Goal: Communication & Community: Share content

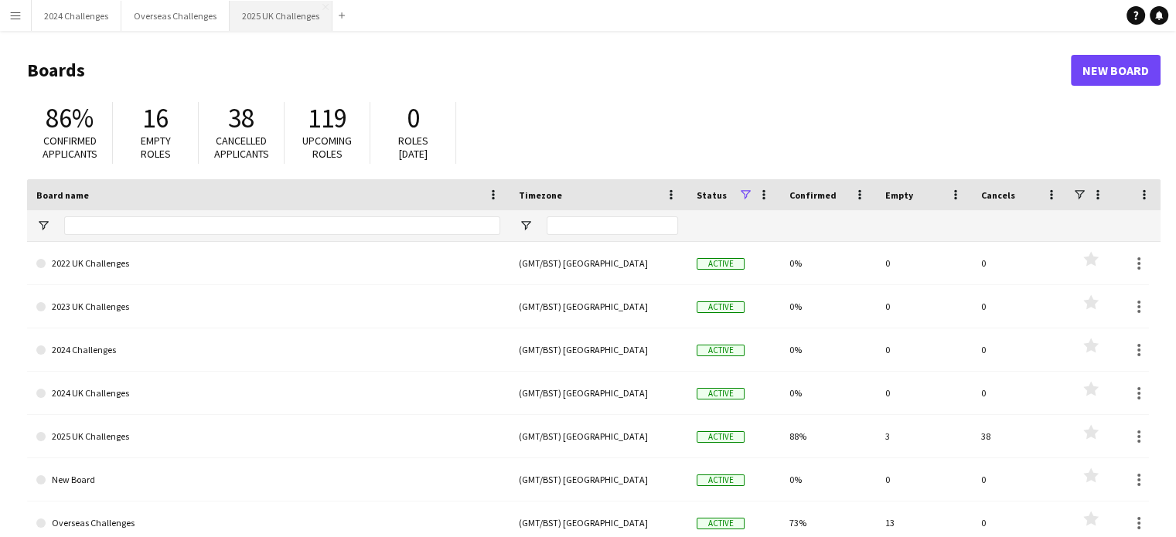
click at [271, 9] on button "2025 UK Challenges Close" at bounding box center [281, 16] width 103 height 30
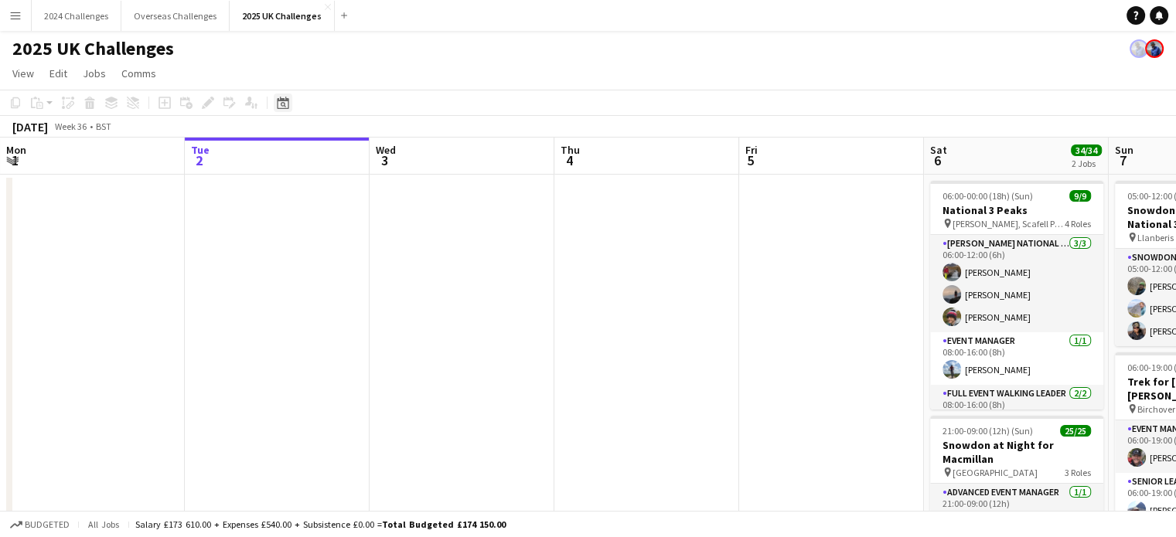
click at [280, 102] on icon "Date picker" at bounding box center [283, 103] width 12 height 12
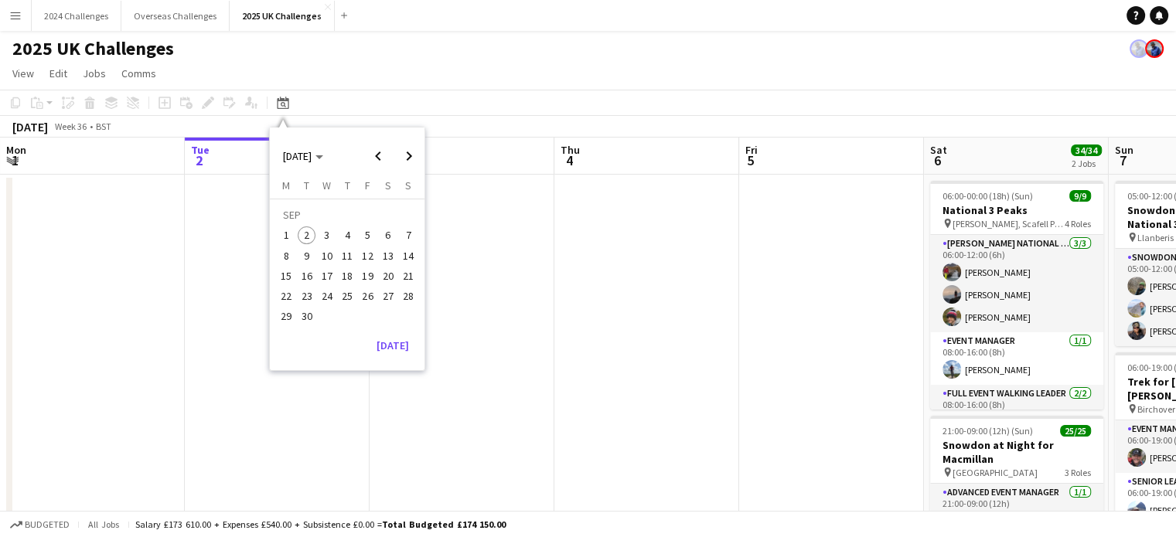
click at [384, 299] on span "27" at bounding box center [388, 296] width 19 height 19
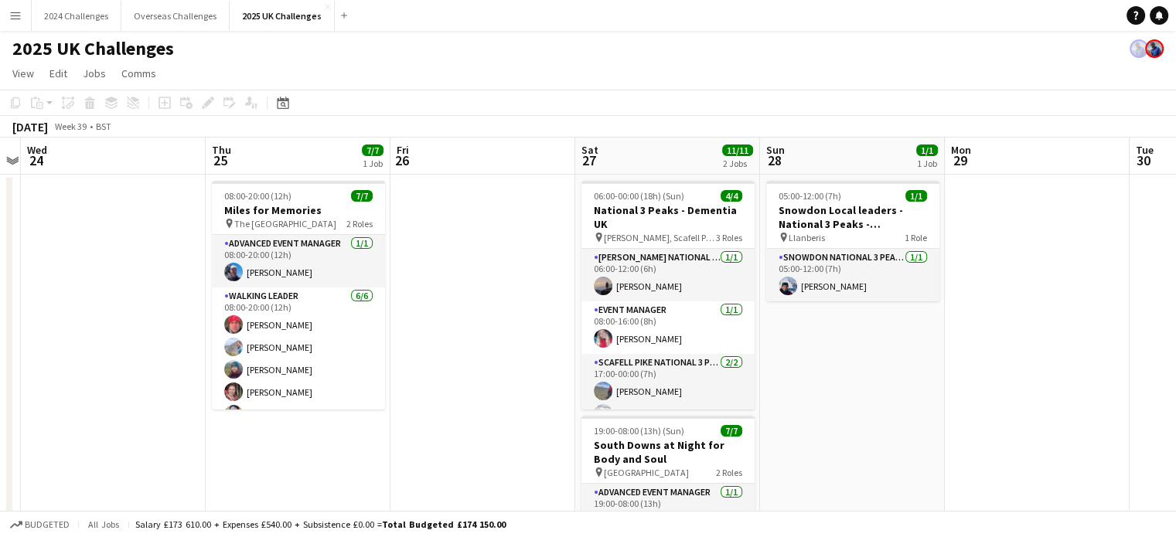
scroll to position [0, 368]
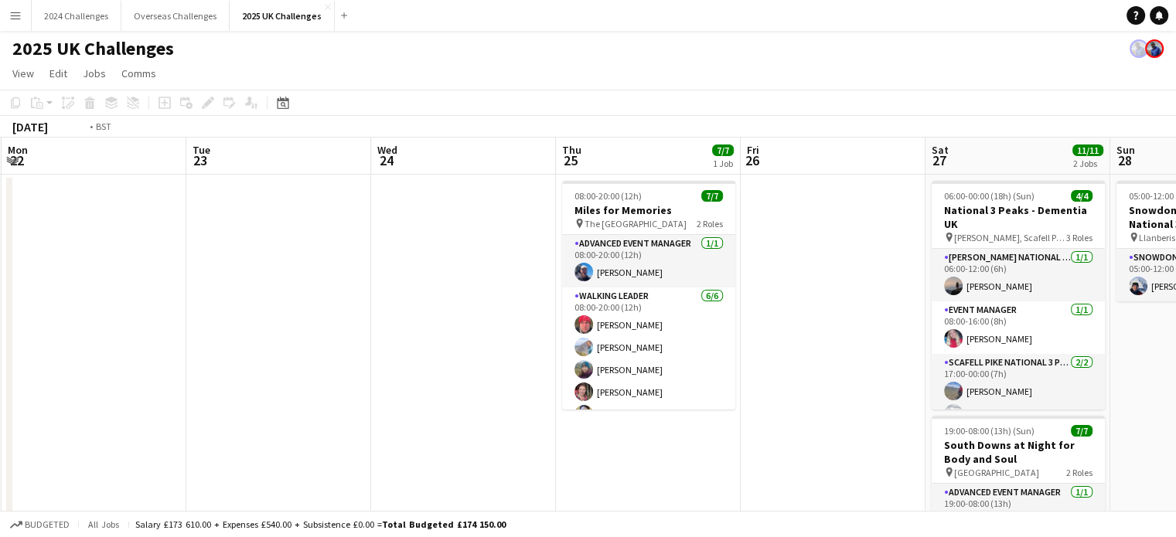
drag, startPoint x: 280, startPoint y: 361, endPoint x: 772, endPoint y: 349, distance: 492.5
click at [772, 349] on app-calendar-viewport "Sat 20 Sun 21 Mon 22 Tue 23 Wed 24 Thu 25 7/7 1 Job Fri 26 Sat 27 11/11 2 Jobs …" at bounding box center [588, 442] width 1176 height 609
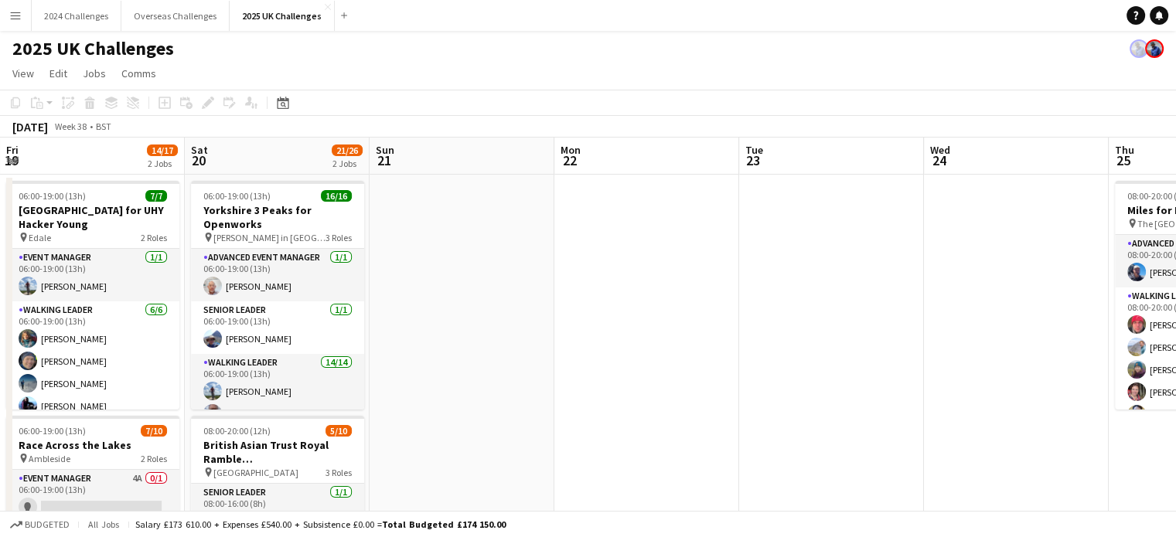
drag, startPoint x: 226, startPoint y: 337, endPoint x: 1098, endPoint y: 357, distance: 872.1
click at [1098, 357] on app-calendar-viewport "Wed 17 Thu 18 Fri 19 14/17 2 Jobs Sat 20 21/26 2 Jobs Sun 21 Mon 22 Tue 23 Wed …" at bounding box center [588, 442] width 1176 height 609
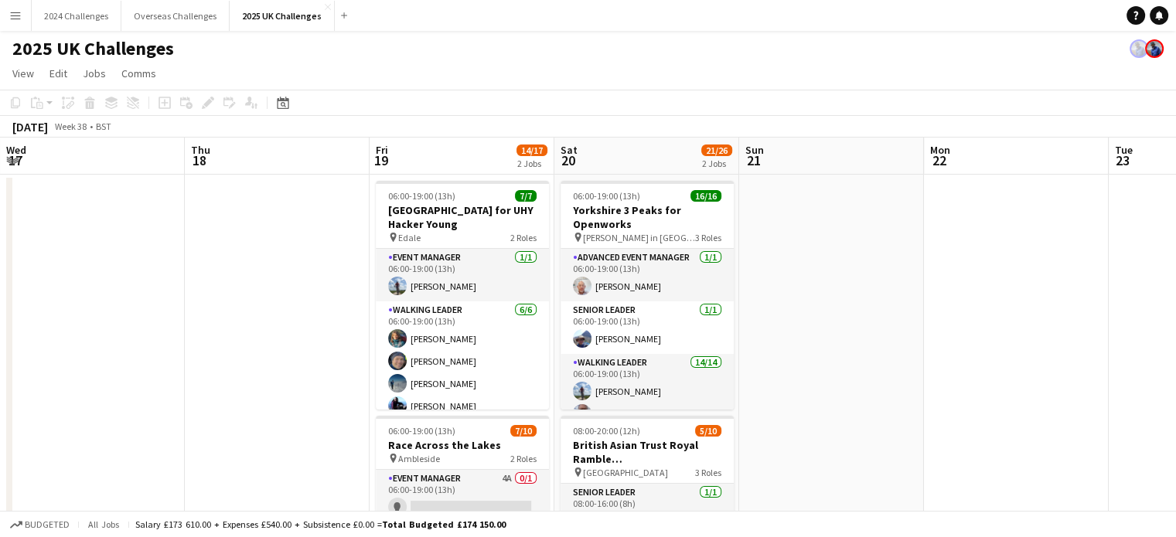
scroll to position [0, 312]
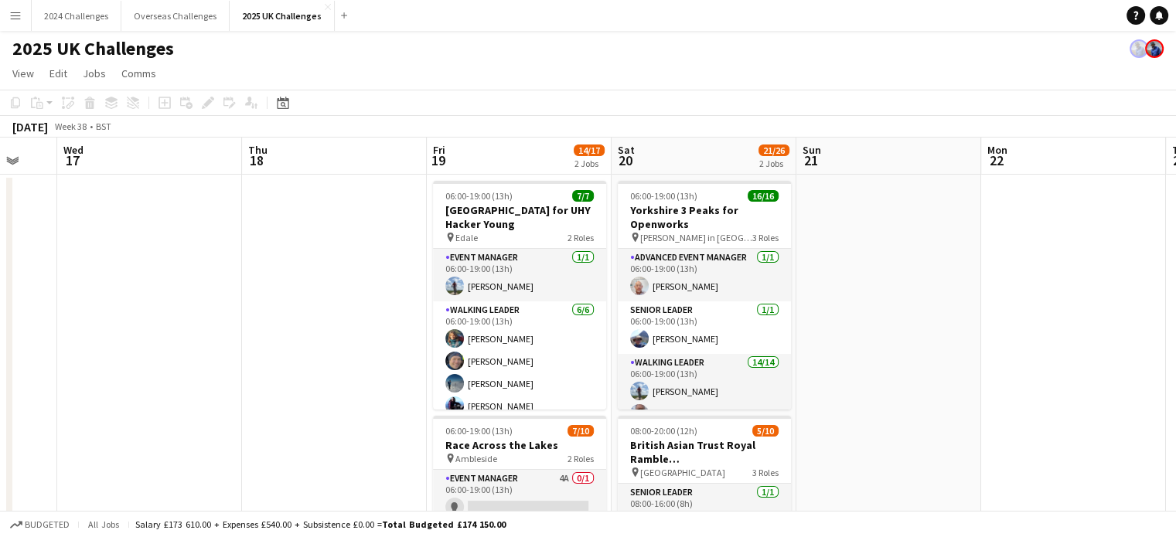
drag, startPoint x: 827, startPoint y: 336, endPoint x: 1083, endPoint y: 337, distance: 255.8
click at [1083, 337] on app-calendar-viewport "Mon 15 Tue 16 Wed 17 Thu 18 Fri 19 14/17 2 Jobs Sat 20 21/26 2 Jobs Sun 21 Mon …" at bounding box center [588, 442] width 1176 height 609
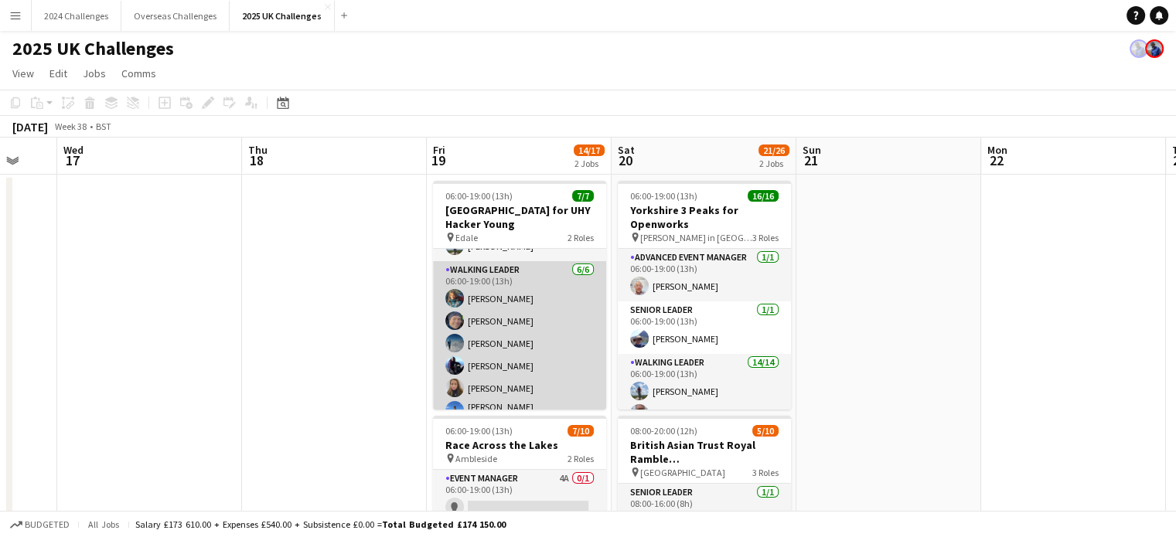
scroll to position [56, 0]
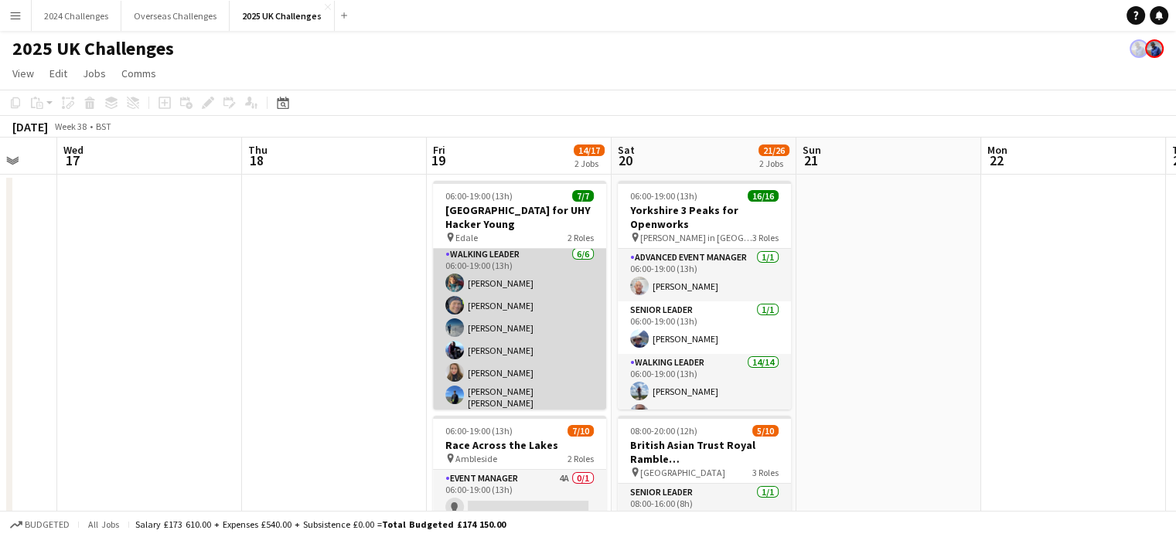
click at [501, 308] on app-card-role "Walking Leader [DATE] 06:00-19:00 (13h) [PERSON_NAME] [PERSON_NAME] [PERSON_NAM…" at bounding box center [519, 330] width 173 height 169
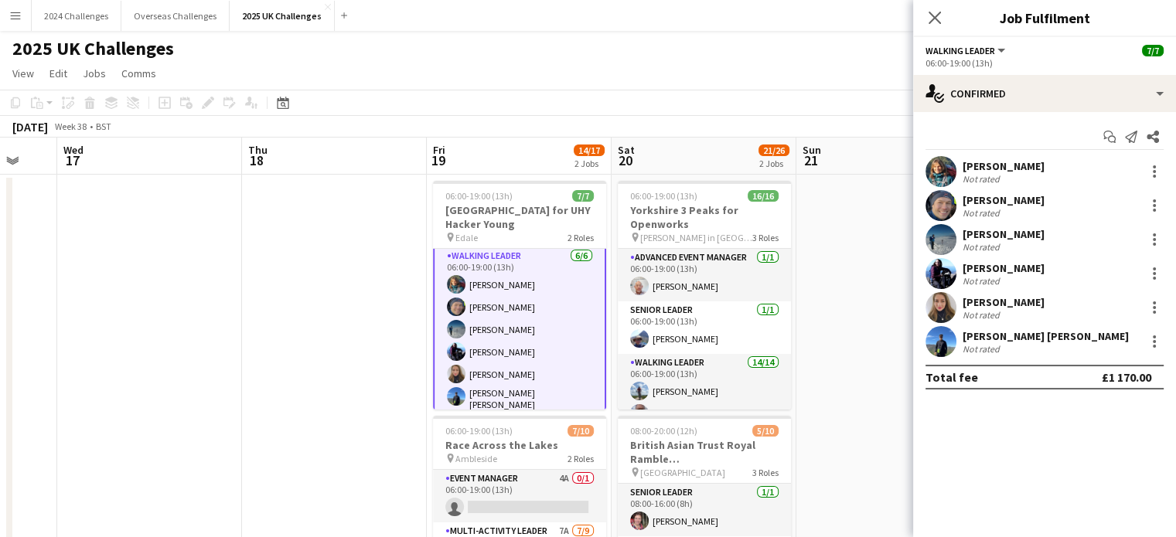
scroll to position [57, 0]
click at [1004, 197] on div "[PERSON_NAME]" at bounding box center [1003, 200] width 82 height 14
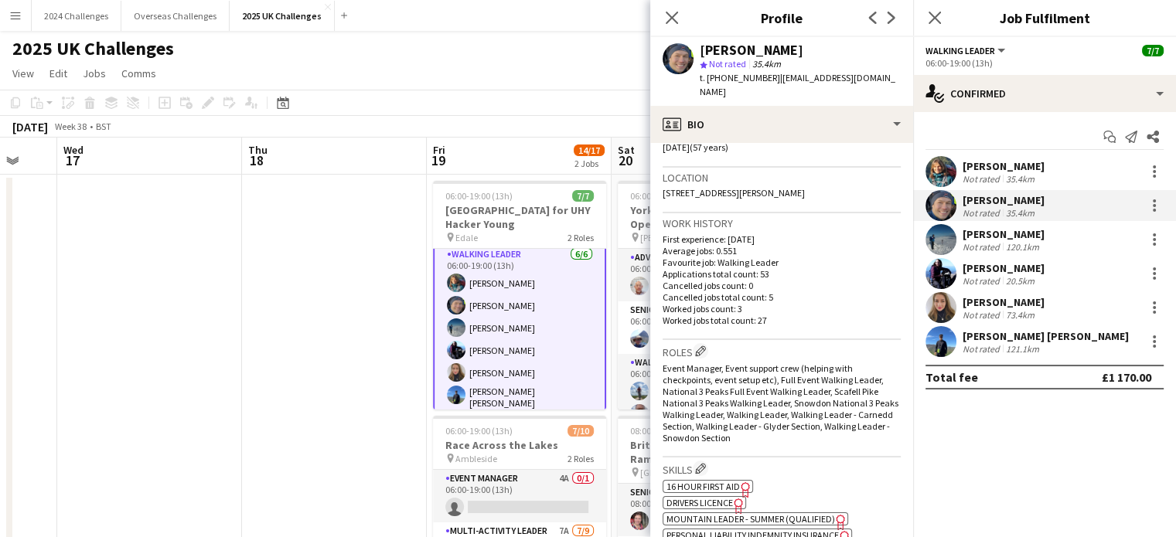
scroll to position [464, 0]
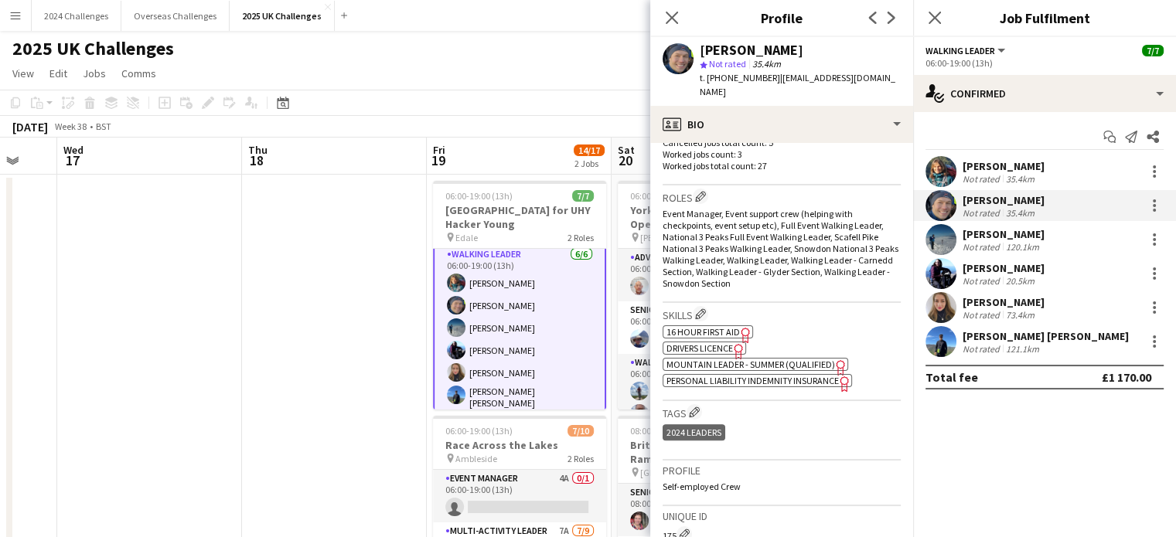
click at [724, 342] on span "Drivers Licence" at bounding box center [699, 348] width 66 height 12
click at [337, 234] on app-date-cell at bounding box center [334, 425] width 185 height 501
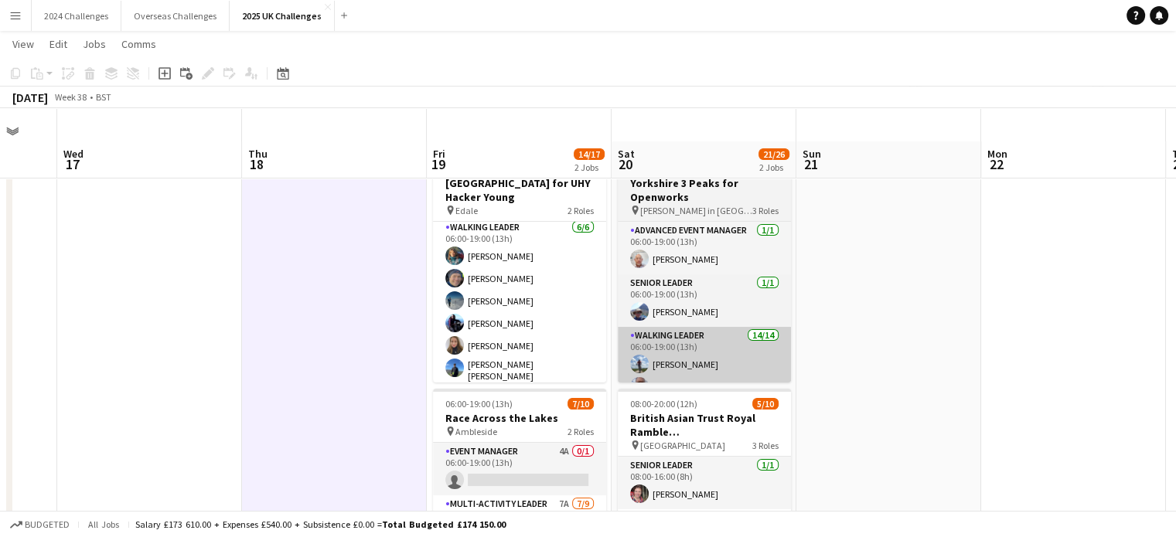
scroll to position [0, 0]
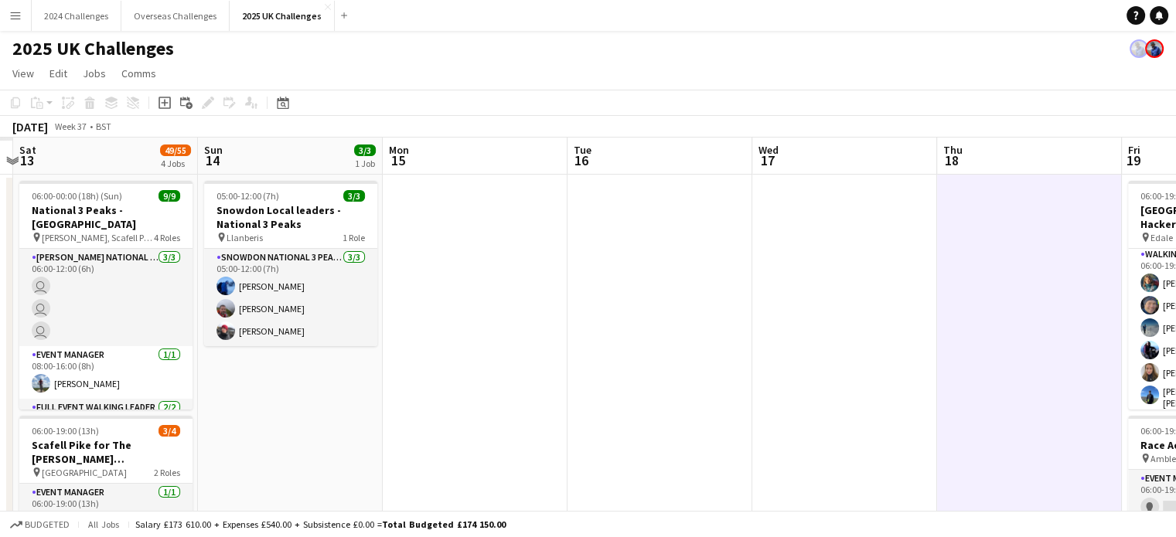
drag, startPoint x: 191, startPoint y: 257, endPoint x: 866, endPoint y: 252, distance: 674.8
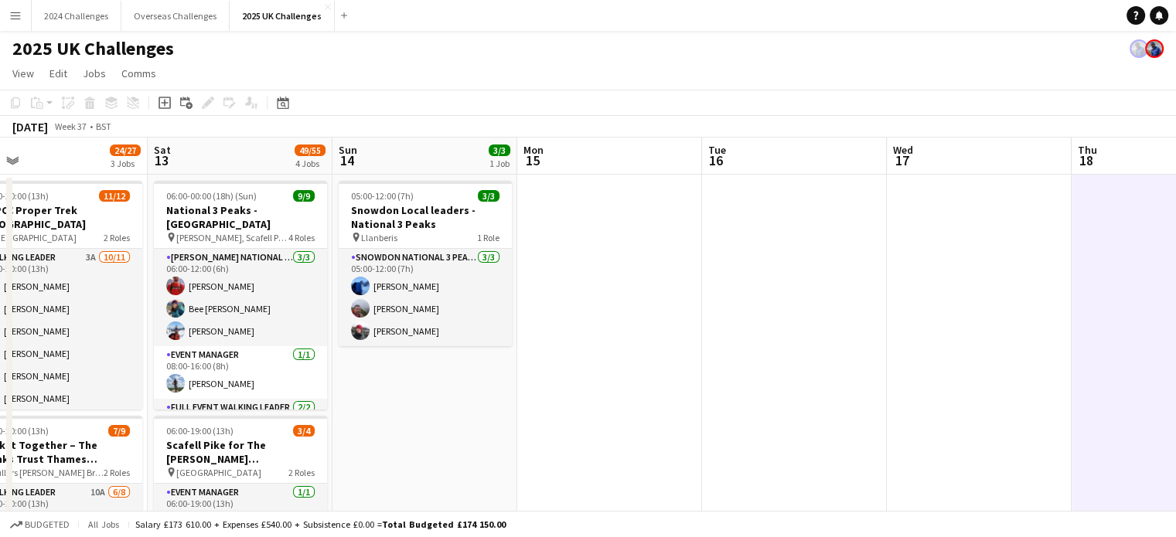
scroll to position [0, 451]
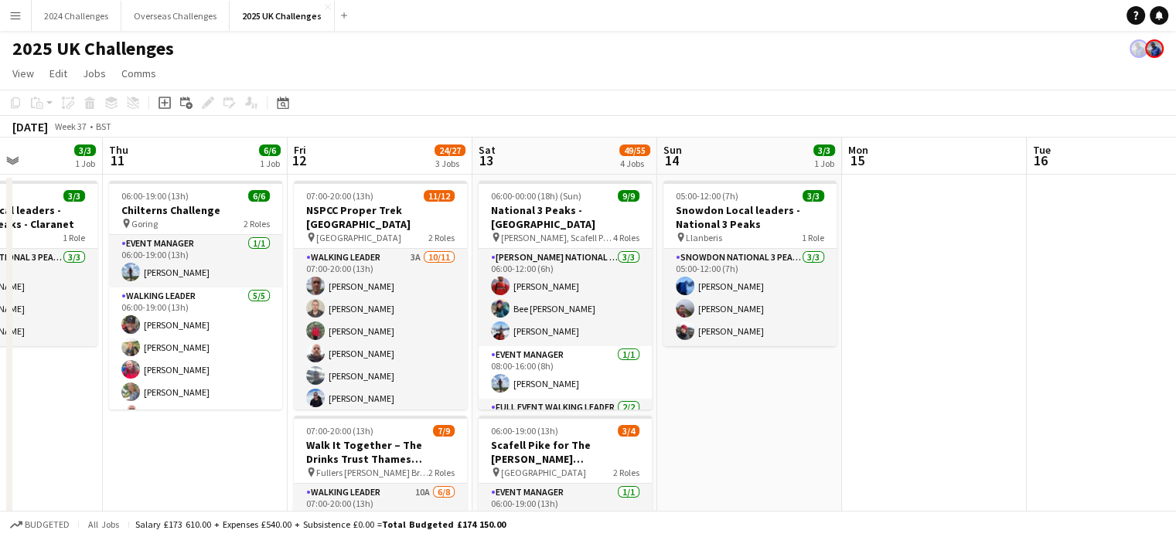
drag, startPoint x: 564, startPoint y: 299, endPoint x: 1024, endPoint y: 288, distance: 460.0
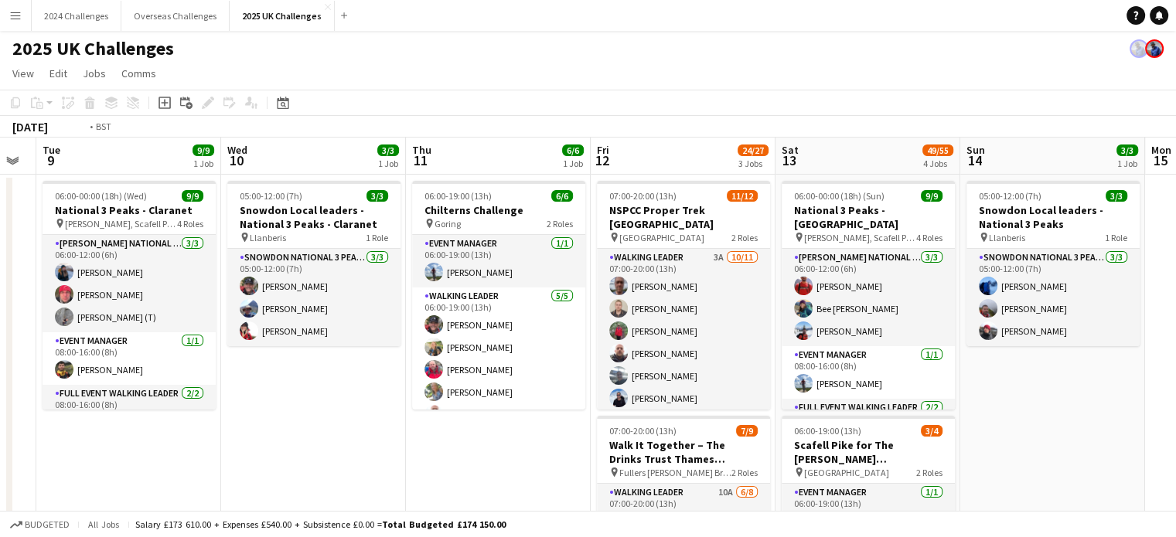
scroll to position [0, 438]
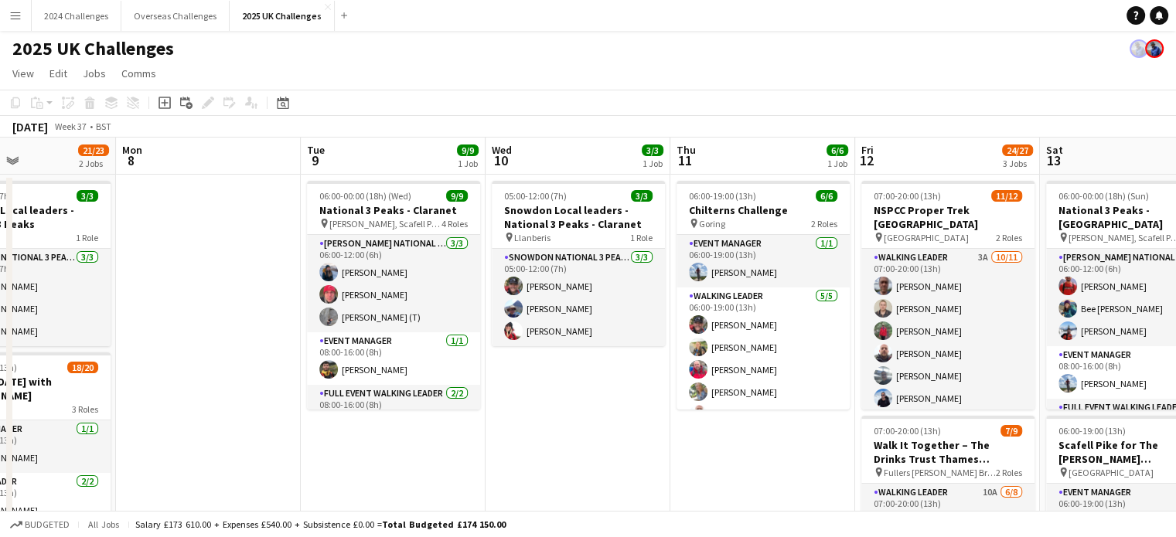
drag, startPoint x: 81, startPoint y: 449, endPoint x: 648, endPoint y: 420, distance: 568.1
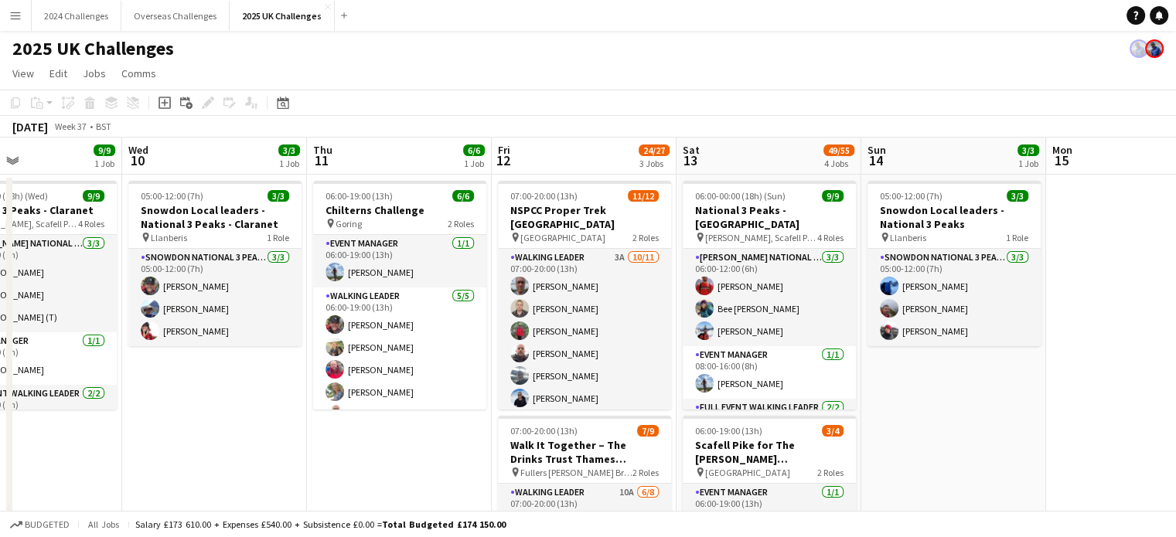
scroll to position [0, 558]
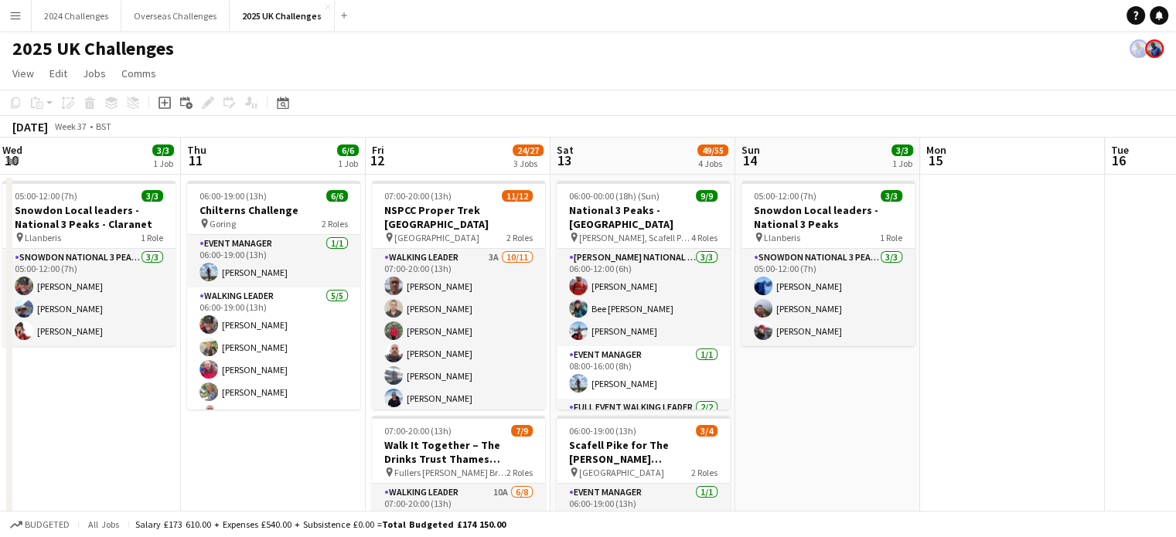
drag, startPoint x: 650, startPoint y: 444, endPoint x: 262, endPoint y: 441, distance: 388.0
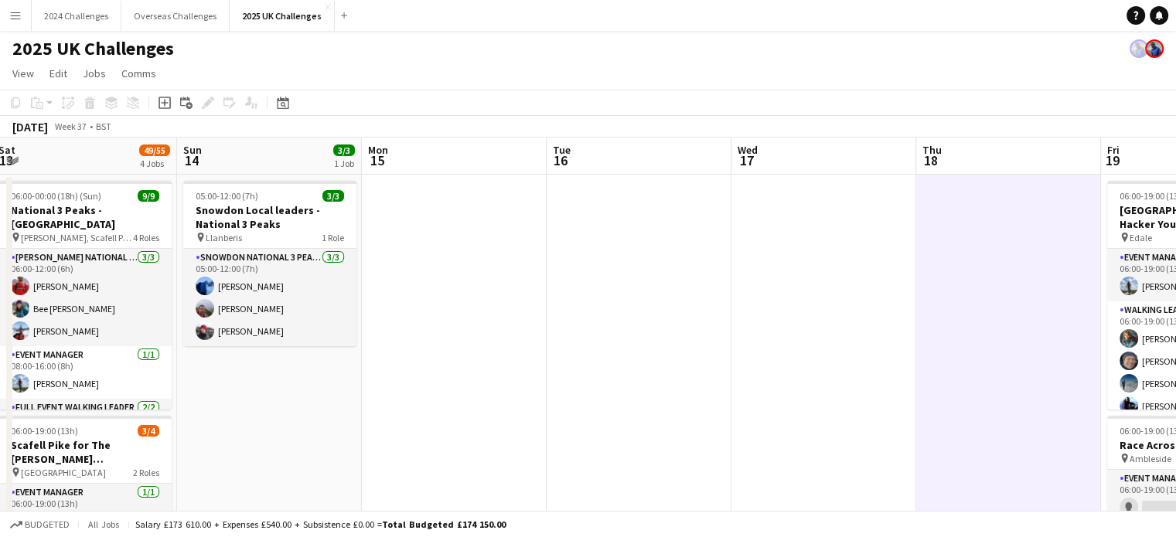
drag, startPoint x: 894, startPoint y: 420, endPoint x: 396, endPoint y: 410, distance: 497.9
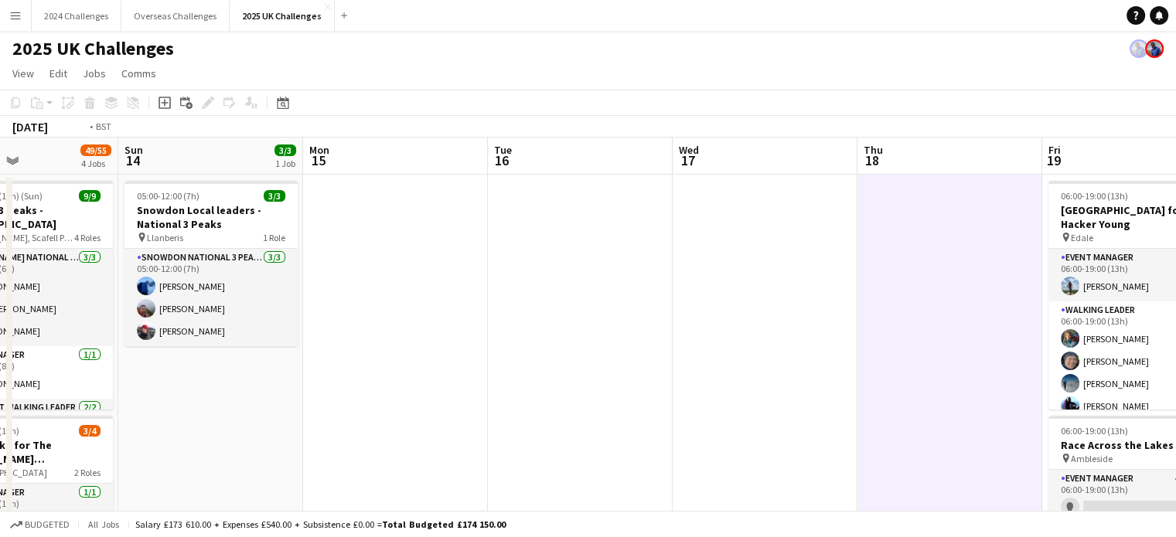
scroll to position [0, 458]
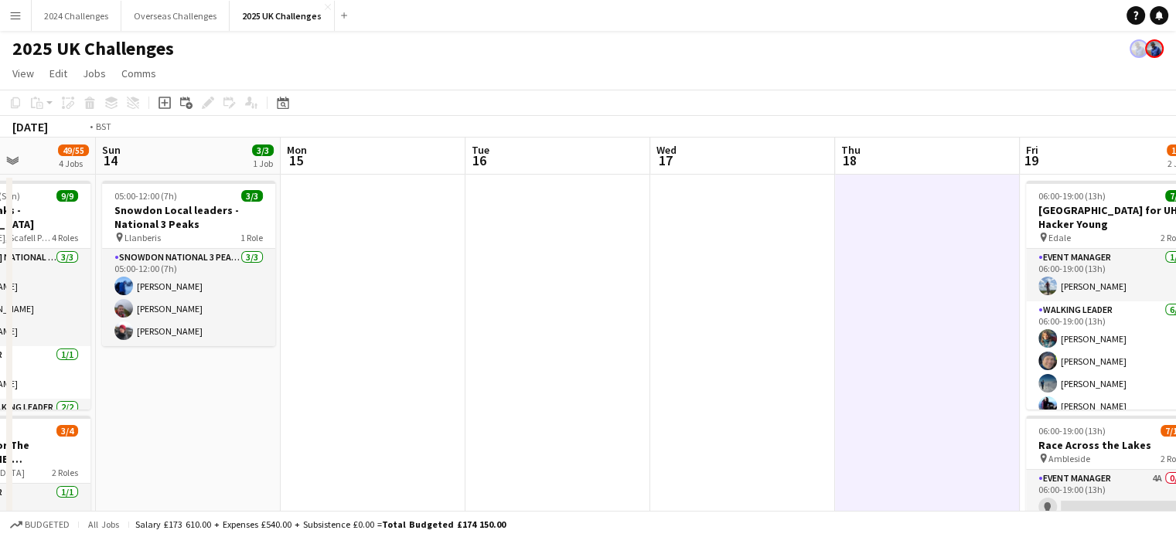
drag, startPoint x: 827, startPoint y: 371, endPoint x: 376, endPoint y: 373, distance: 450.6
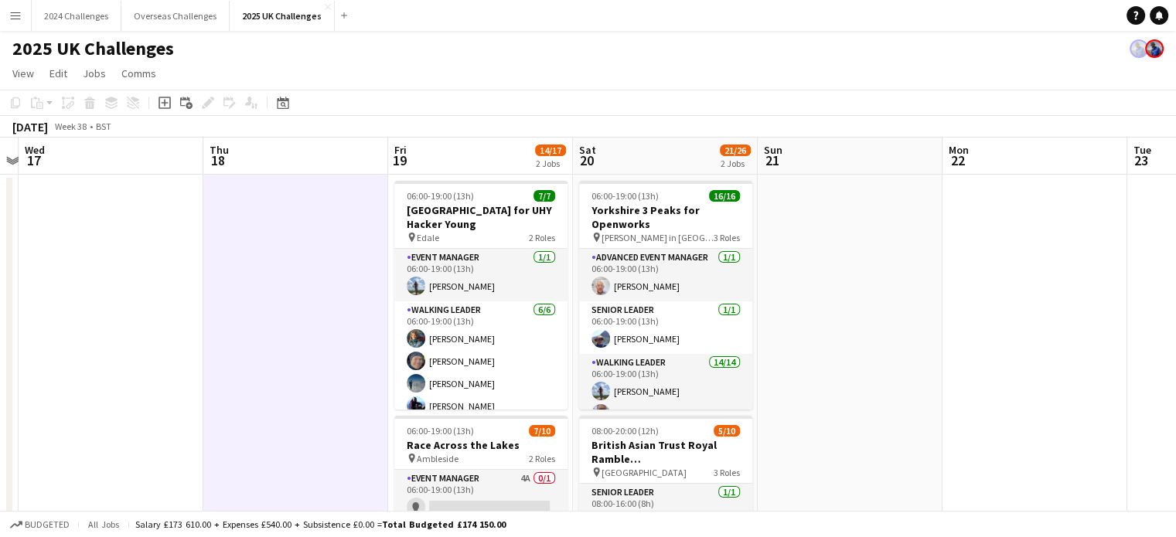
scroll to position [0, 730]
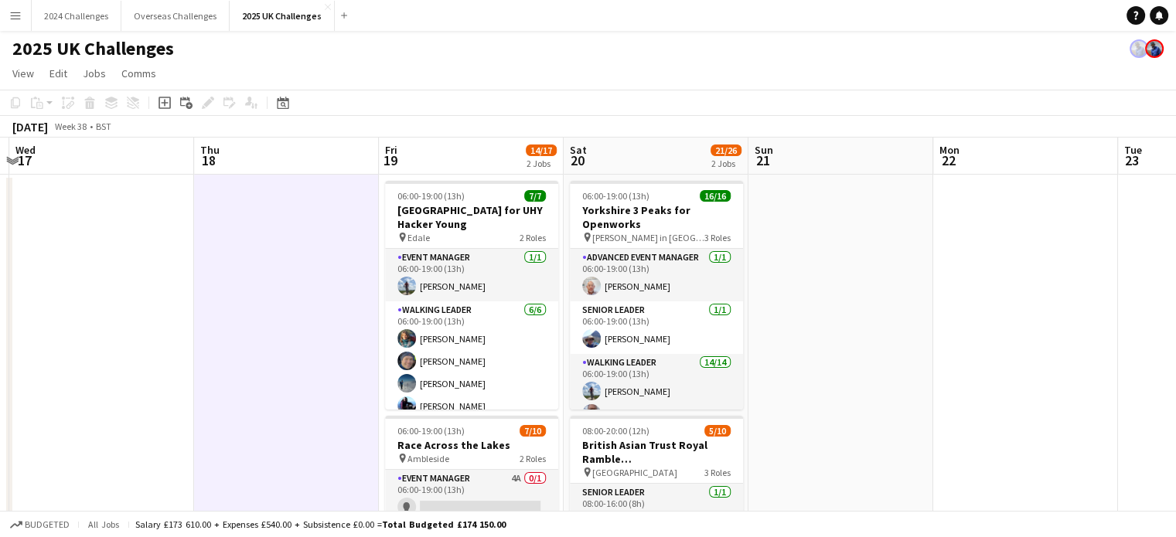
drag, startPoint x: 1090, startPoint y: 383, endPoint x: 819, endPoint y: 400, distance: 271.8
click at [285, 102] on icon "Date picker" at bounding box center [283, 103] width 12 height 12
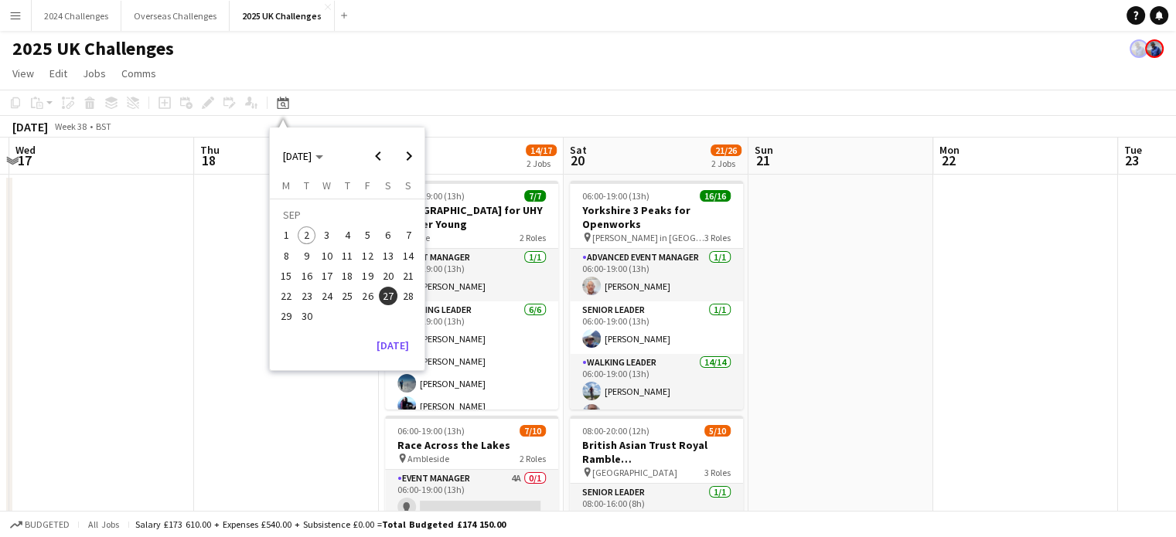
click at [293, 283] on button "15" at bounding box center [286, 276] width 20 height 20
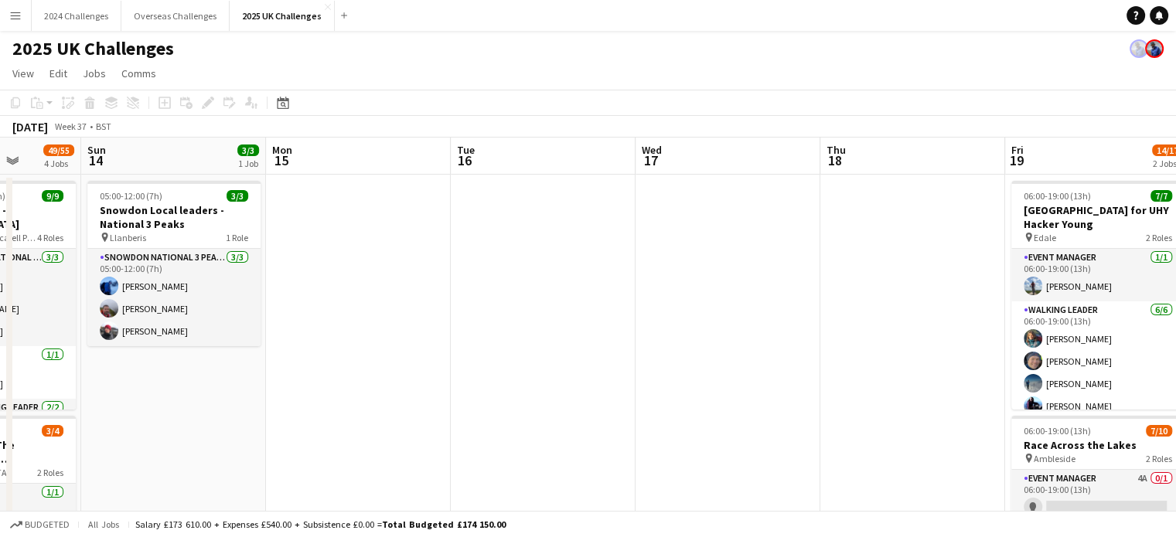
scroll to position [0, 396]
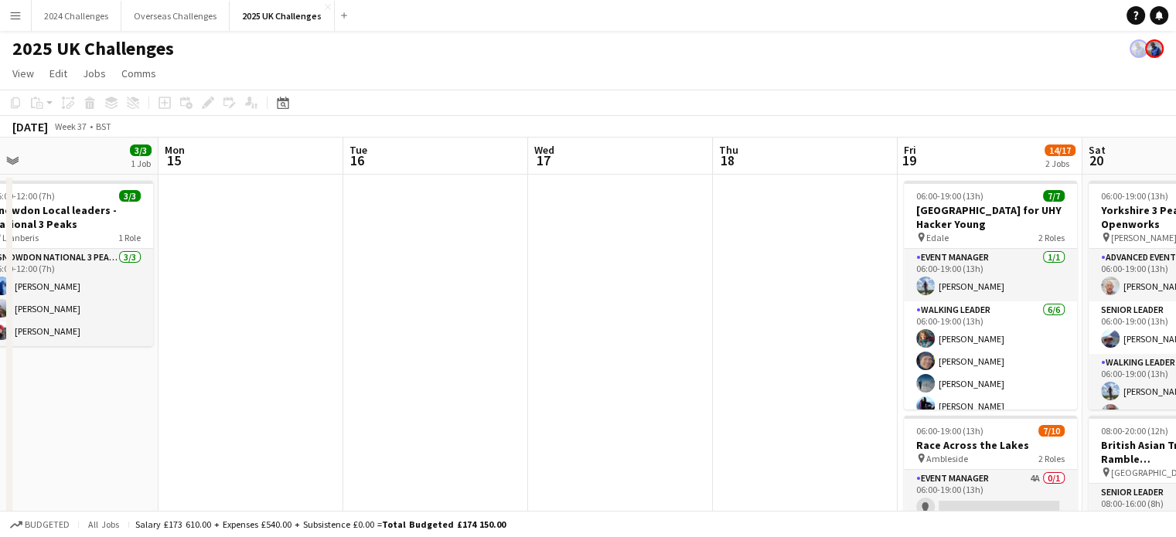
drag, startPoint x: 727, startPoint y: 346, endPoint x: 698, endPoint y: 345, distance: 28.6
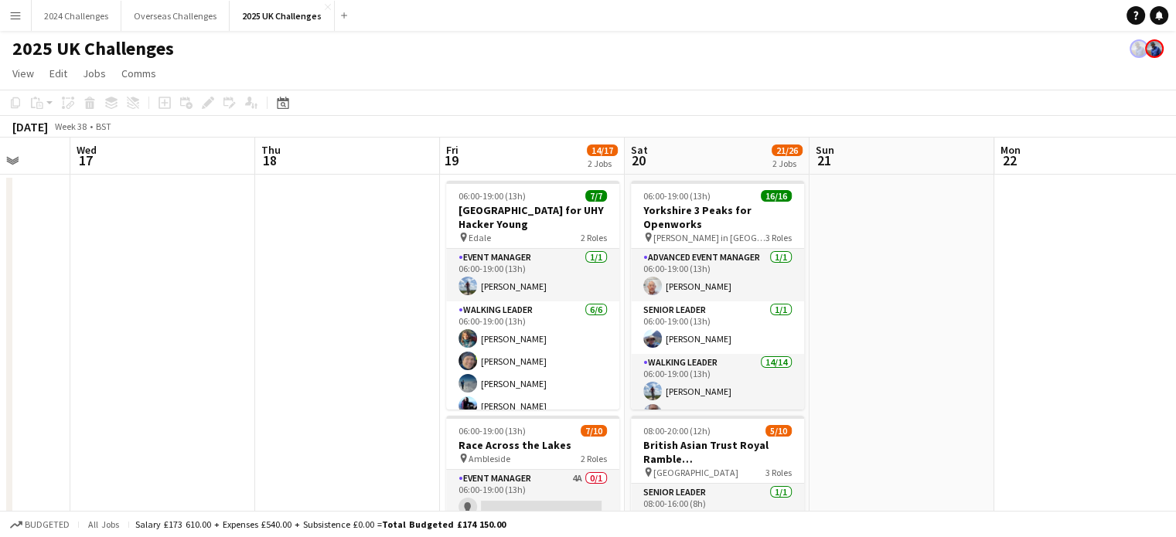
scroll to position [0, 495]
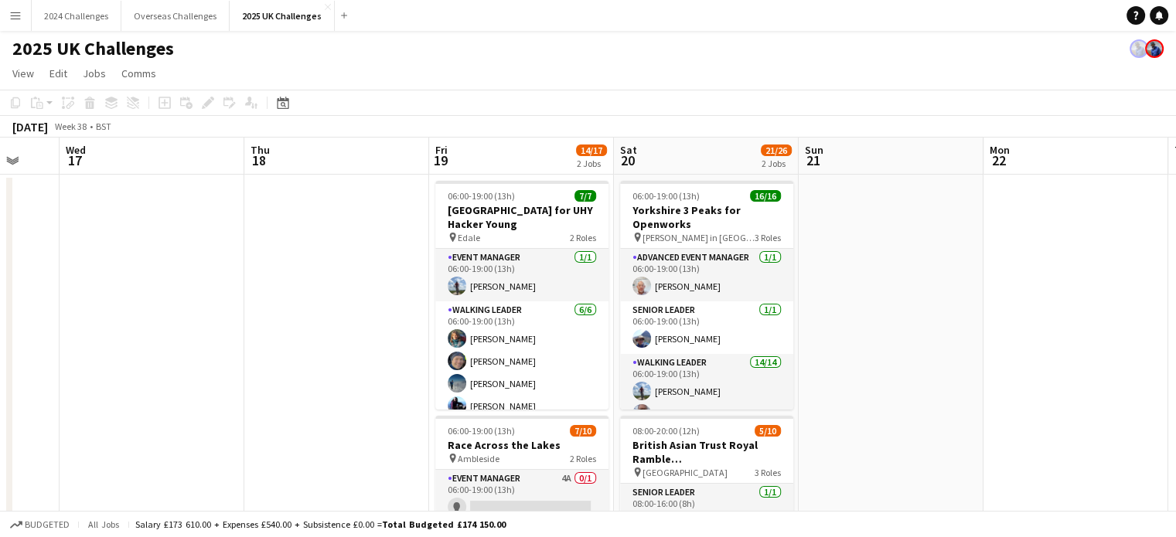
drag, startPoint x: 763, startPoint y: 318, endPoint x: 294, endPoint y: 315, distance: 469.2
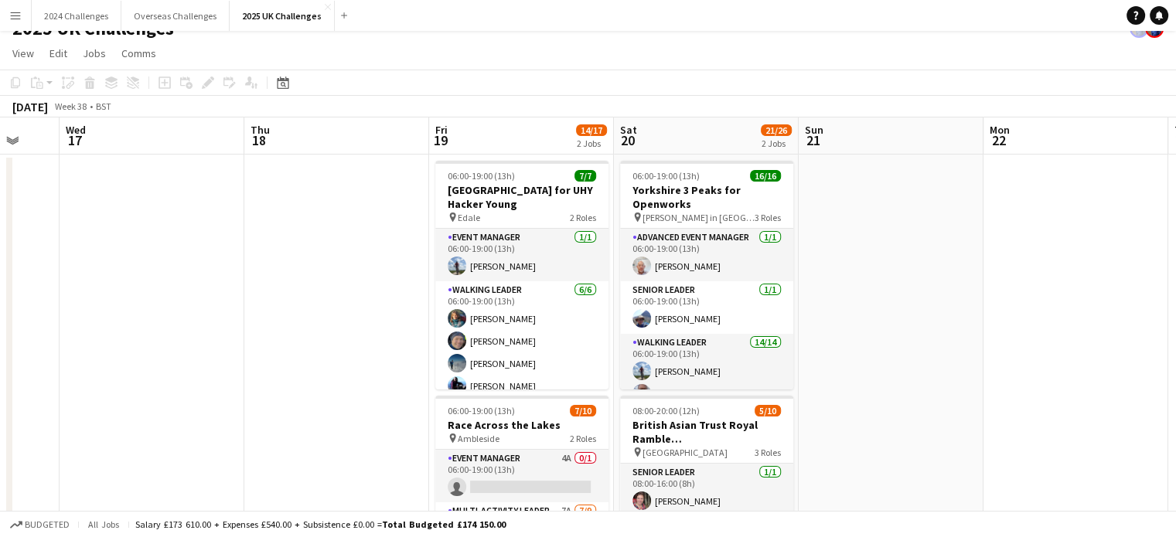
scroll to position [0, 0]
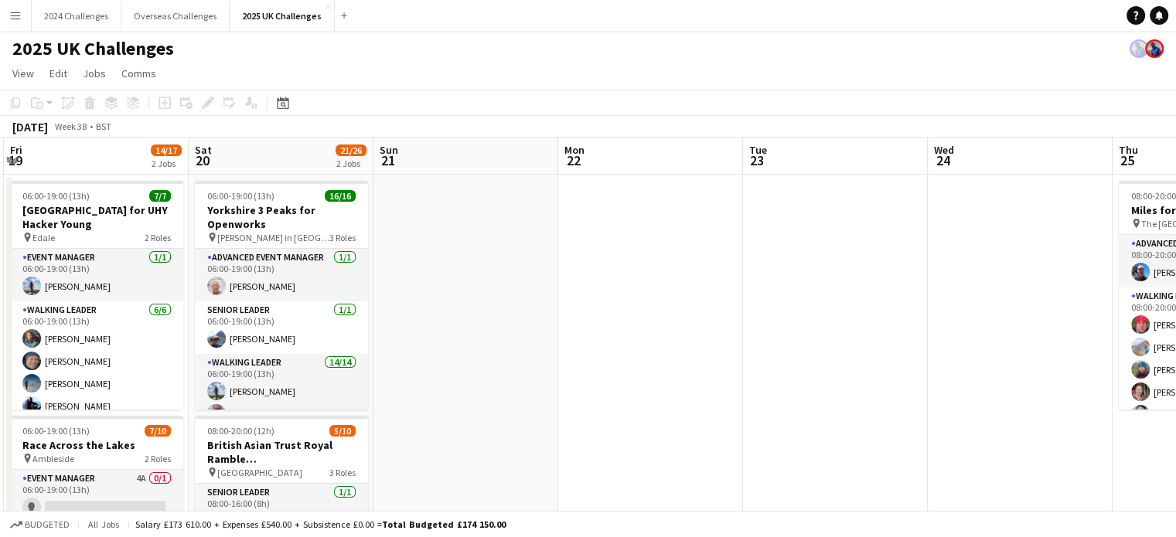
drag, startPoint x: 1039, startPoint y: 367, endPoint x: 431, endPoint y: 381, distance: 608.5
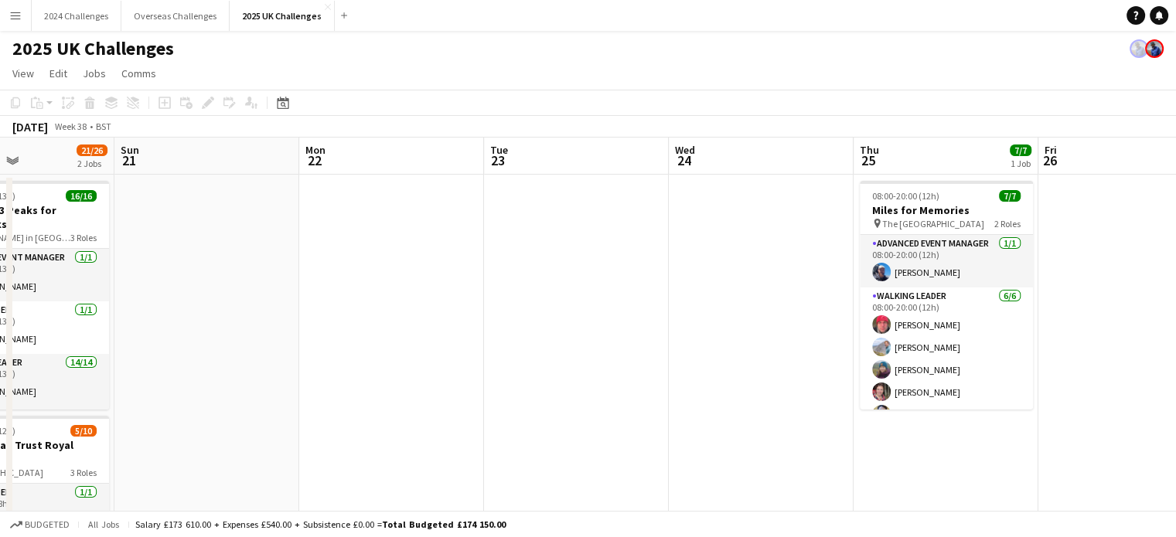
scroll to position [0, 458]
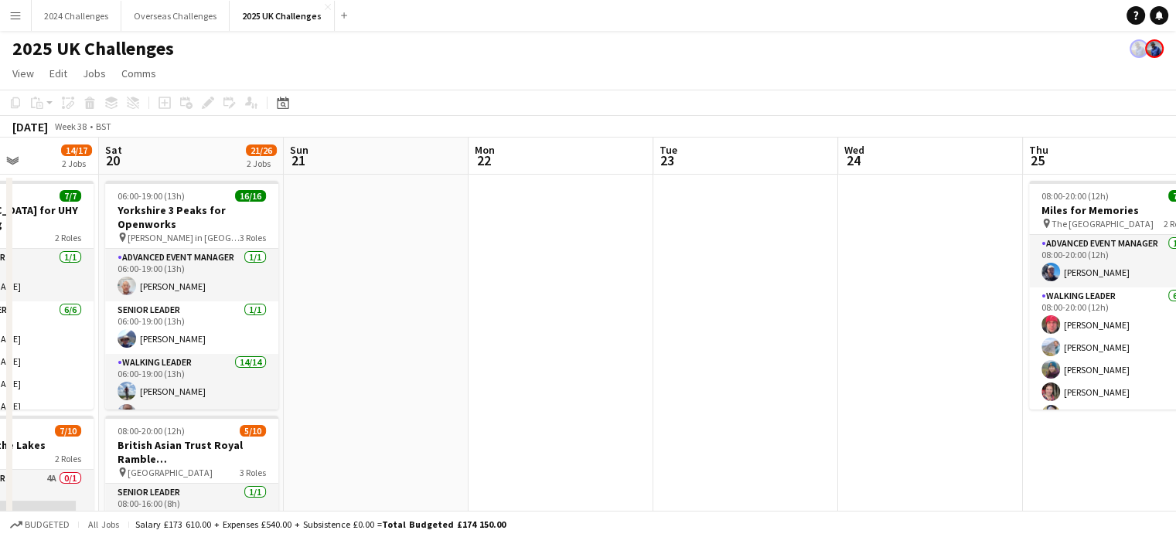
drag, startPoint x: 766, startPoint y: 363, endPoint x: 498, endPoint y: 366, distance: 268.2
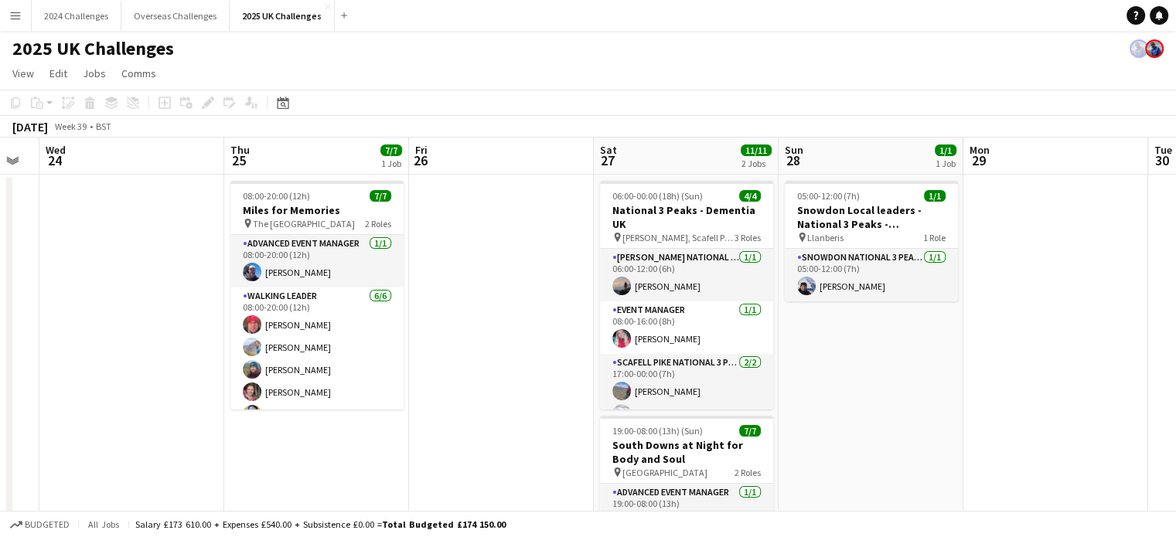
scroll to position [0, 516]
drag, startPoint x: 906, startPoint y: 371, endPoint x: 482, endPoint y: 376, distance: 423.6
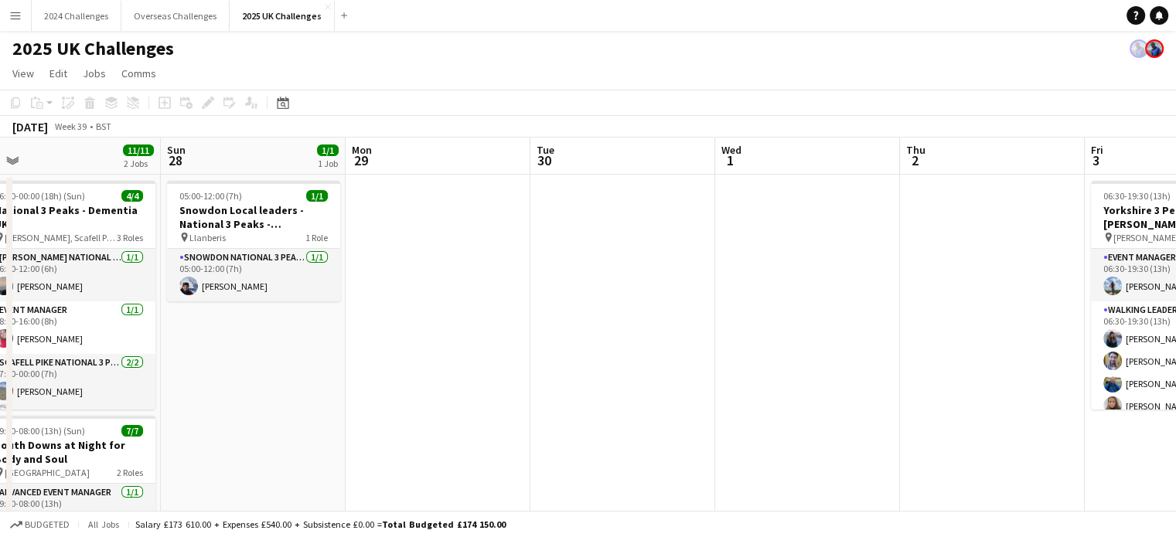
drag, startPoint x: 987, startPoint y: 385, endPoint x: 370, endPoint y: 408, distance: 617.2
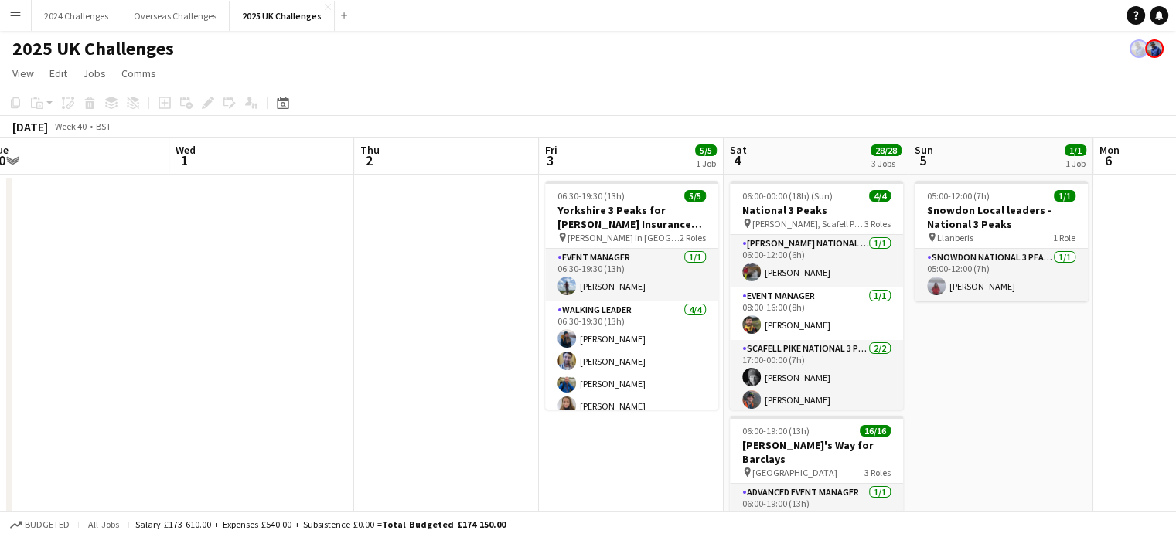
scroll to position [0, 597]
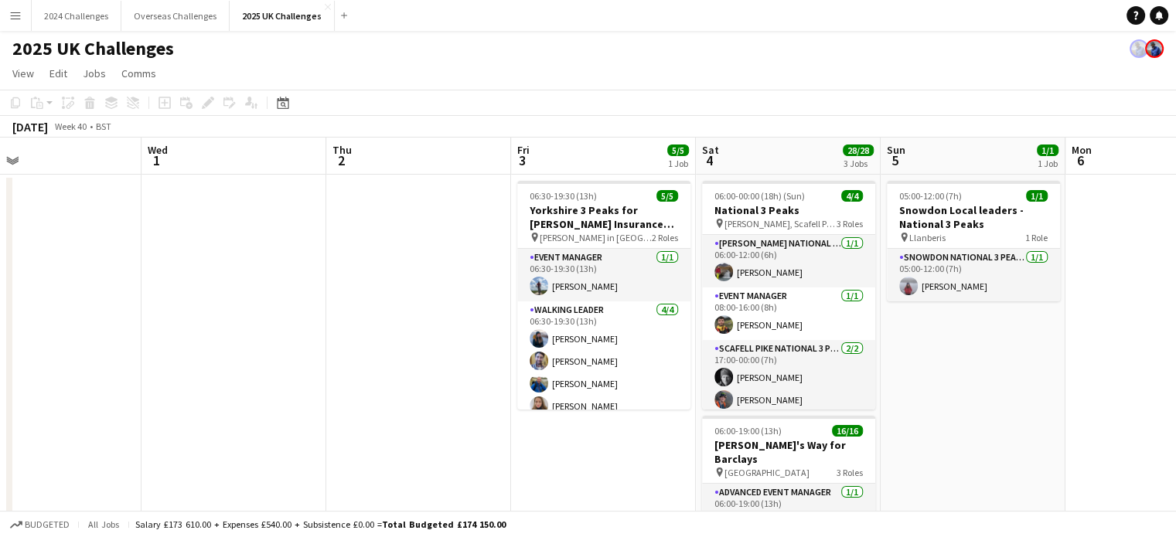
drag, startPoint x: 591, startPoint y: 386, endPoint x: 326, endPoint y: 382, distance: 264.4
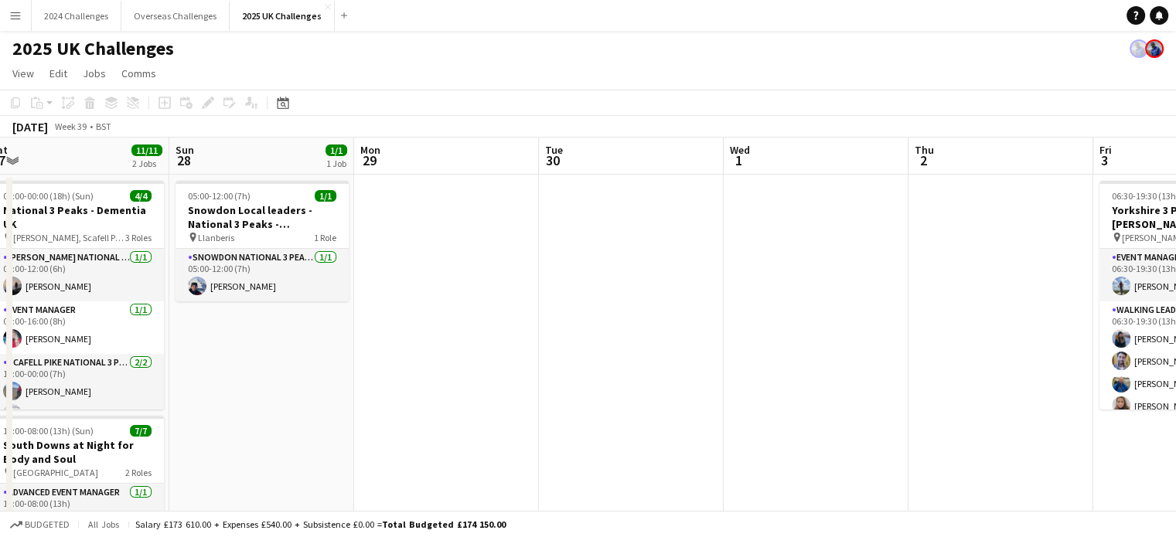
drag, startPoint x: 226, startPoint y: 240, endPoint x: 773, endPoint y: 237, distance: 547.2
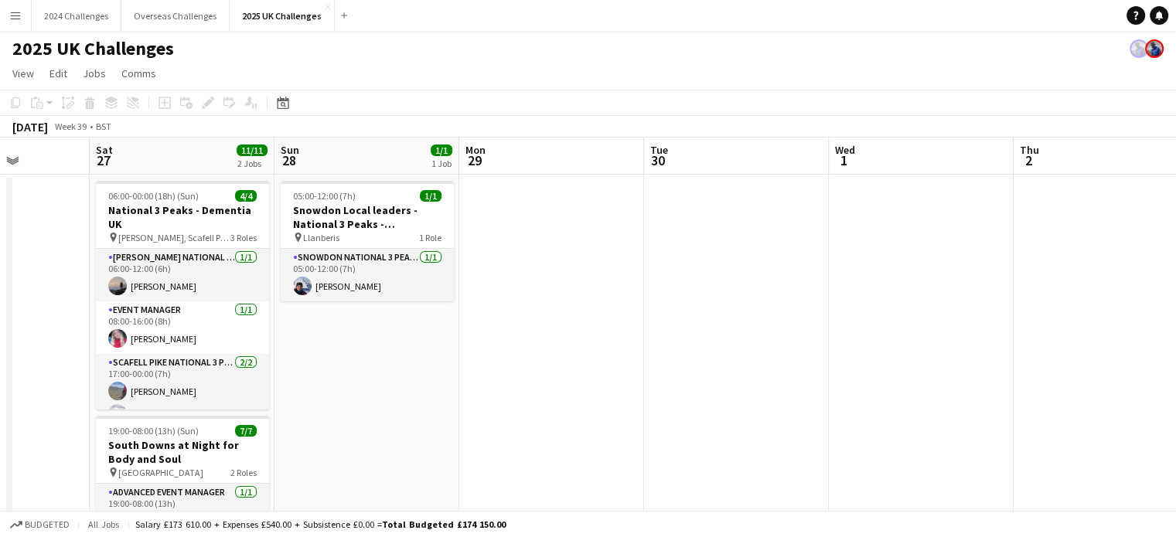
scroll to position [0, 400]
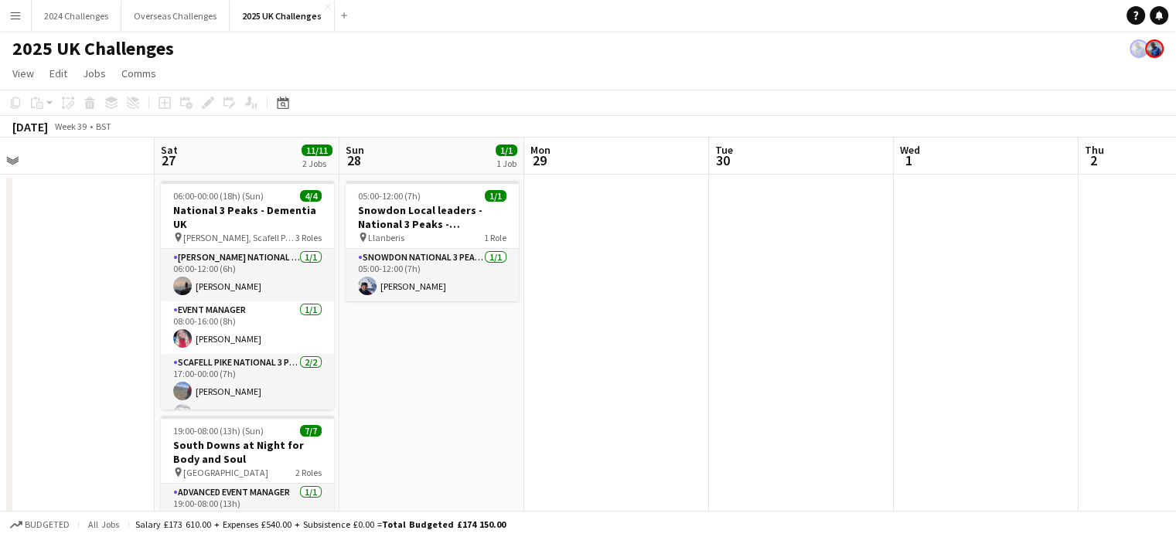
drag, startPoint x: 350, startPoint y: 349, endPoint x: 885, endPoint y: 349, distance: 534.9
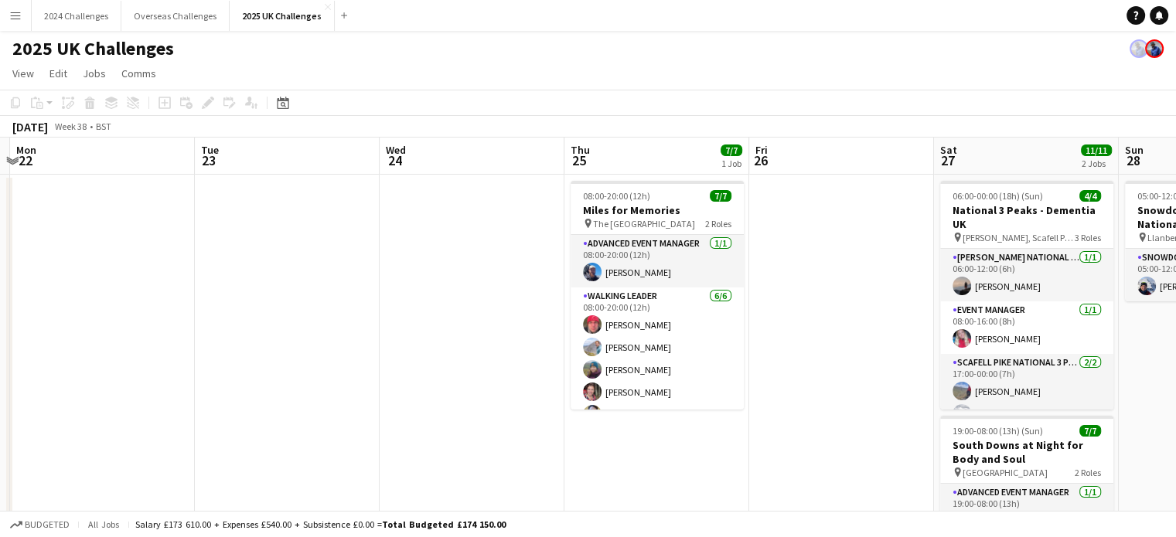
drag, startPoint x: 425, startPoint y: 342, endPoint x: 849, endPoint y: 336, distance: 424.4
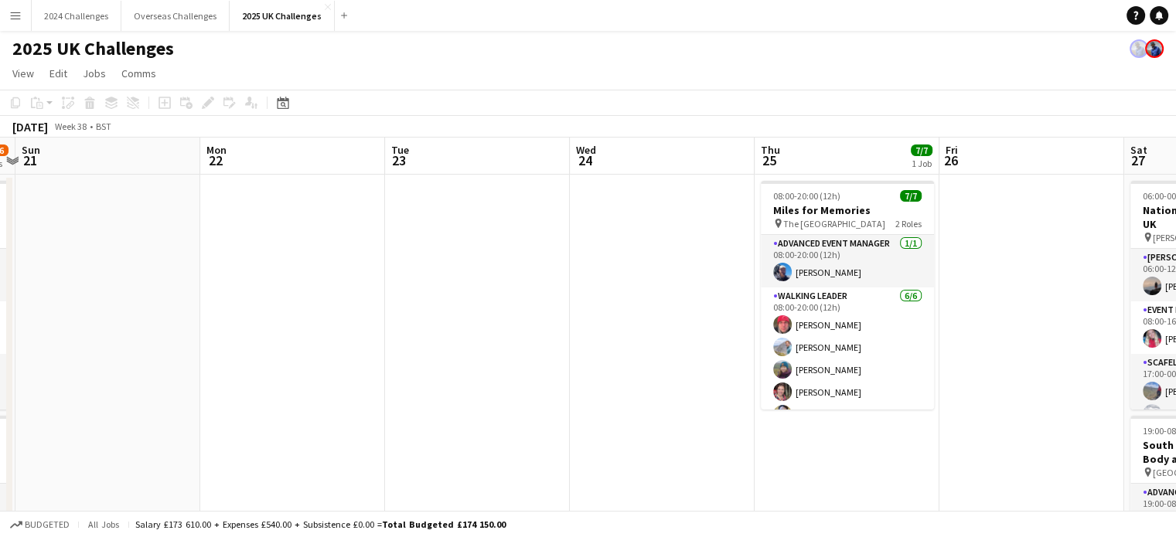
scroll to position [0, 349]
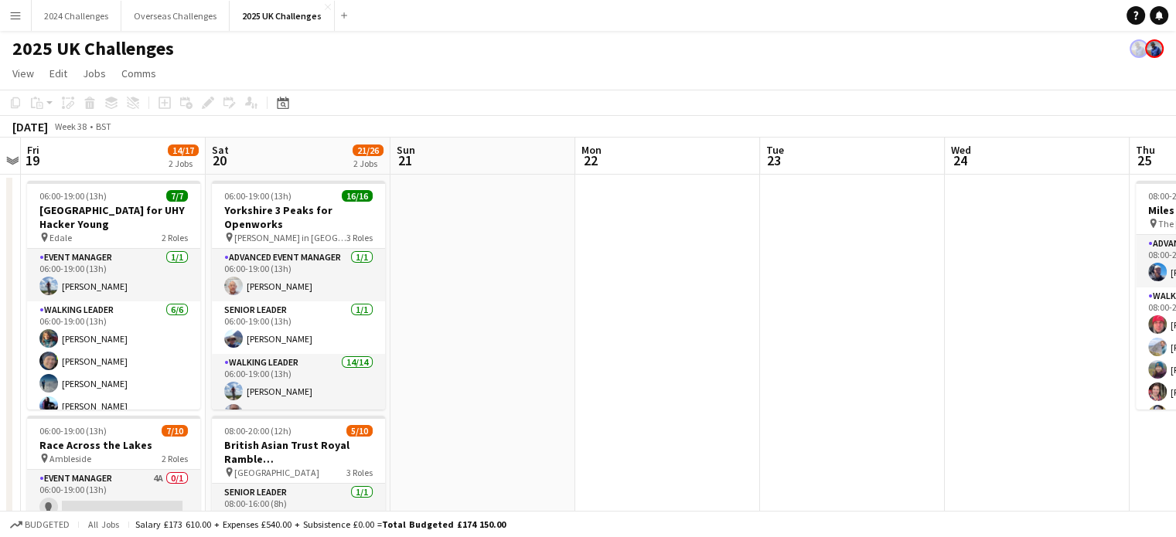
drag, startPoint x: 271, startPoint y: 327, endPoint x: 726, endPoint y: 328, distance: 455.3
click at [283, 98] on icon "Date picker" at bounding box center [283, 103] width 12 height 12
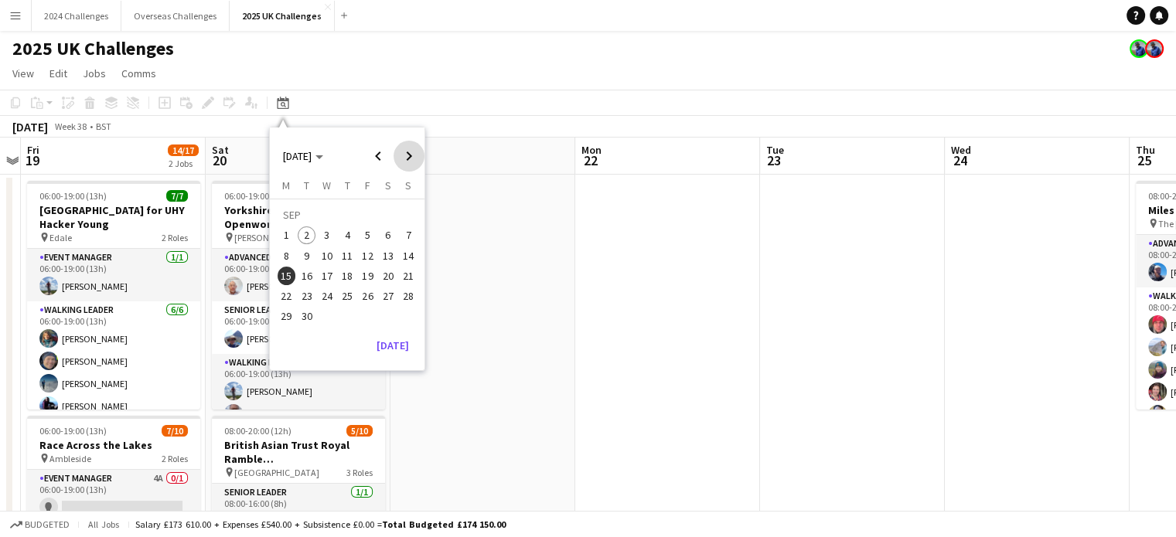
click at [408, 150] on span "Next month" at bounding box center [408, 156] width 31 height 31
click at [368, 231] on span "3" at bounding box center [368, 235] width 19 height 19
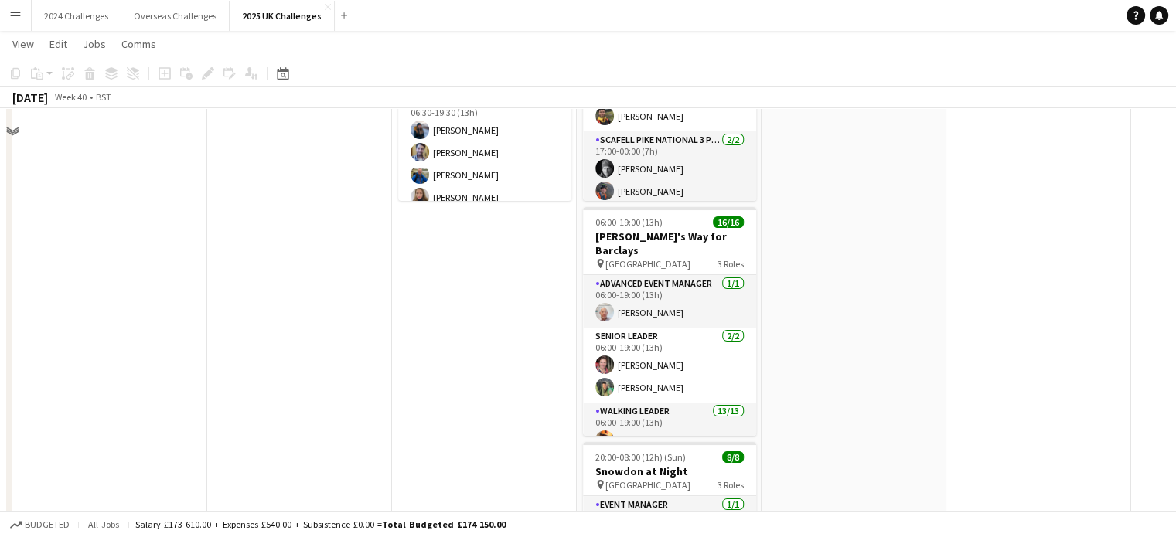
scroll to position [232, 0]
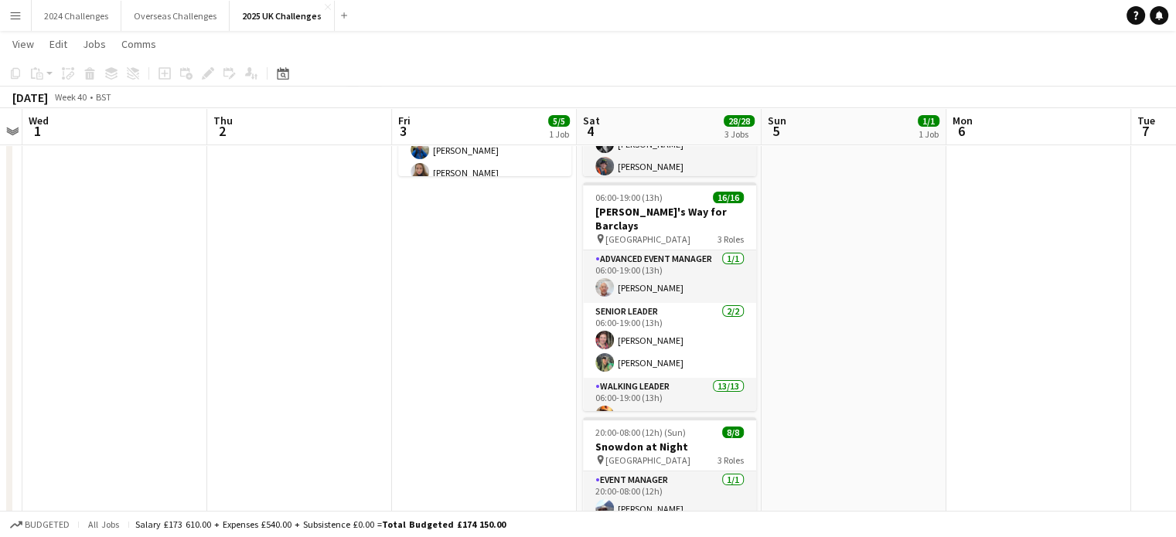
click at [19, 13] on app-icon "Menu" at bounding box center [15, 15] width 12 height 12
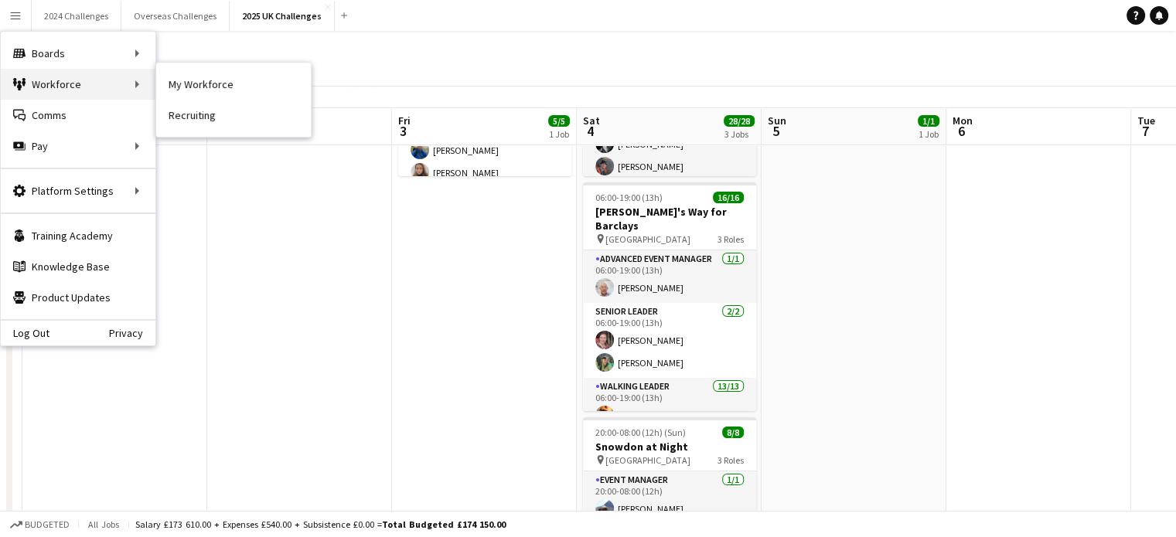
click at [42, 77] on div "Workforce Workforce" at bounding box center [78, 84] width 155 height 31
click at [214, 83] on link "My Workforce" at bounding box center [233, 84] width 155 height 31
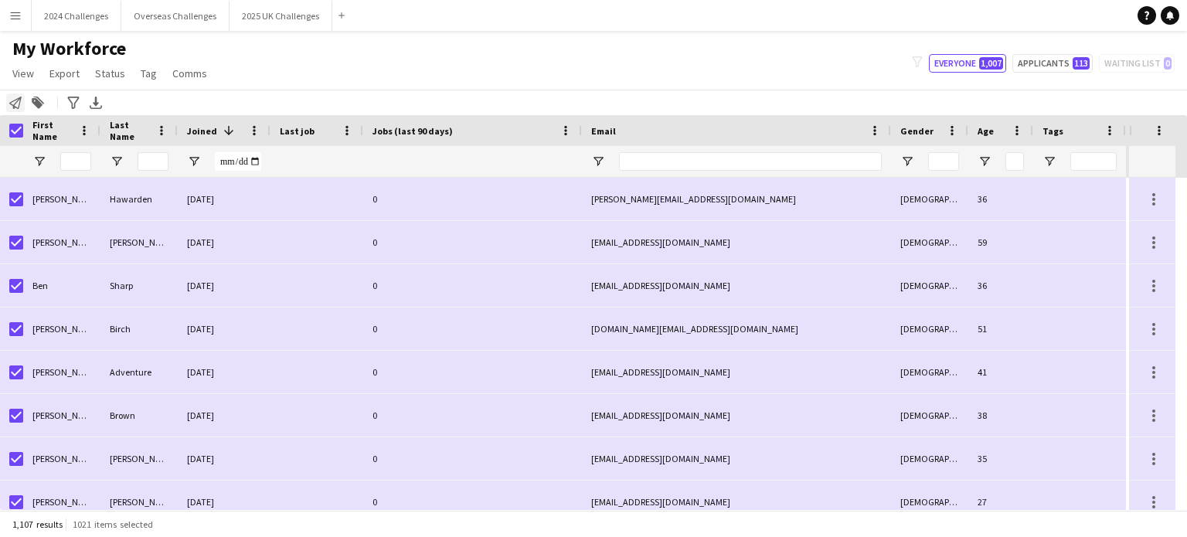
click at [14, 100] on icon "Notify workforce" at bounding box center [15, 103] width 12 height 12
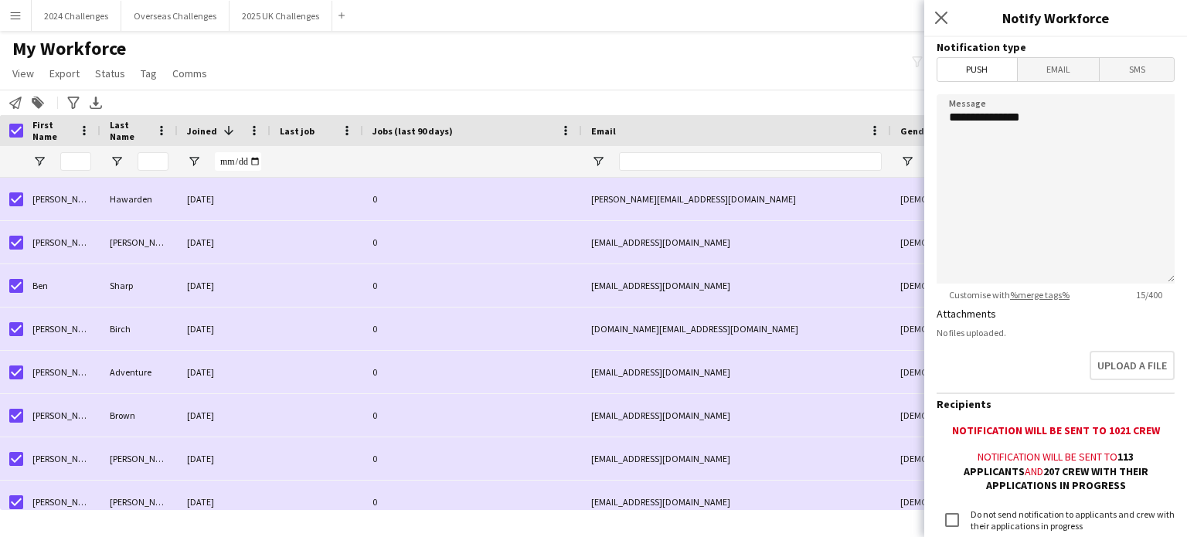
click at [1057, 70] on span "Email" at bounding box center [1059, 69] width 82 height 23
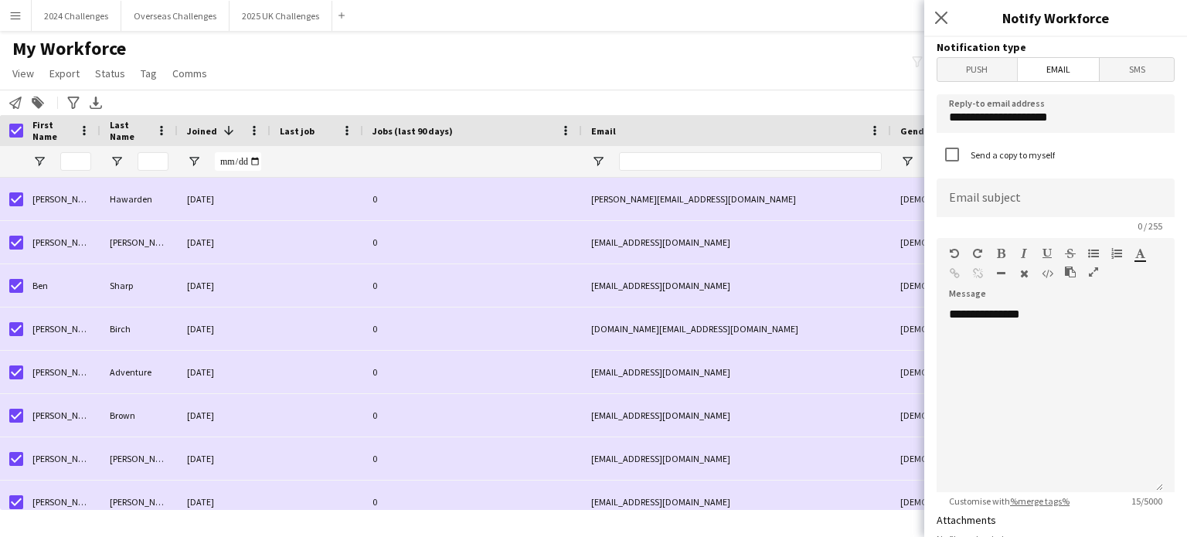
click at [1091, 271] on icon "button" at bounding box center [1093, 272] width 9 height 11
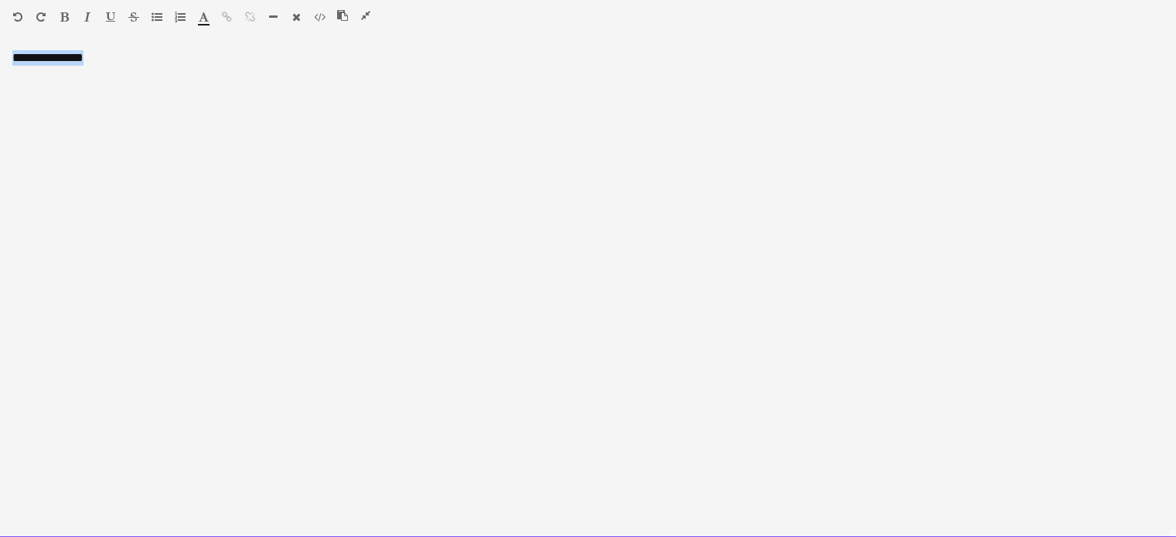
drag, startPoint x: 114, startPoint y: 58, endPoint x: 0, endPoint y: 53, distance: 113.8
click at [0, 53] on div "**********" at bounding box center [588, 294] width 1176 height 488
paste div
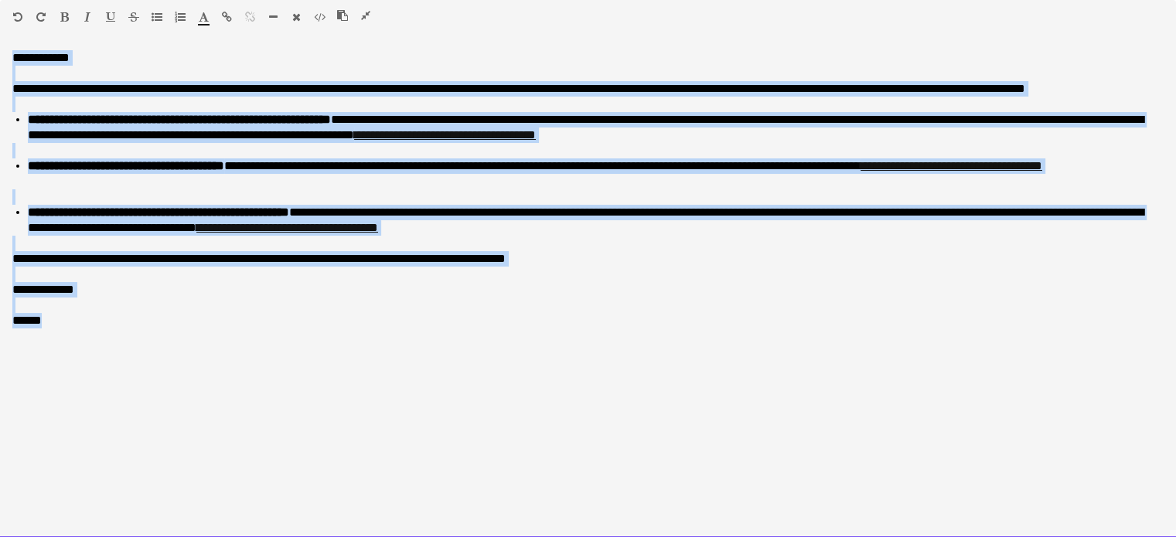
drag, startPoint x: 59, startPoint y: 342, endPoint x: 0, endPoint y: 52, distance: 296.5
click at [0, 52] on div "**********" at bounding box center [588, 294] width 1176 height 488
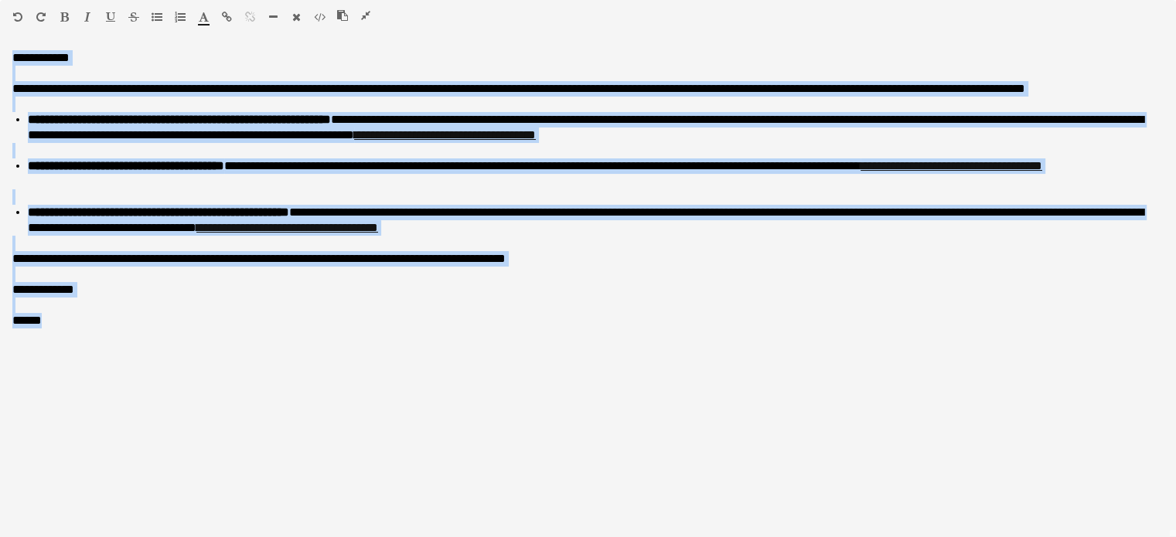
click at [294, 15] on icon "button" at bounding box center [296, 17] width 9 height 11
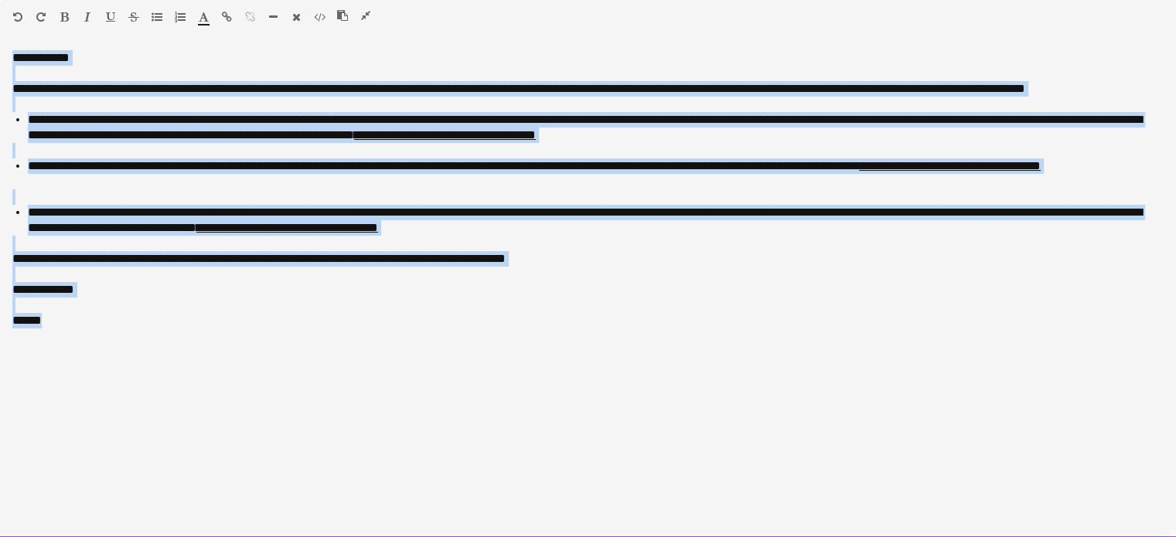
click at [165, 348] on div "**********" at bounding box center [588, 294] width 1176 height 488
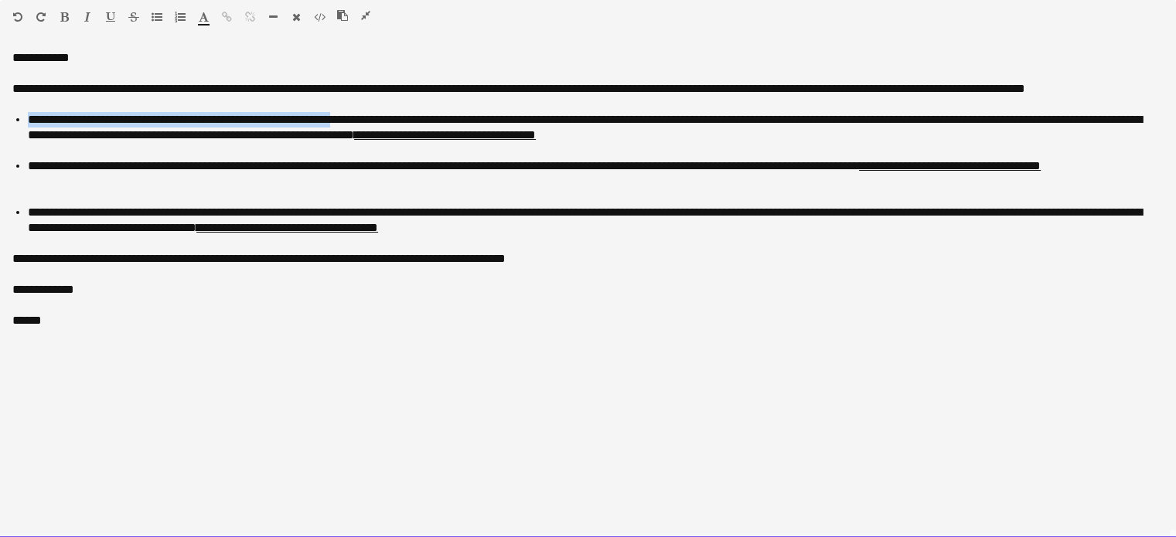
drag, startPoint x: 386, startPoint y: 120, endPoint x: 29, endPoint y: 114, distance: 356.4
click at [29, 114] on div "**********" at bounding box center [595, 127] width 1135 height 31
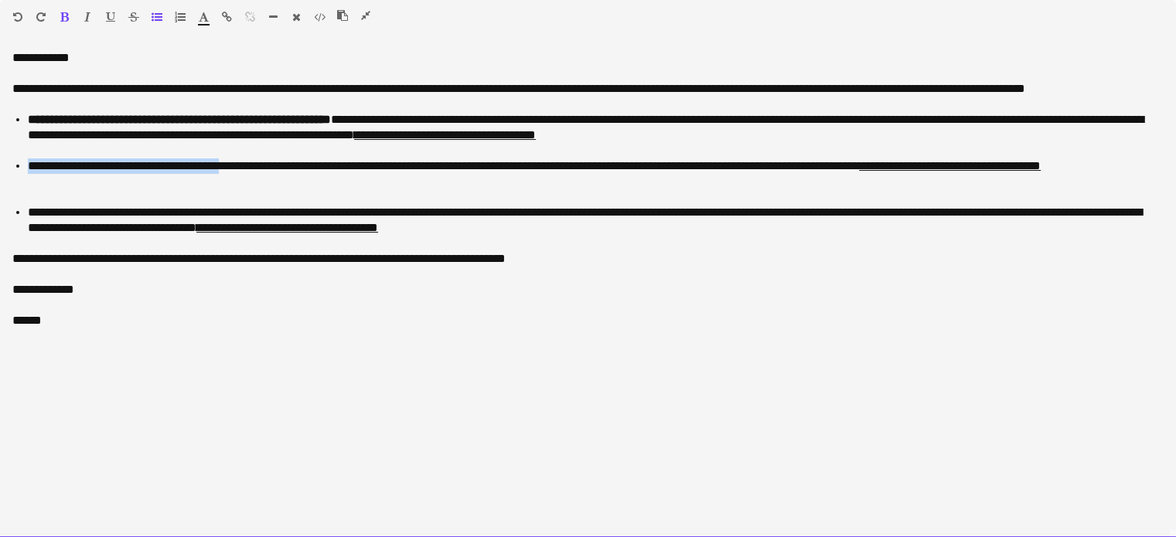
drag, startPoint x: 260, startPoint y: 166, endPoint x: 29, endPoint y: 163, distance: 231.9
click at [29, 163] on div "**********" at bounding box center [595, 173] width 1135 height 31
click at [268, 166] on div "**********" at bounding box center [595, 173] width 1135 height 31
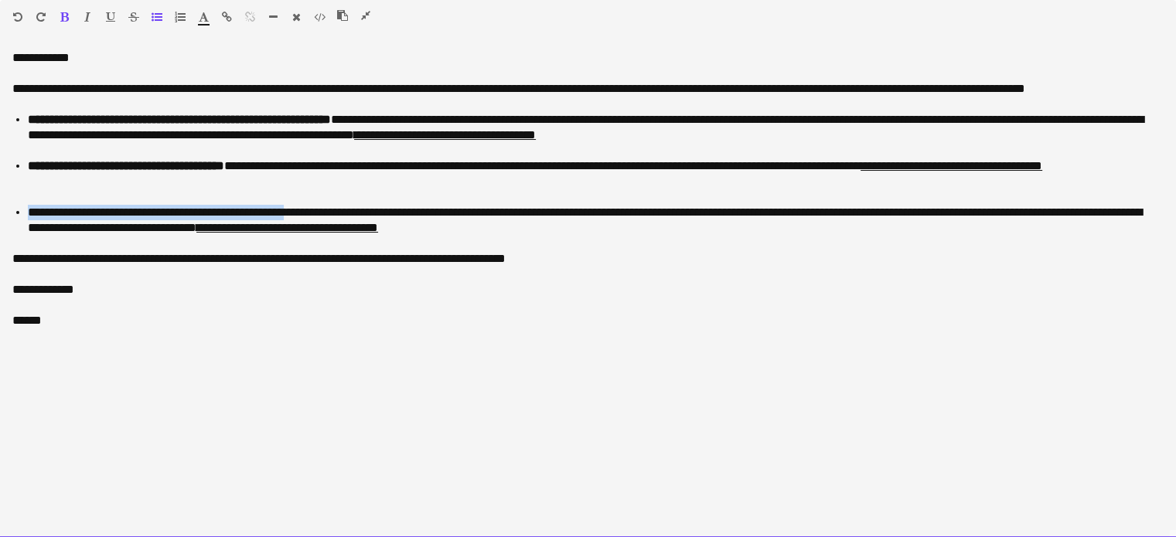
drag, startPoint x: 330, startPoint y: 213, endPoint x: 30, endPoint y: 216, distance: 299.9
click at [30, 216] on div "**********" at bounding box center [595, 220] width 1135 height 31
click at [268, 333] on div "**********" at bounding box center [588, 294] width 1176 height 488
drag, startPoint x: 190, startPoint y: 117, endPoint x: 108, endPoint y: 121, distance: 82.0
click at [108, 121] on b "**********" at bounding box center [179, 120] width 303 height 12
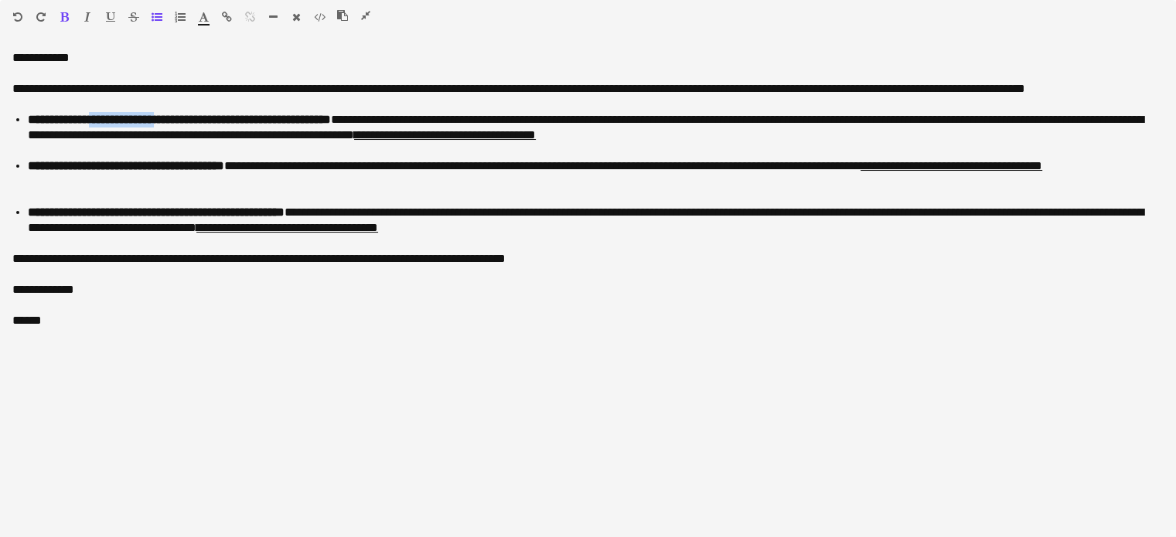
click at [204, 18] on icon "button" at bounding box center [204, 17] width 10 height 11
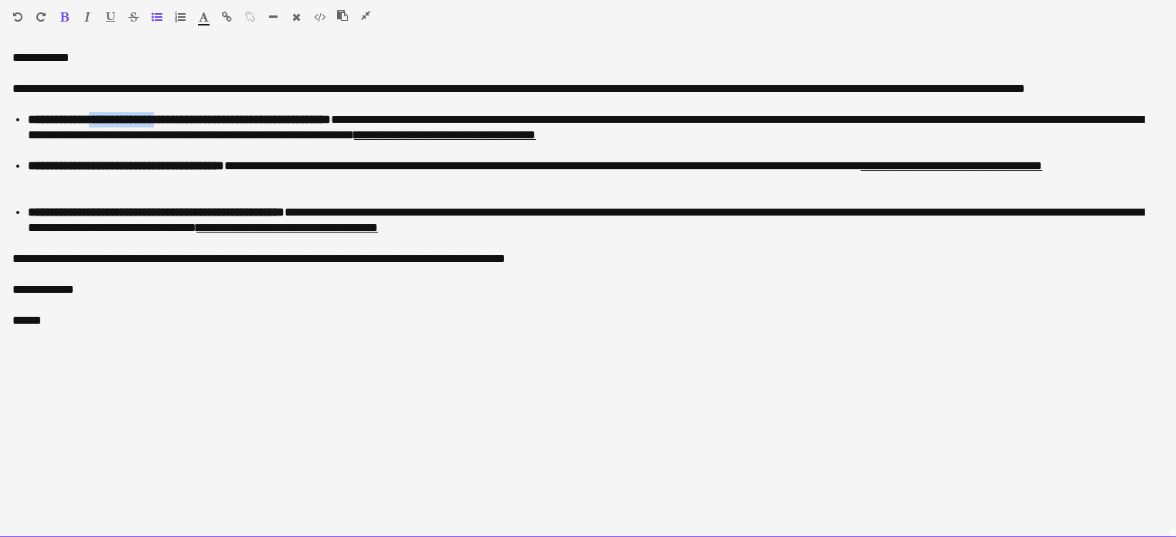
type input "*******"
click at [331, 298] on div at bounding box center [587, 305] width 1151 height 15
click at [204, 331] on div "**********" at bounding box center [588, 294] width 1176 height 488
drag, startPoint x: 1135, startPoint y: 88, endPoint x: 932, endPoint y: 86, distance: 202.5
click at [932, 86] on div "**********" at bounding box center [587, 88] width 1151 height 15
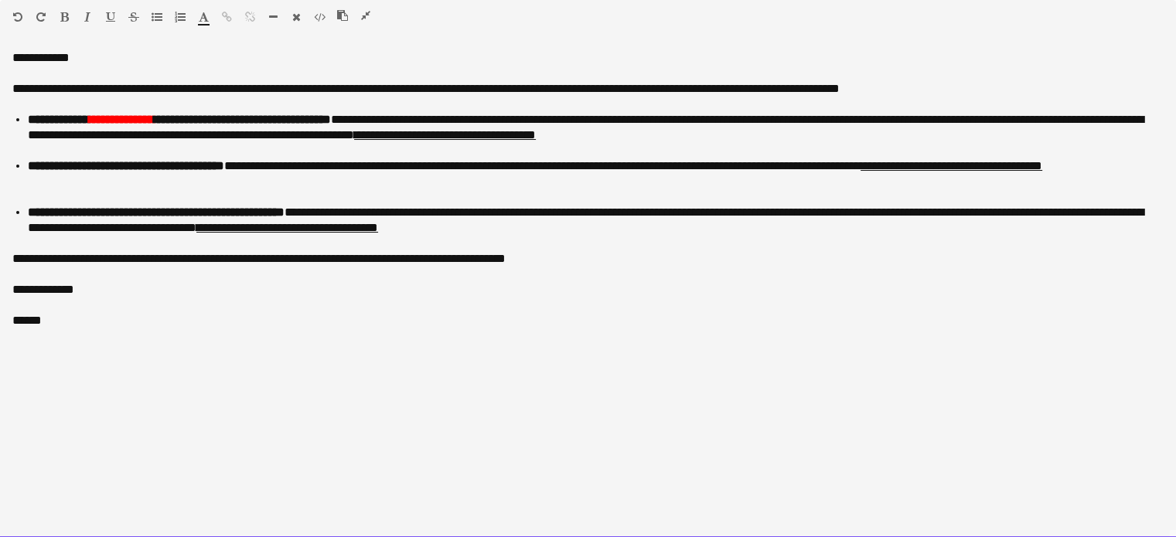
click at [97, 61] on div "**********" at bounding box center [587, 57] width 1151 height 15
click at [725, 318] on div "******" at bounding box center [587, 320] width 1151 height 15
click at [860, 172] on link "**********" at bounding box center [951, 166] width 182 height 12
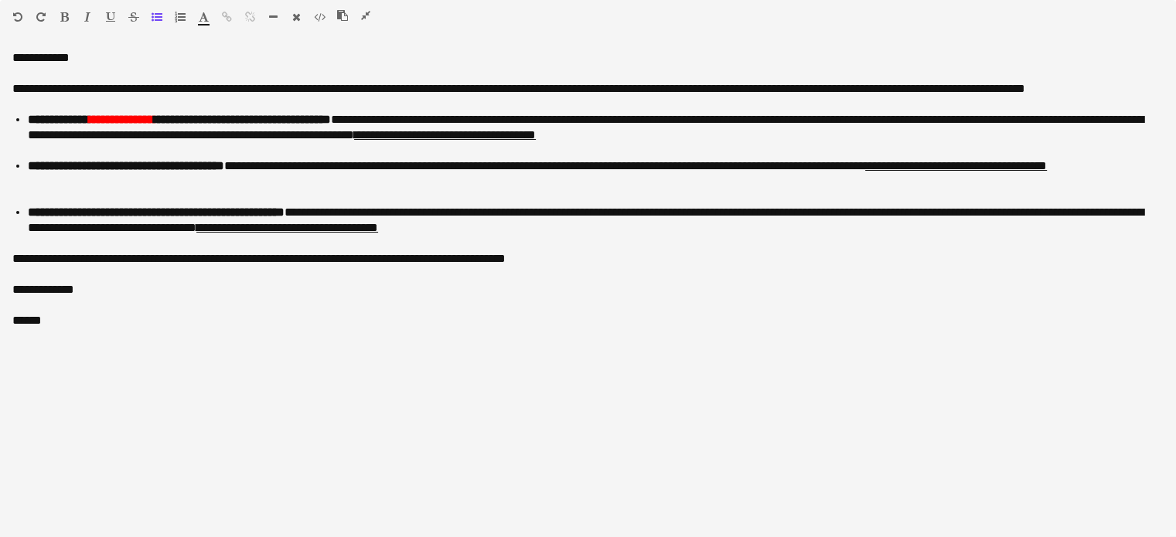
click at [366, 13] on icon "button" at bounding box center [365, 15] width 9 height 11
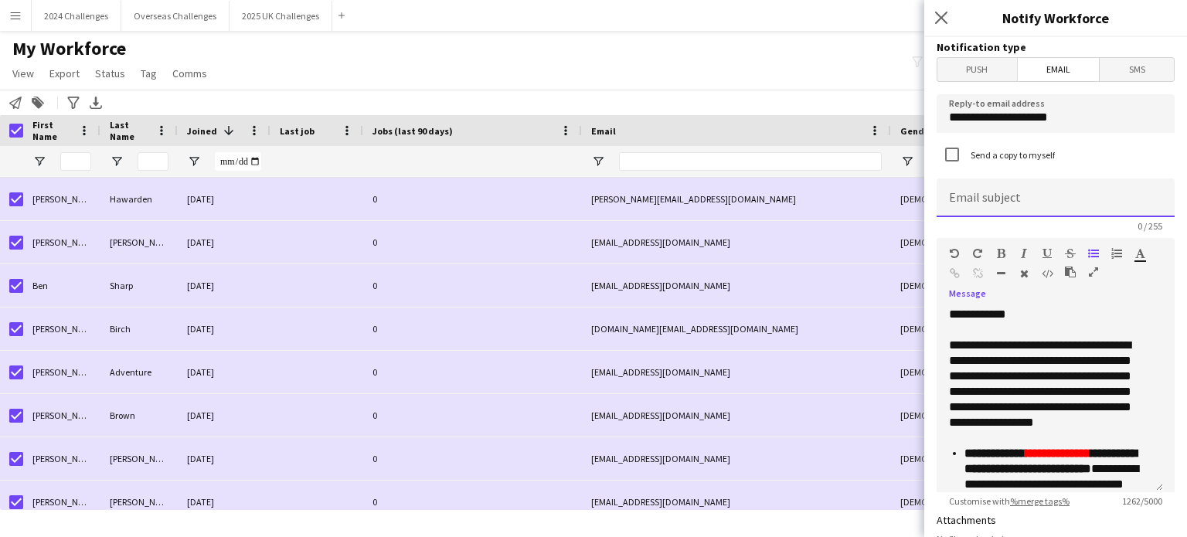
click at [1022, 193] on input at bounding box center [1056, 198] width 238 height 39
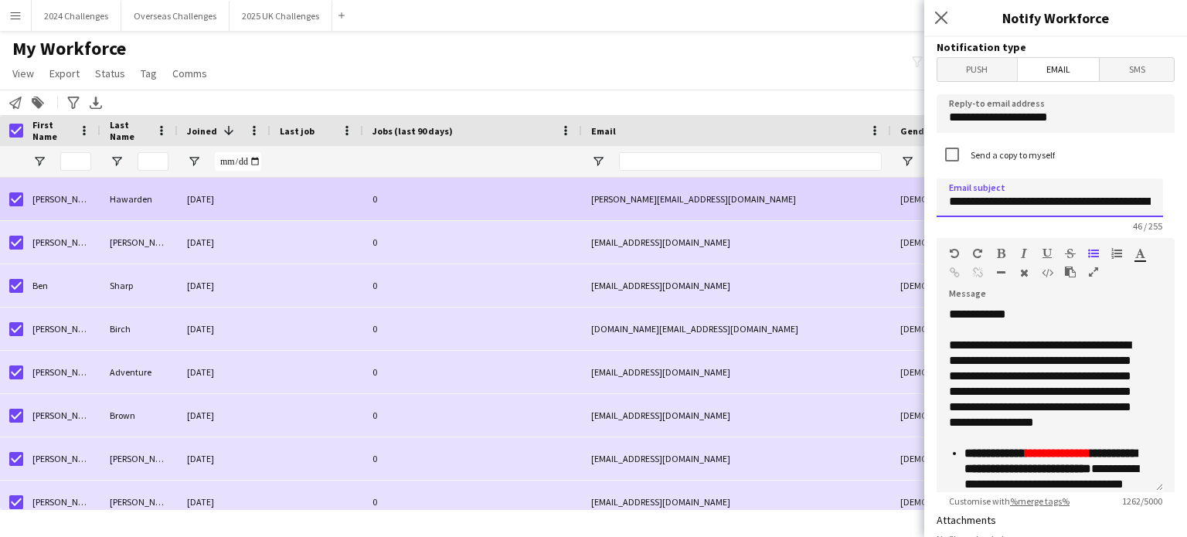
drag, startPoint x: 1150, startPoint y: 202, endPoint x: 899, endPoint y: 216, distance: 251.6
click at [899, 216] on body "Menu Boards Boards Boards All jobs Status Workforce Workforce My Workforce Recr…" at bounding box center [593, 268] width 1187 height 537
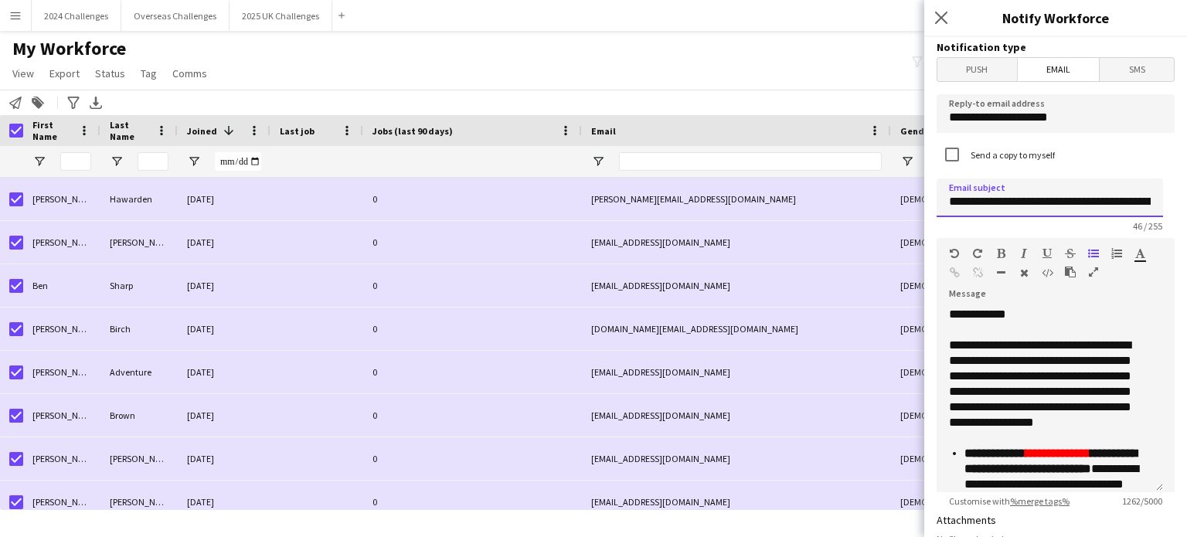
click at [1128, 198] on input "**********" at bounding box center [1050, 198] width 226 height 39
drag, startPoint x: 1128, startPoint y: 199, endPoint x: 1183, endPoint y: 198, distance: 54.1
click at [1183, 198] on div "**********" at bounding box center [1055, 287] width 263 height 500
click at [1154, 199] on input "**********" at bounding box center [1050, 198] width 226 height 39
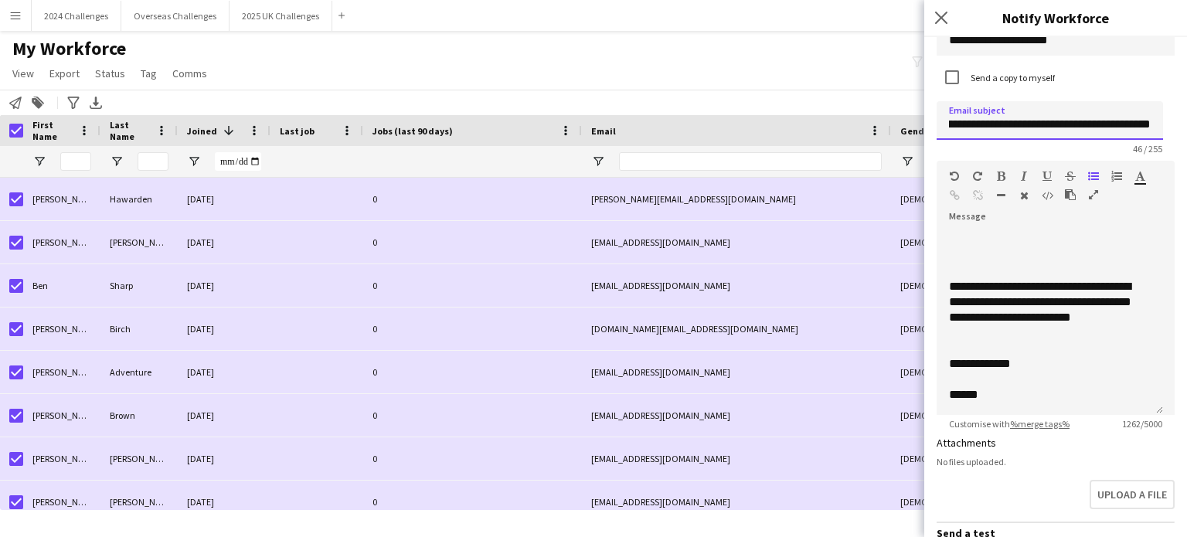
scroll to position [232, 0]
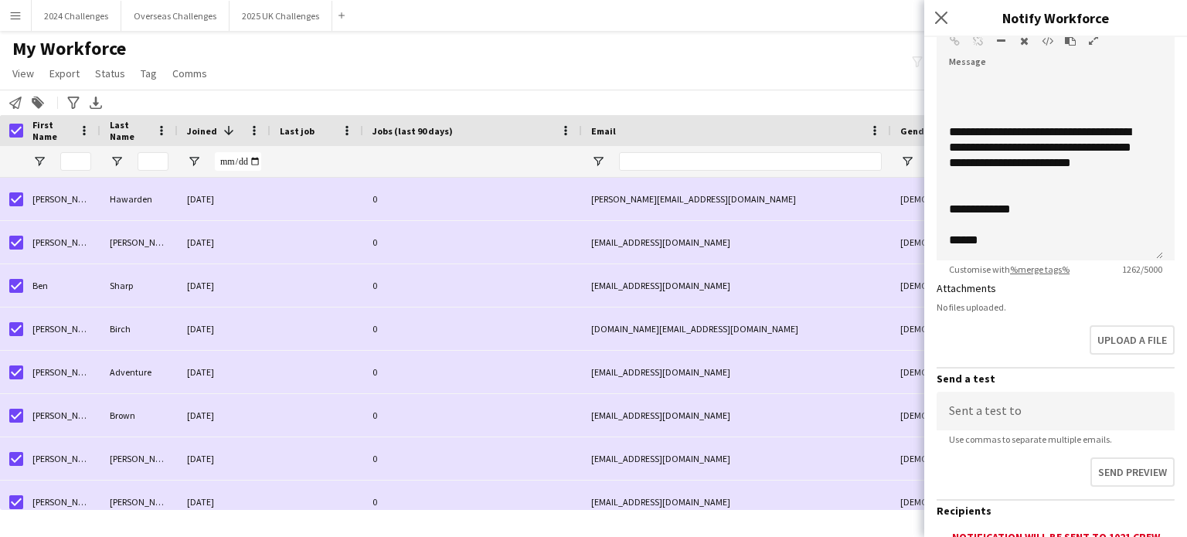
type input "**********"
click at [1024, 406] on input at bounding box center [1056, 411] width 238 height 39
type input "**********"
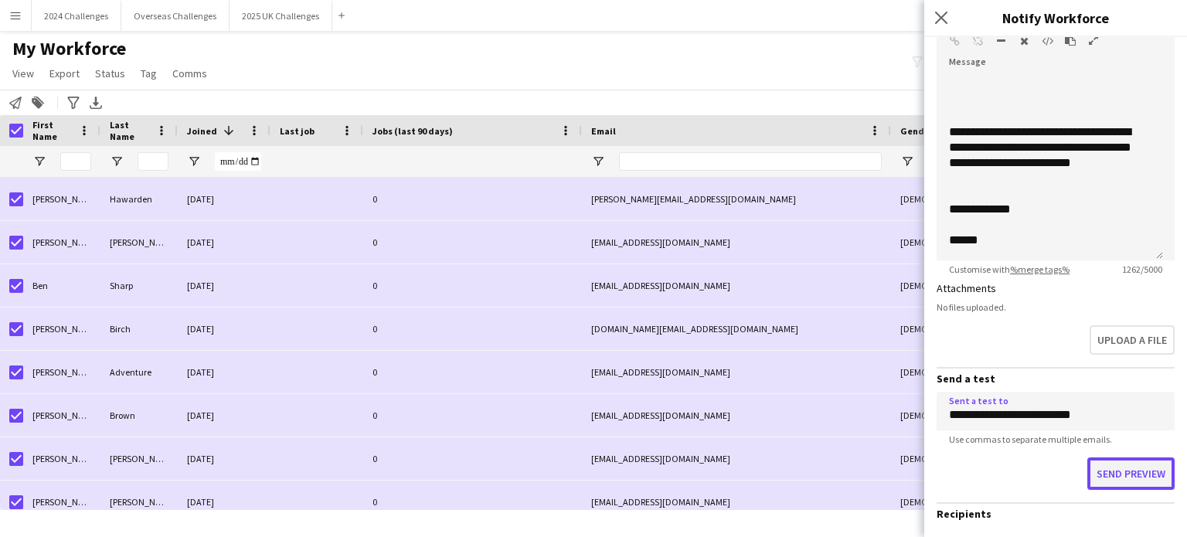
click at [1126, 472] on button "Send preview" at bounding box center [1131, 474] width 87 height 32
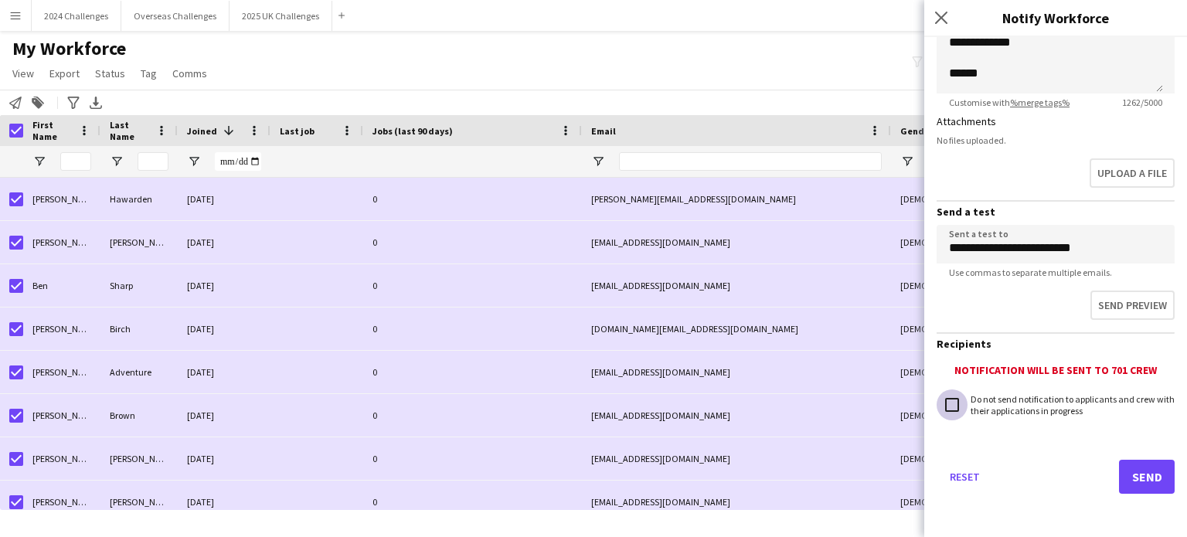
scroll to position [397, 0]
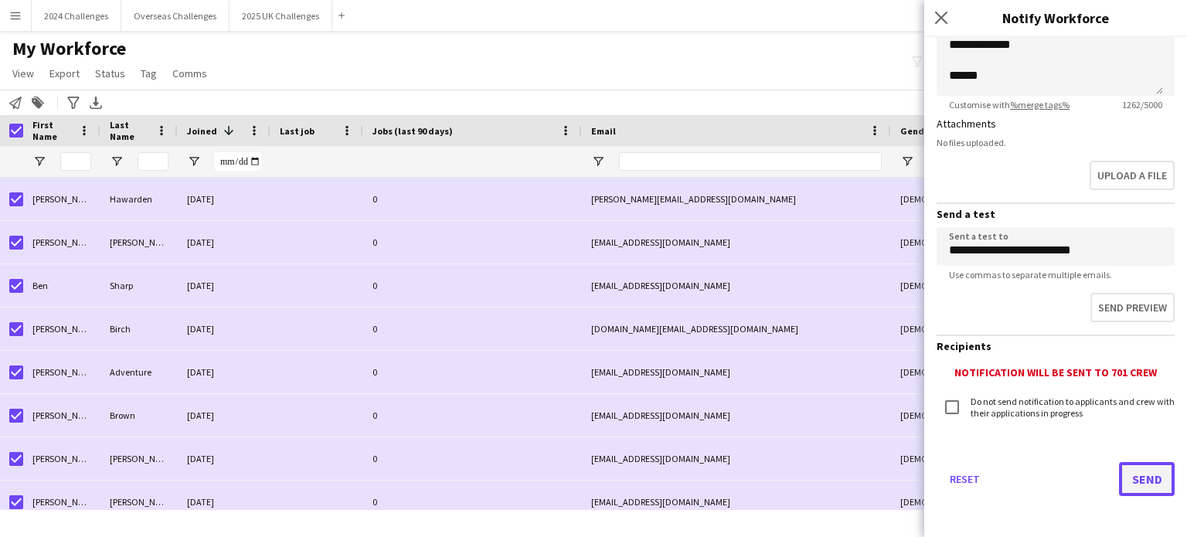
click at [1141, 478] on button "Send" at bounding box center [1147, 479] width 56 height 34
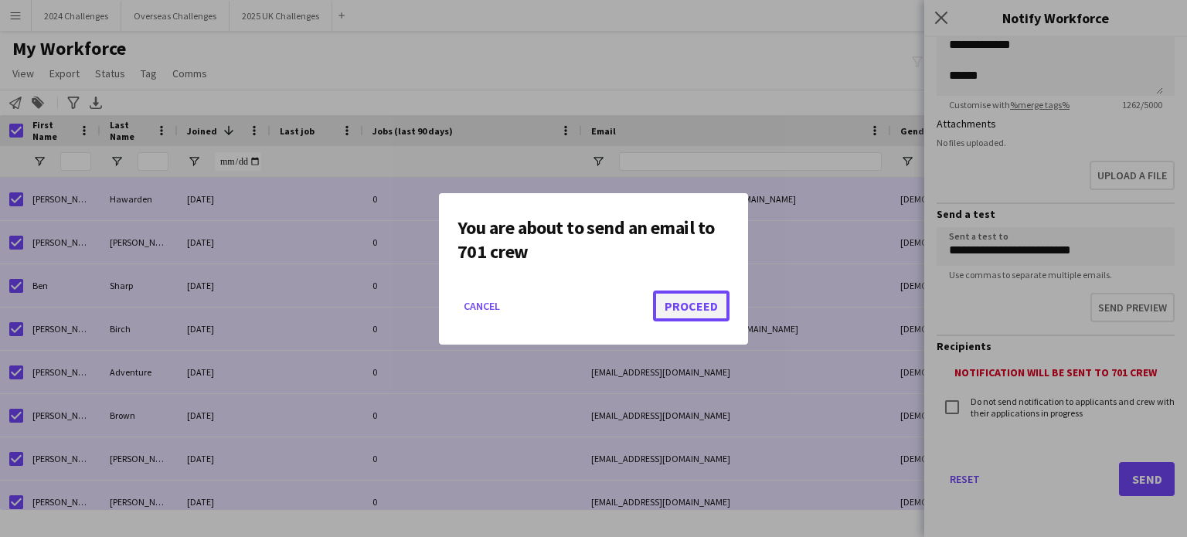
click at [711, 311] on button "Proceed" at bounding box center [691, 306] width 77 height 31
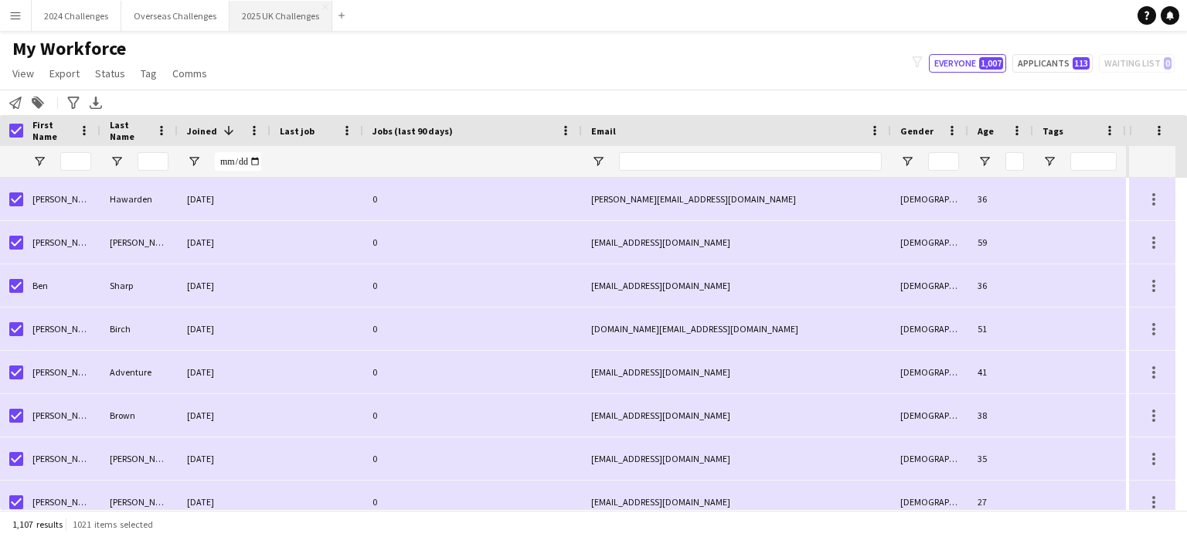
click at [288, 19] on button "2025 UK Challenges Close" at bounding box center [281, 16] width 103 height 30
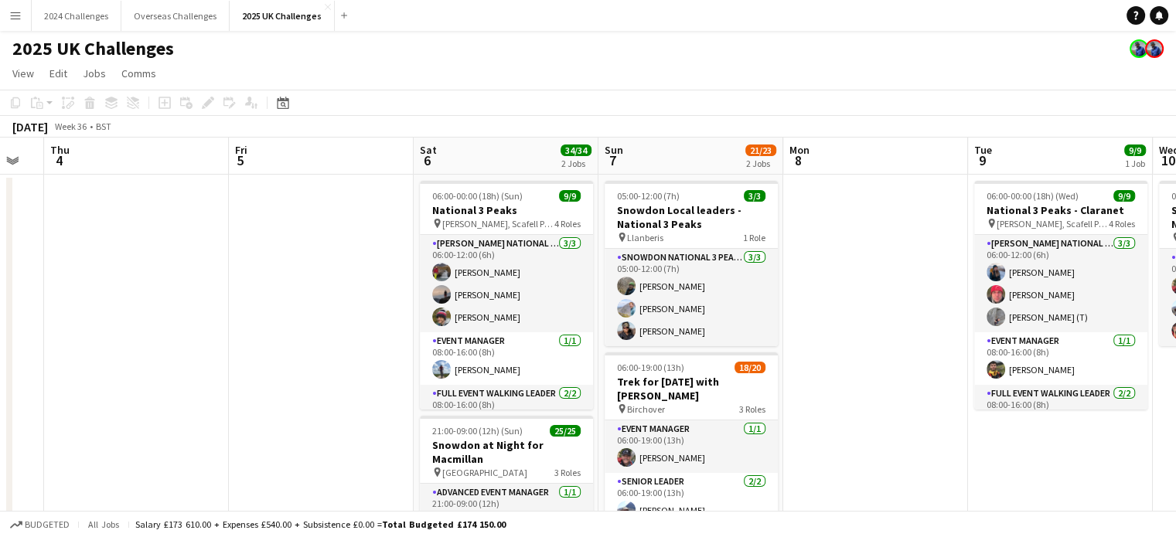
scroll to position [0, 690]
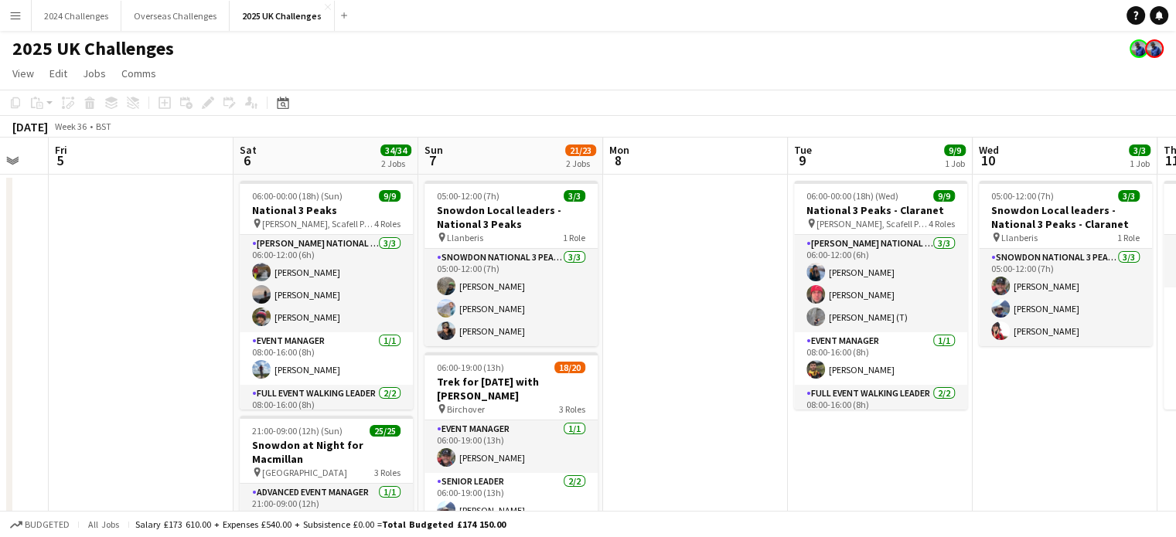
drag, startPoint x: 746, startPoint y: 296, endPoint x: 56, endPoint y: 295, distance: 690.2
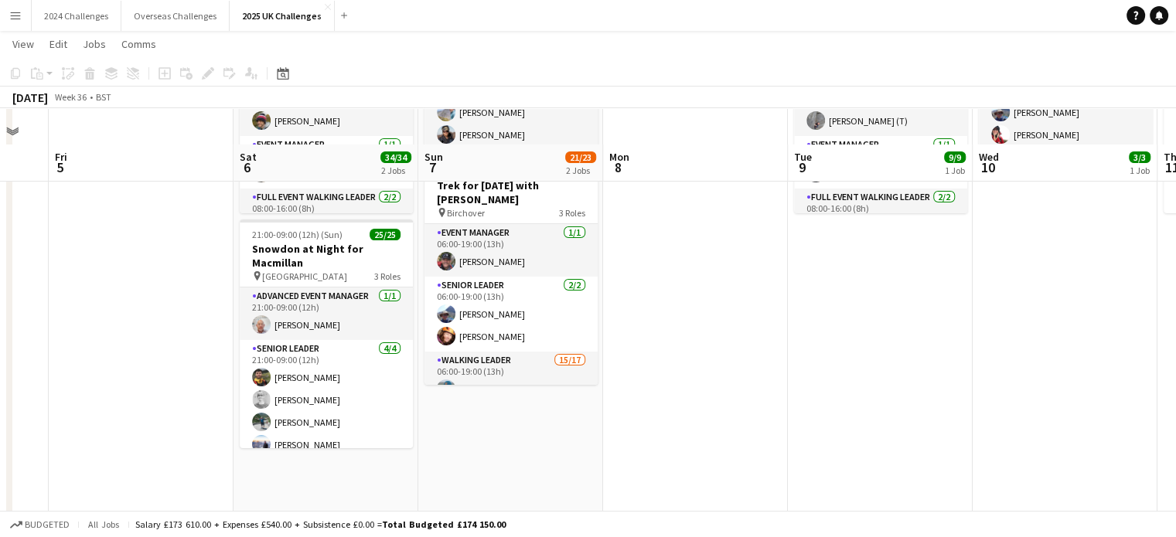
scroll to position [232, 0]
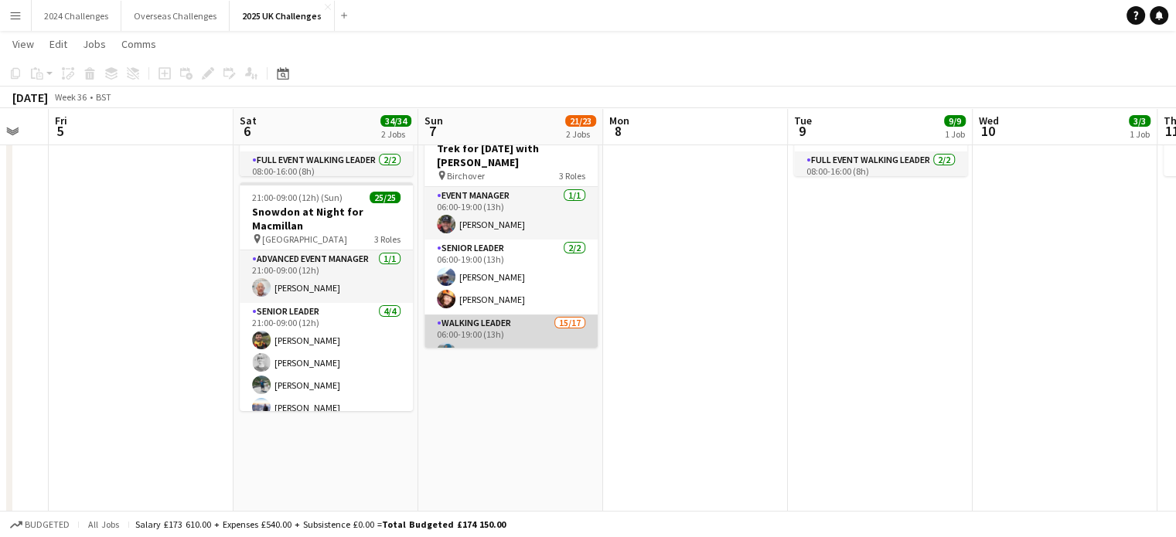
click at [492, 327] on app-card-role "Walking Leader 15/17 06:00-19:00 (13h) [PERSON_NAME] [PERSON_NAME] [PERSON_NAME…" at bounding box center [510, 520] width 173 height 411
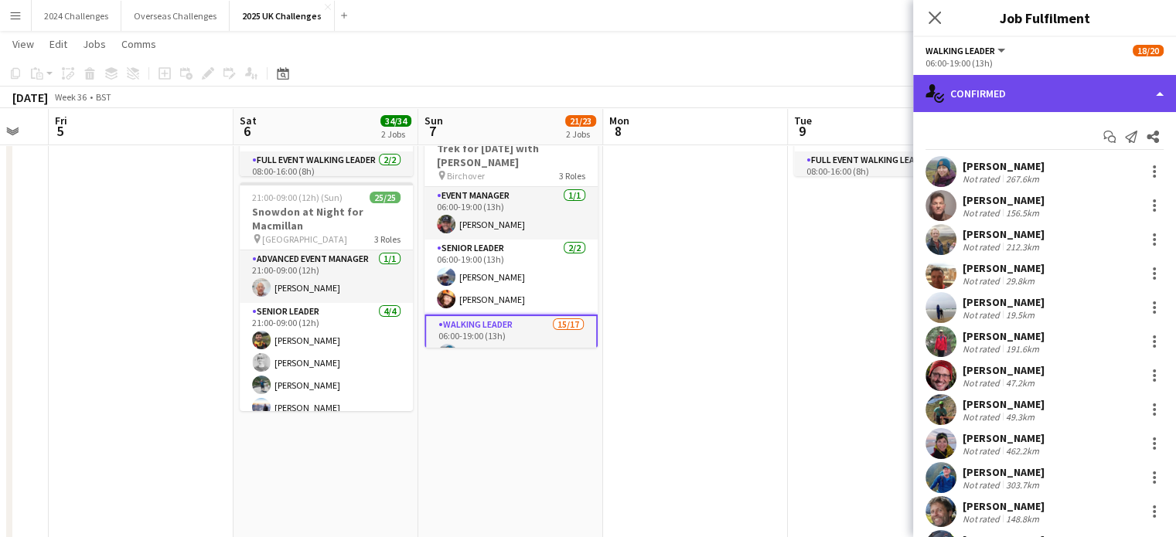
click at [1053, 101] on div "single-neutral-actions-check-2 Confirmed" at bounding box center [1044, 93] width 263 height 37
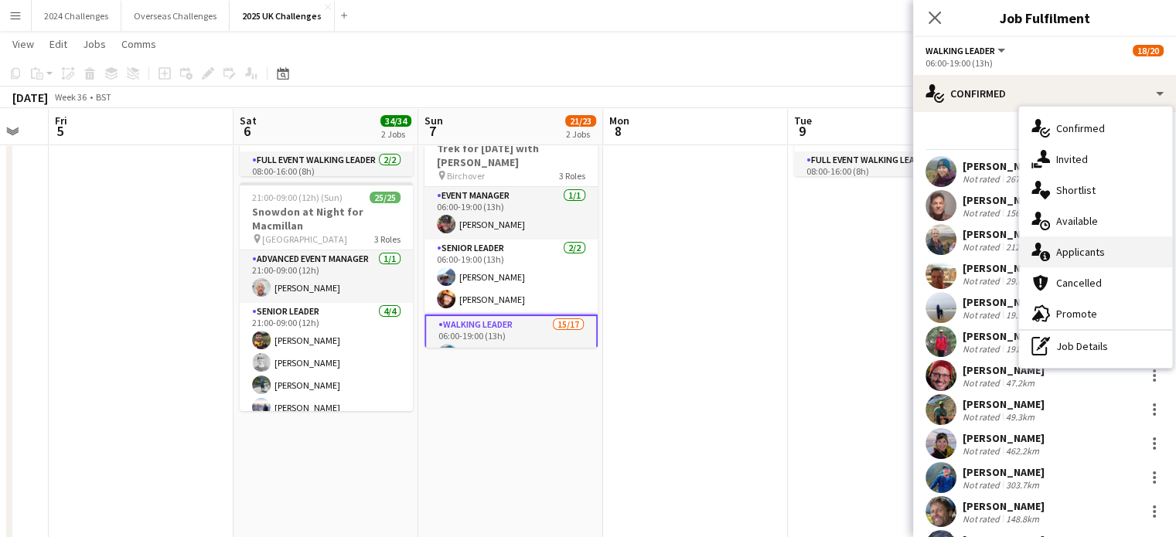
click at [1088, 247] on span "Applicants" at bounding box center [1080, 252] width 49 height 14
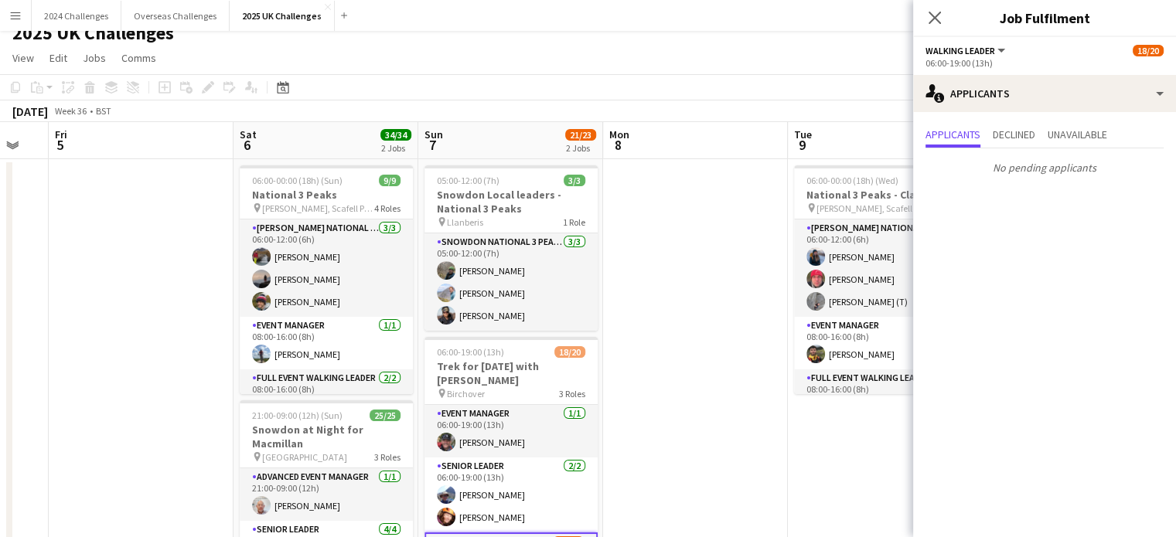
scroll to position [0, 0]
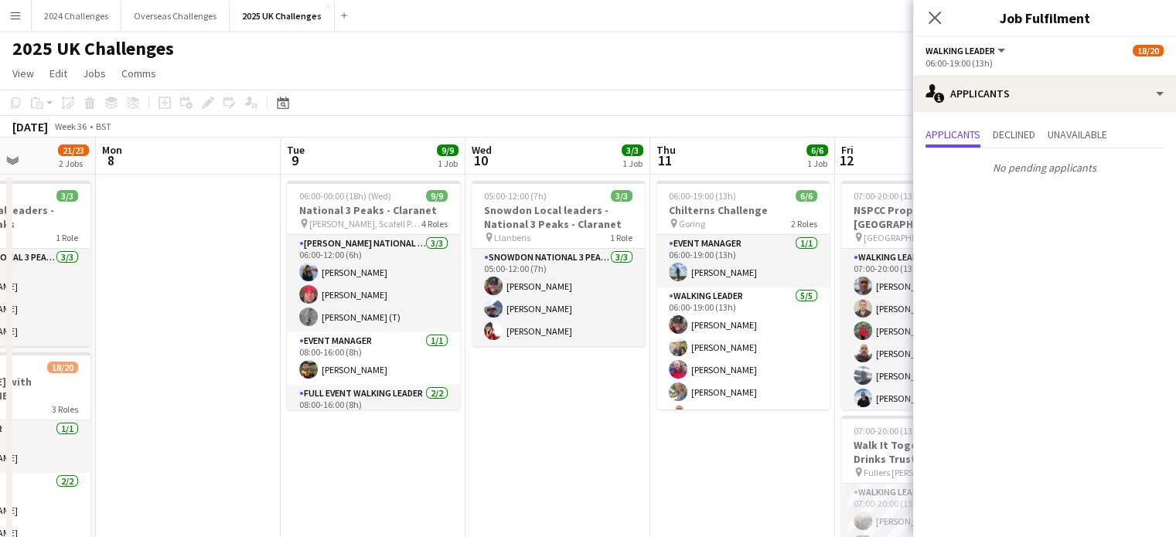
drag, startPoint x: 736, startPoint y: 409, endPoint x: 323, endPoint y: 407, distance: 412.7
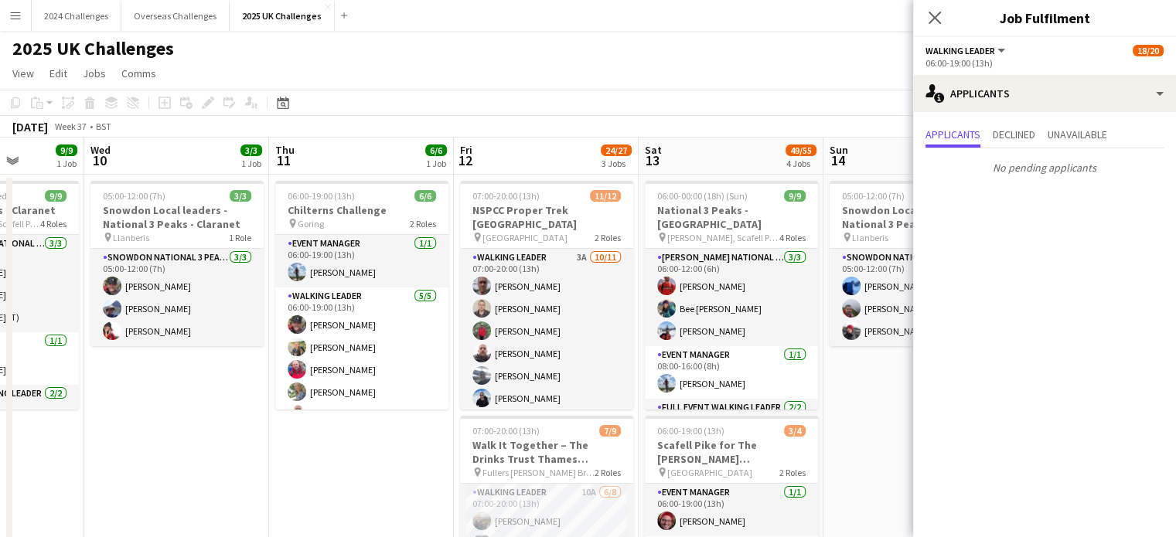
scroll to position [0, 718]
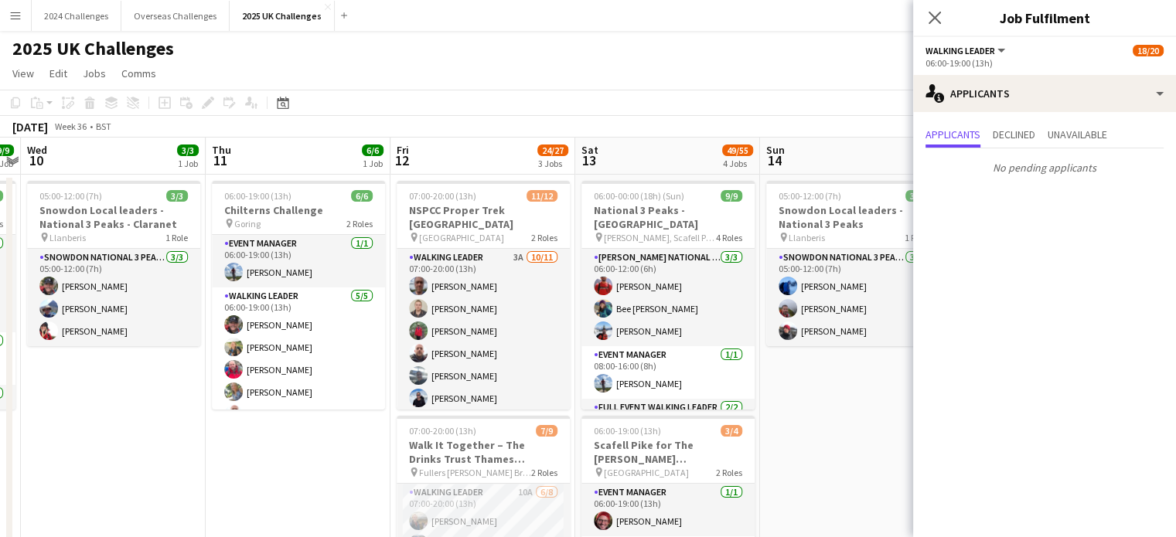
drag, startPoint x: 676, startPoint y: 465, endPoint x: 233, endPoint y: 437, distance: 444.5
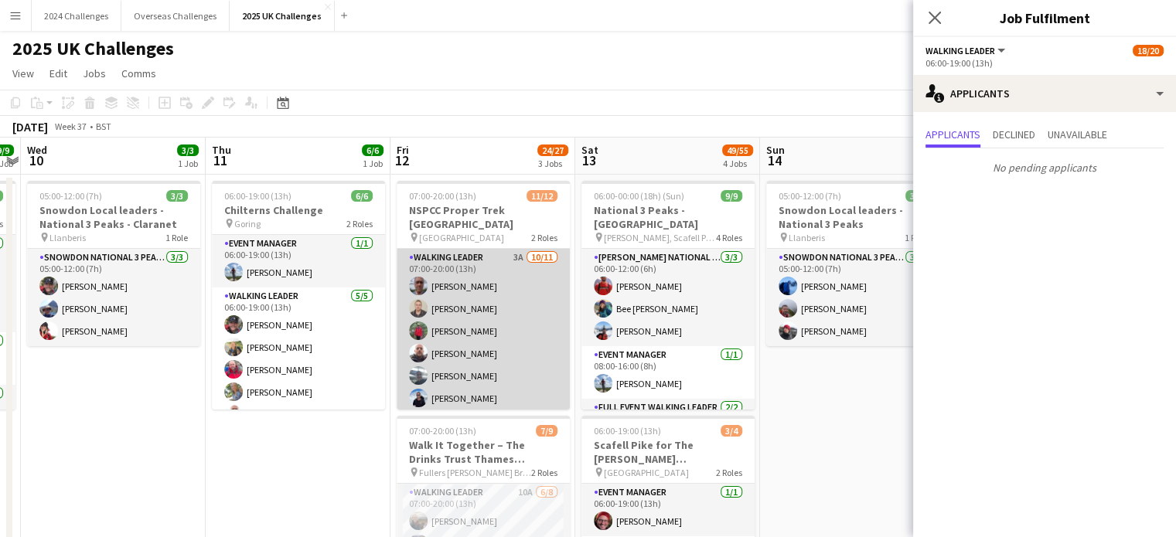
click at [470, 249] on app-card-role "Walking Leader 3A [DATE] 07:00-20:00 (13h) [PERSON_NAME] [PERSON_NAME] [PERSON_…" at bounding box center [483, 387] width 173 height 277
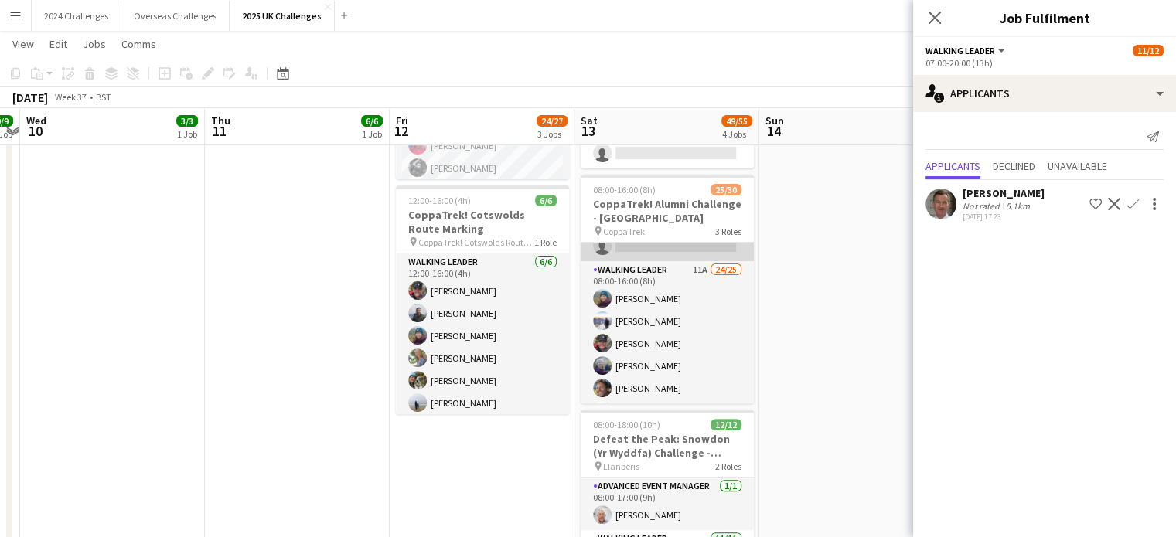
scroll to position [155, 0]
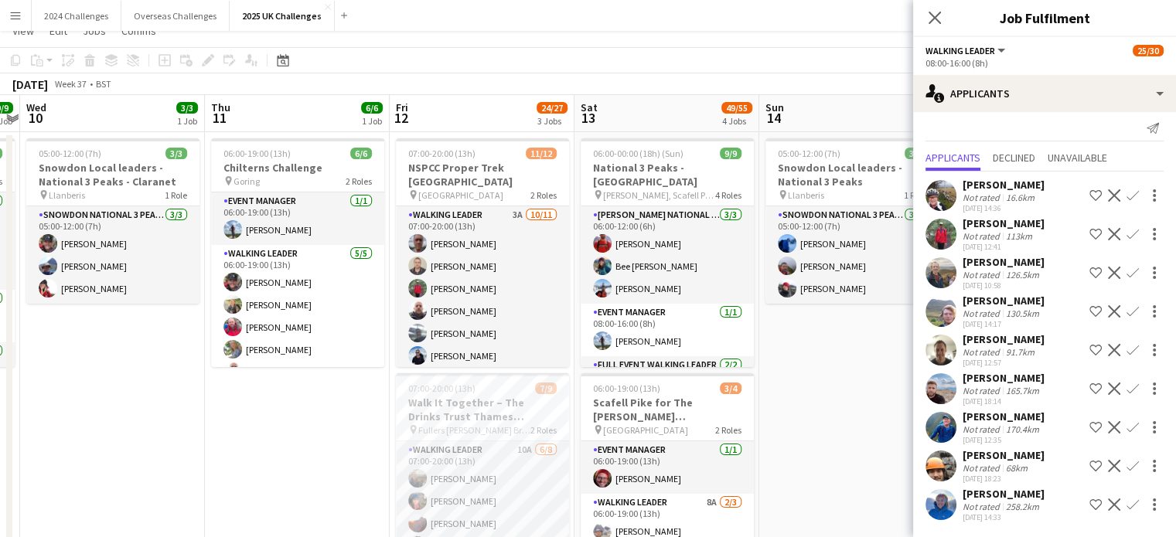
scroll to position [0, 0]
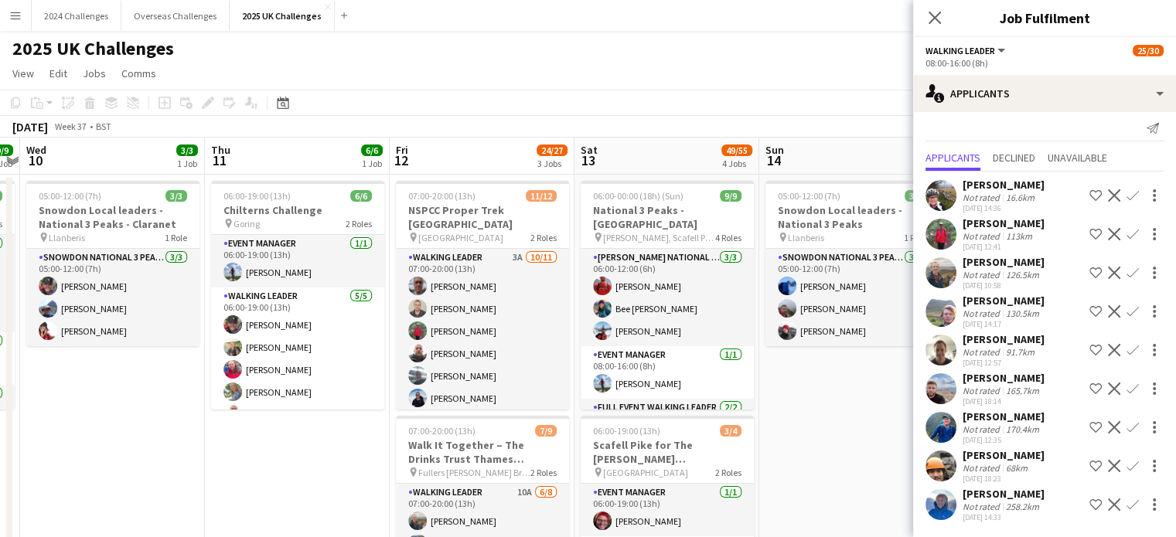
click at [530, 114] on app-toolbar "Copy Paste Paste Ctrl+V Paste with crew Ctrl+Shift+V Paste linked Job [GEOGRAPH…" at bounding box center [588, 103] width 1176 height 26
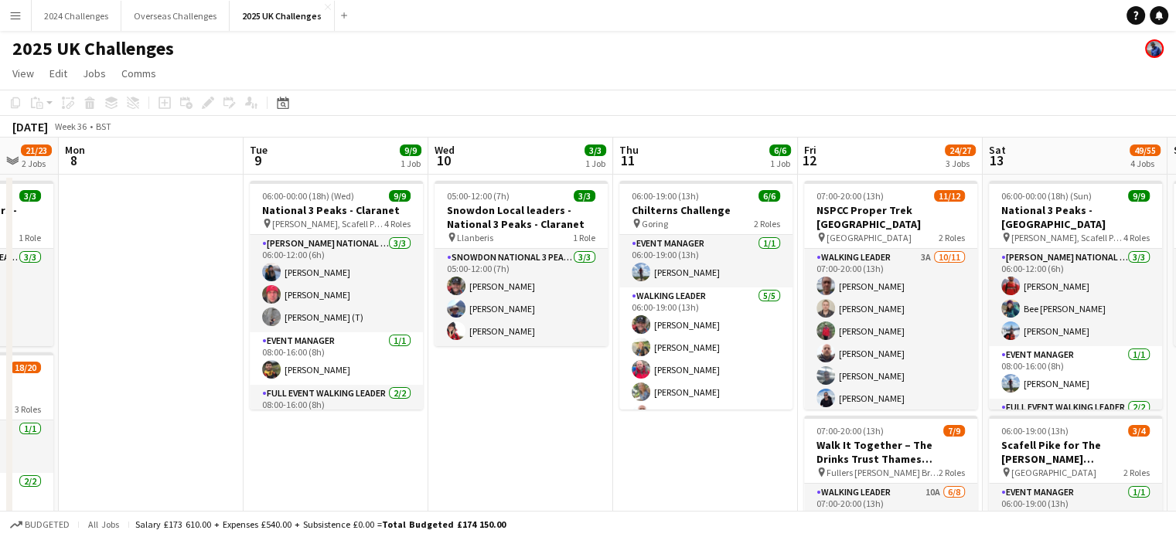
scroll to position [0, 479]
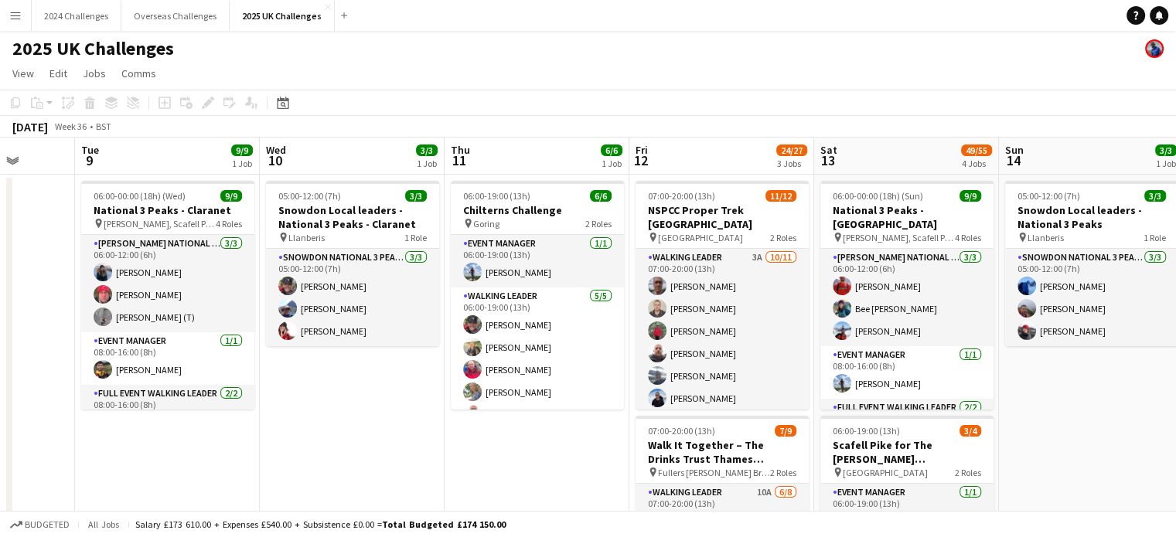
drag, startPoint x: 148, startPoint y: 435, endPoint x: 570, endPoint y: 428, distance: 422.1
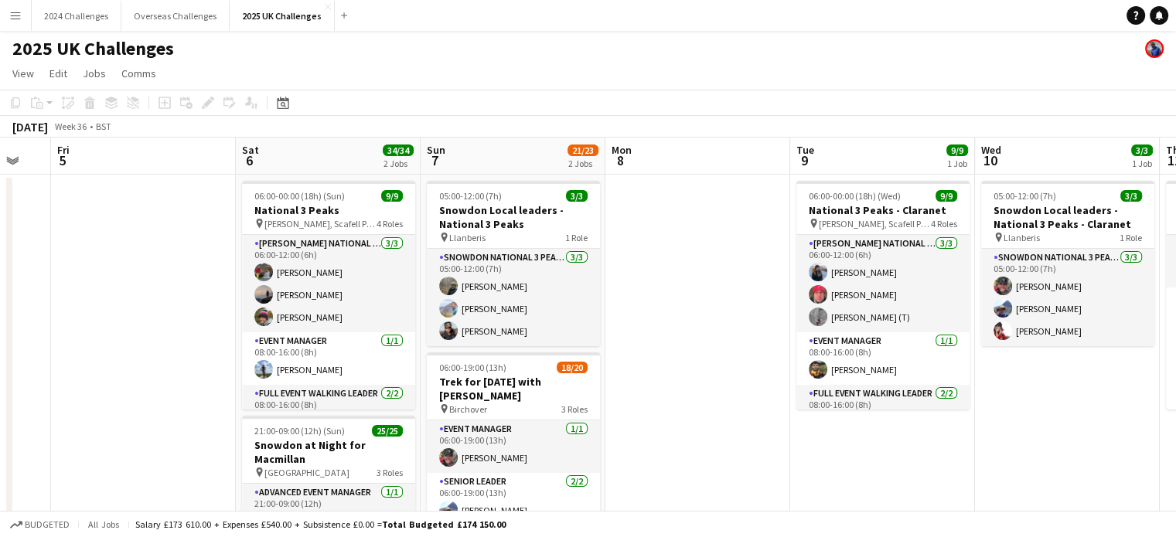
scroll to position [0, 318]
drag, startPoint x: 208, startPoint y: 262, endPoint x: 739, endPoint y: 268, distance: 531.0
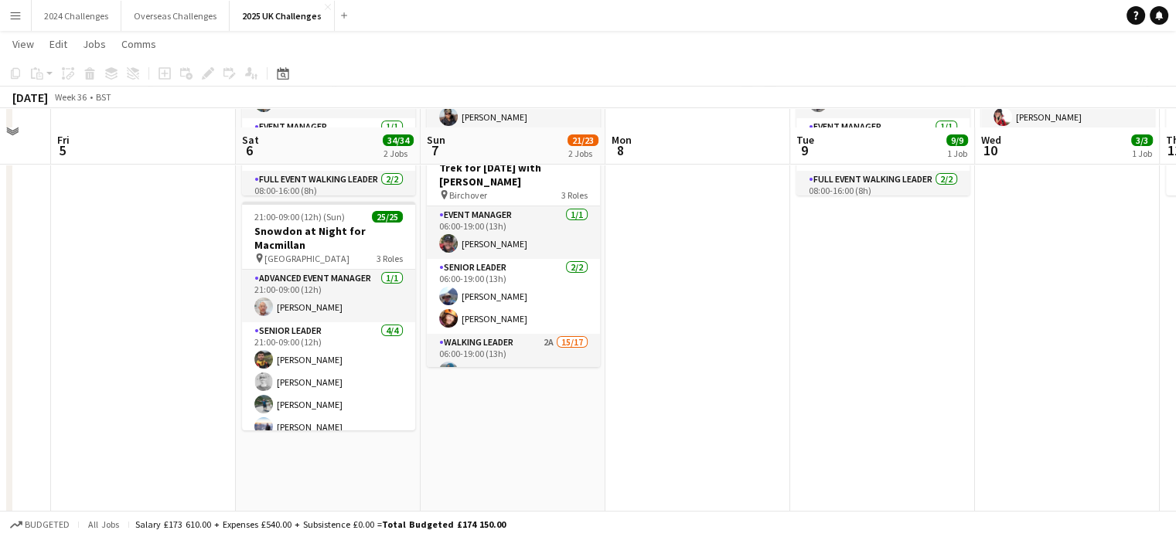
scroll to position [232, 0]
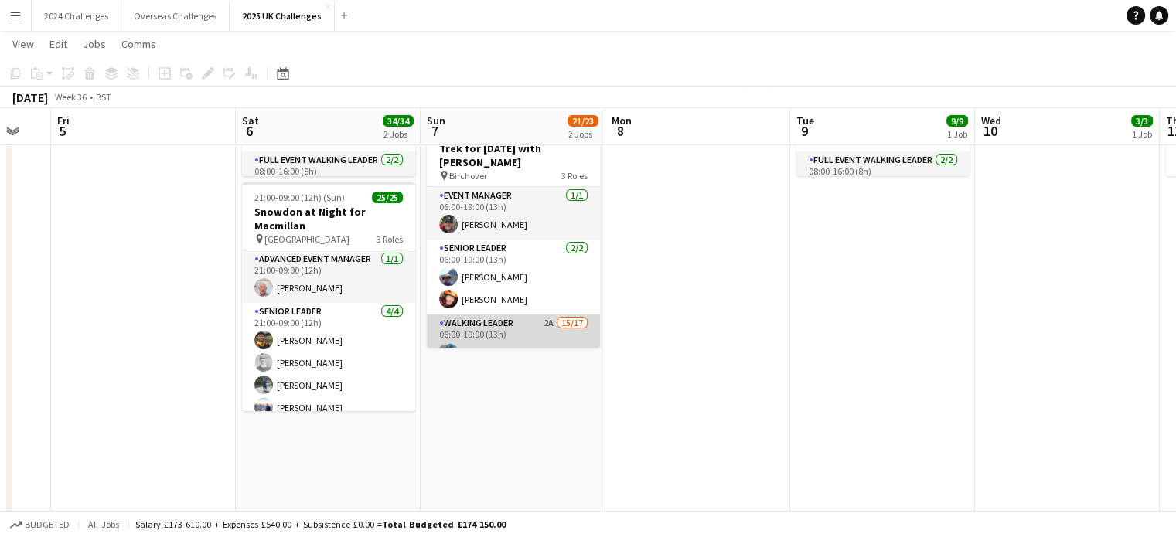
click at [499, 327] on app-card-role "Walking Leader 2A 15/17 06:00-19:00 (13h) [PERSON_NAME] [PERSON_NAME] [PERSON_N…" at bounding box center [513, 520] width 173 height 411
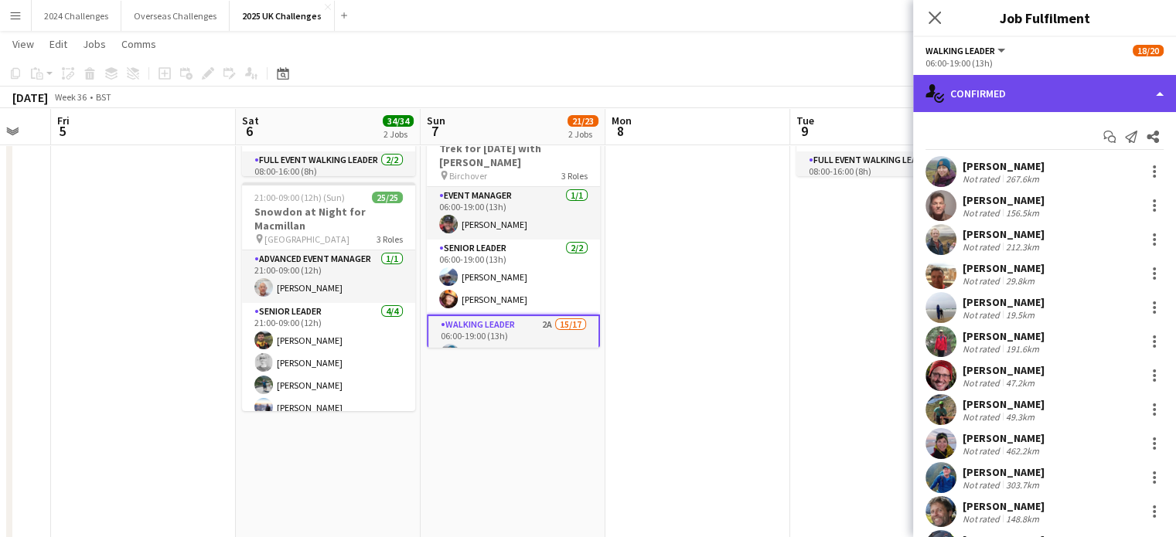
click at [996, 101] on div "single-neutral-actions-check-2 Confirmed" at bounding box center [1044, 93] width 263 height 37
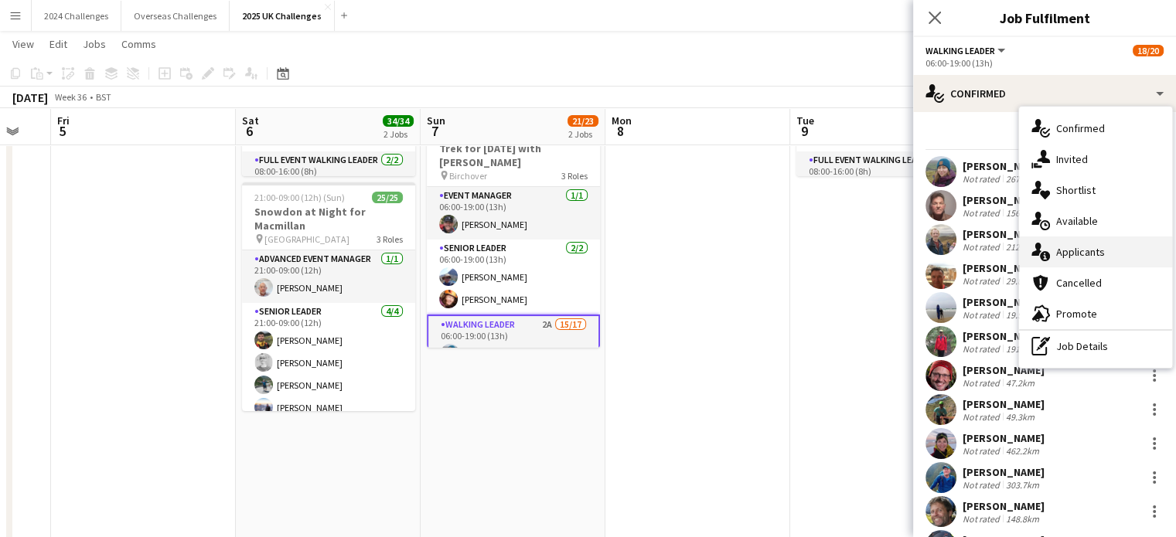
click at [1086, 254] on span "Applicants" at bounding box center [1080, 252] width 49 height 14
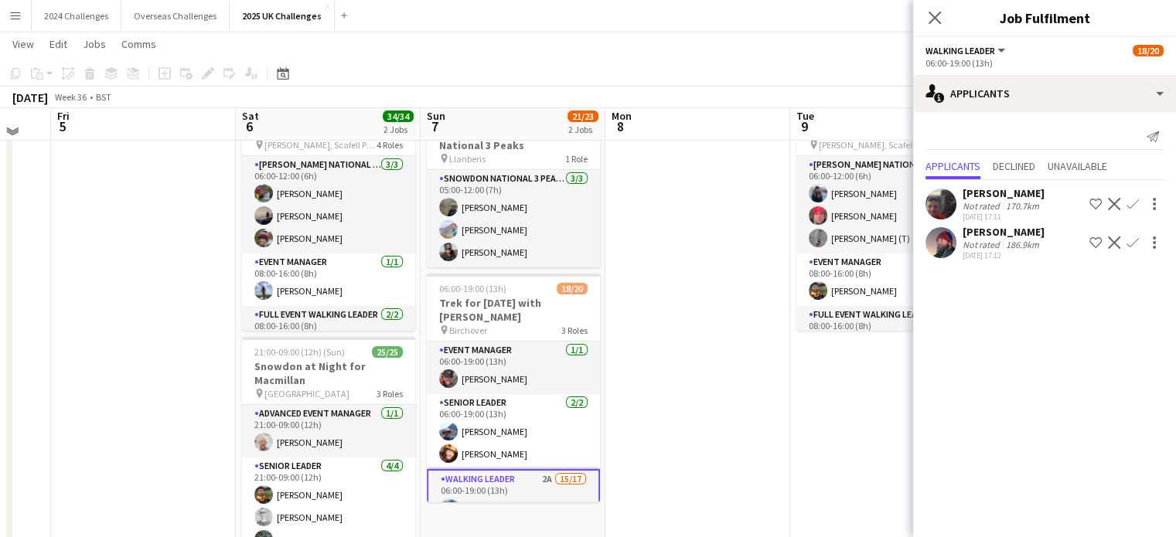
scroll to position [0, 0]
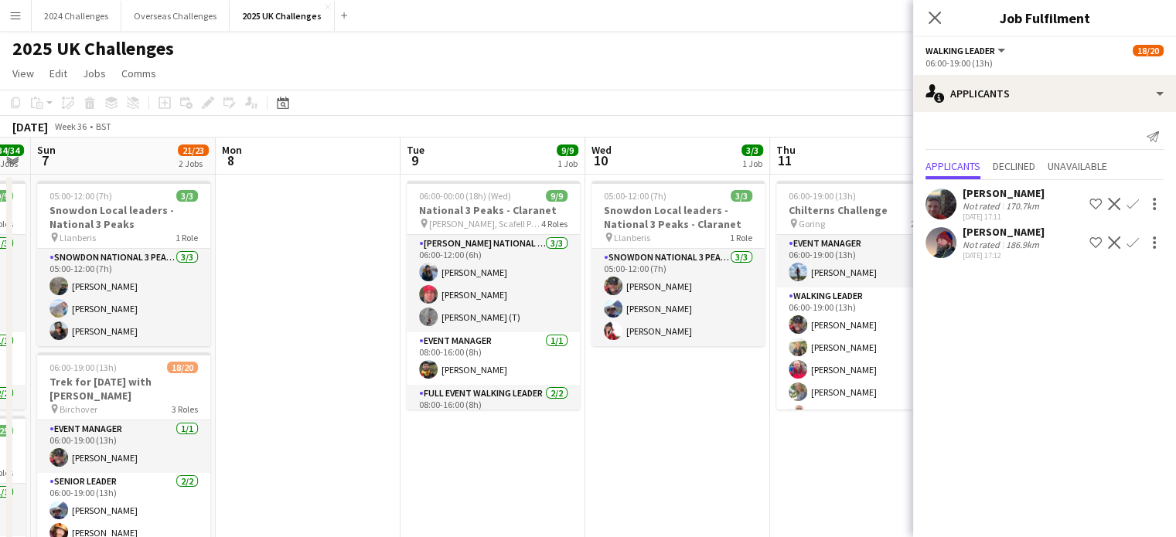
drag, startPoint x: 754, startPoint y: 351, endPoint x: 365, endPoint y: 333, distance: 390.0
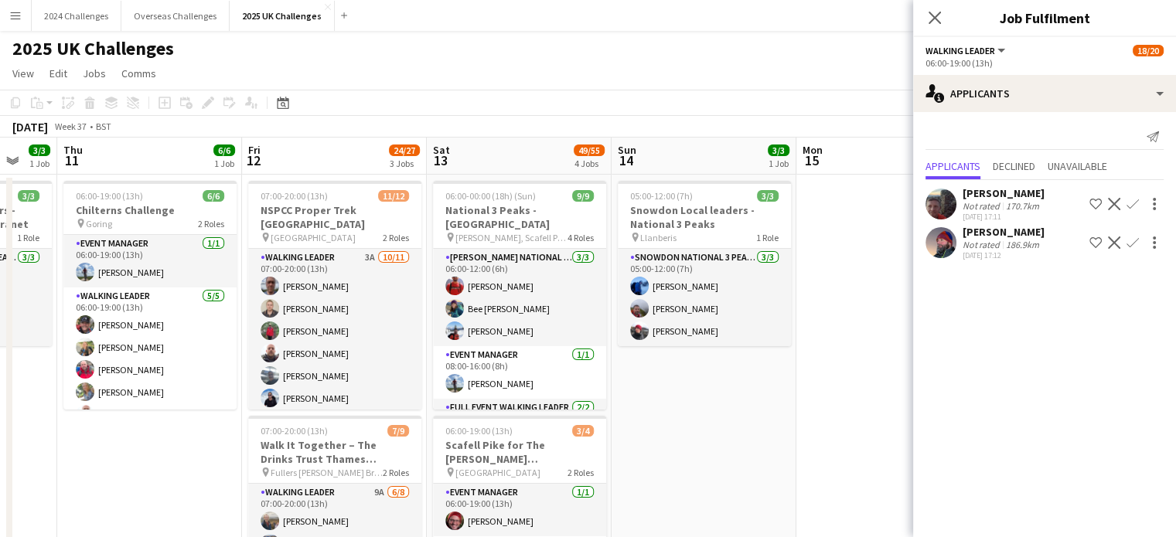
scroll to position [0, 410]
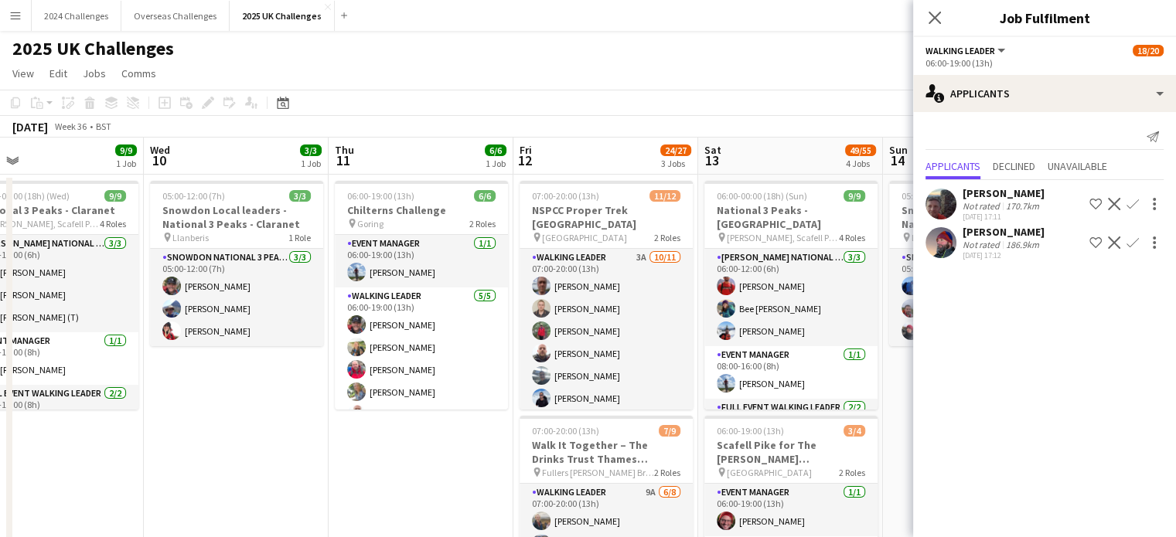
drag, startPoint x: 661, startPoint y: 434, endPoint x: 320, endPoint y: 418, distance: 341.2
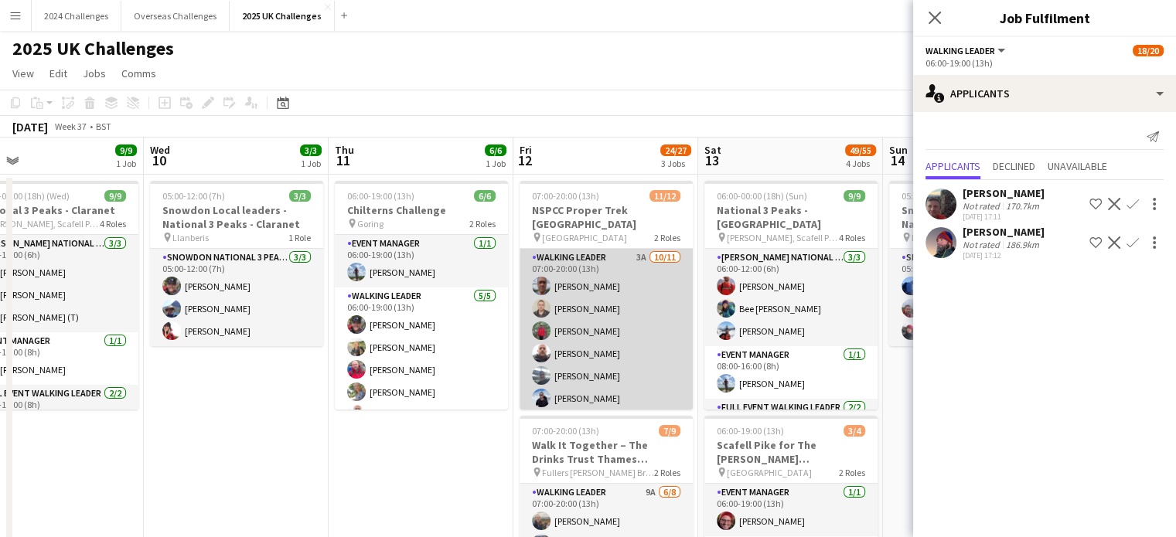
click at [590, 249] on app-card-role "Walking Leader 3A [DATE] 07:00-20:00 (13h) [PERSON_NAME] [PERSON_NAME] [PERSON_…" at bounding box center [605, 387] width 173 height 277
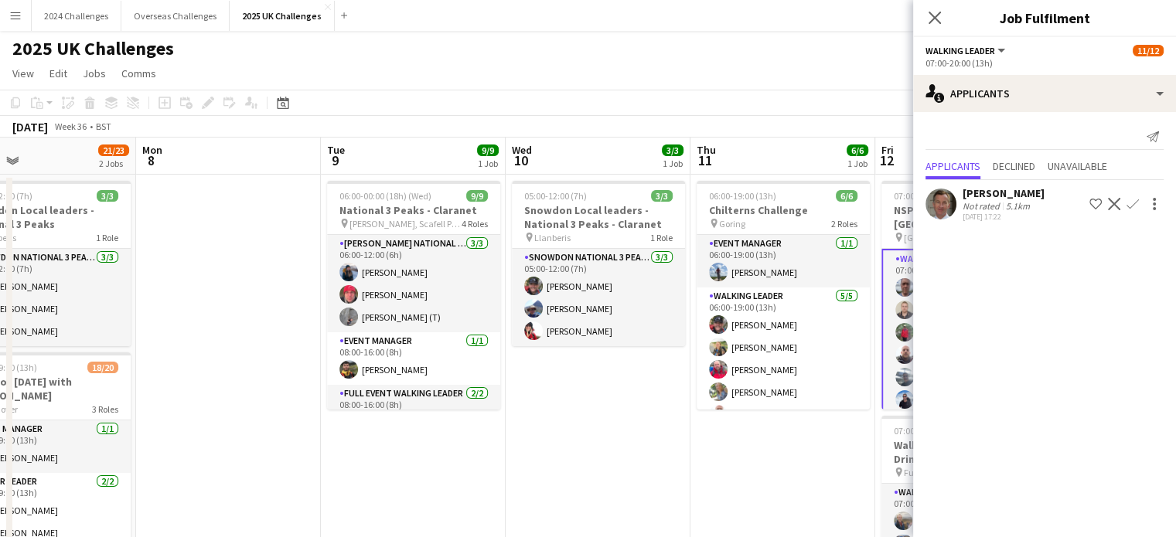
drag, startPoint x: 284, startPoint y: 392, endPoint x: 614, endPoint y: 389, distance: 329.3
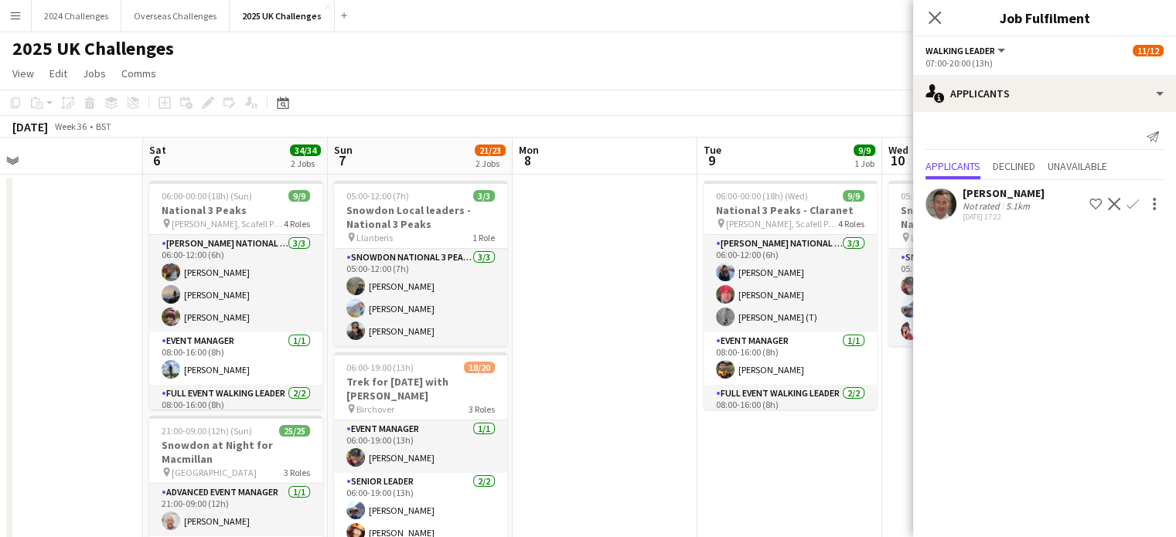
scroll to position [0, 403]
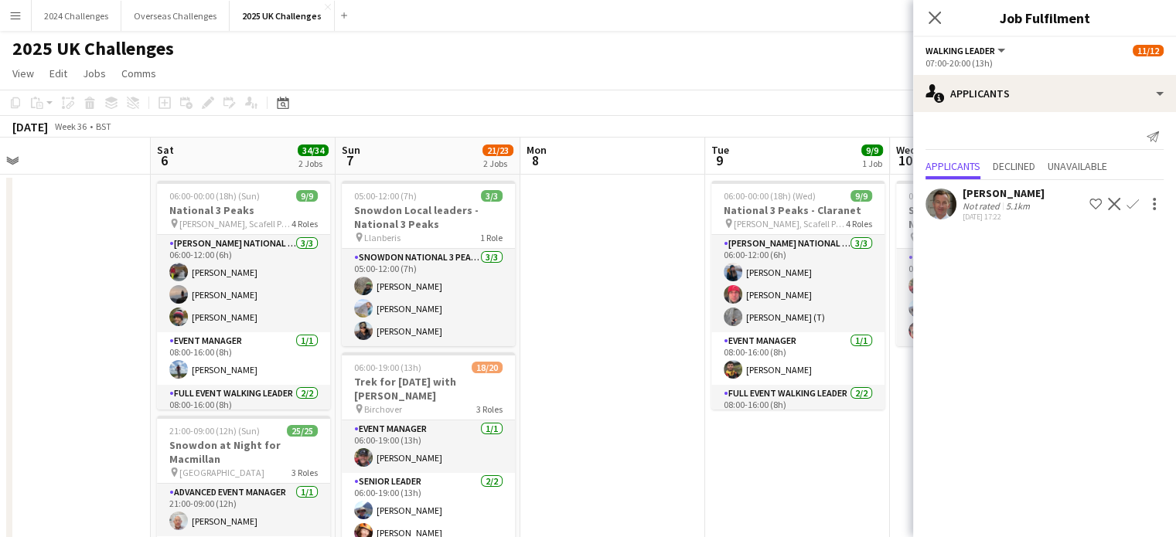
drag, startPoint x: 312, startPoint y: 454, endPoint x: 696, endPoint y: 454, distance: 384.1
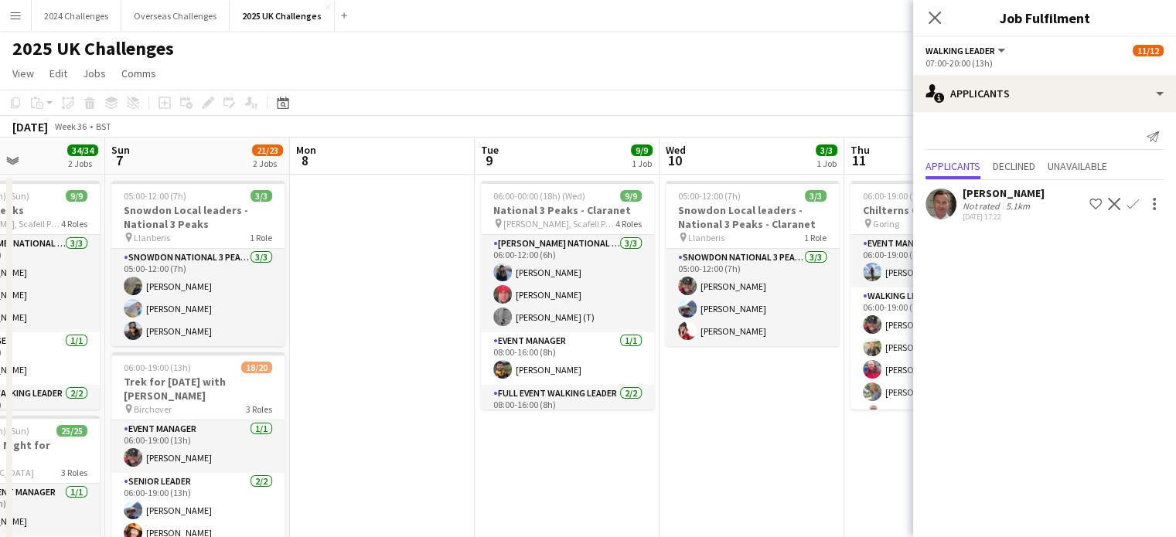
drag, startPoint x: 683, startPoint y: 449, endPoint x: 461, endPoint y: 426, distance: 223.8
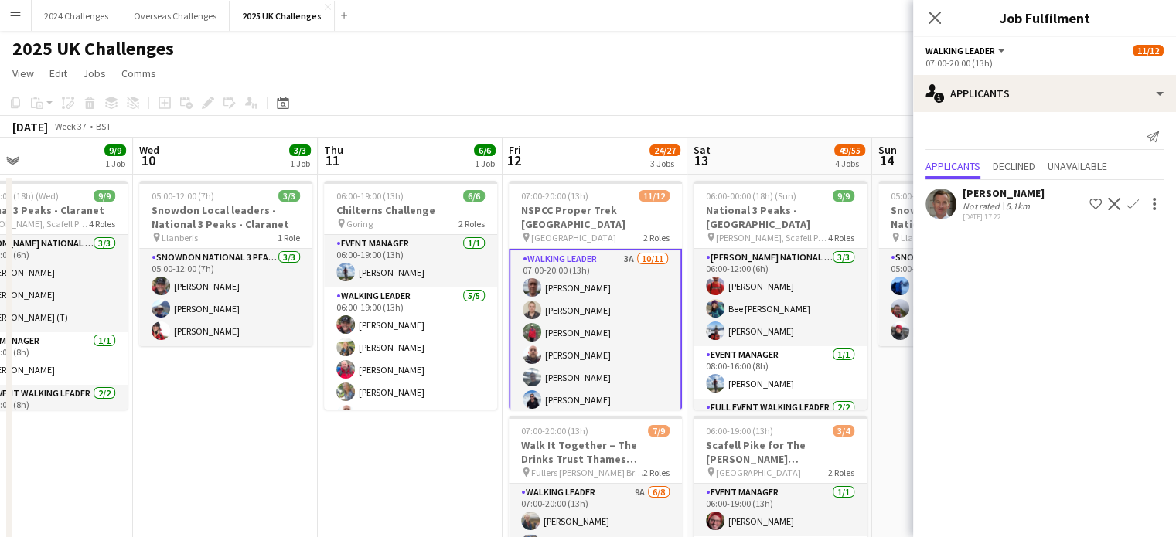
drag, startPoint x: 777, startPoint y: 449, endPoint x: 257, endPoint y: 437, distance: 520.3
click at [560, 77] on app-page-menu "View Day view expanded Day view collapsed Month view Date picker Jump to [DATE]…" at bounding box center [588, 74] width 1176 height 29
